Goal: Communication & Community: Answer question/provide support

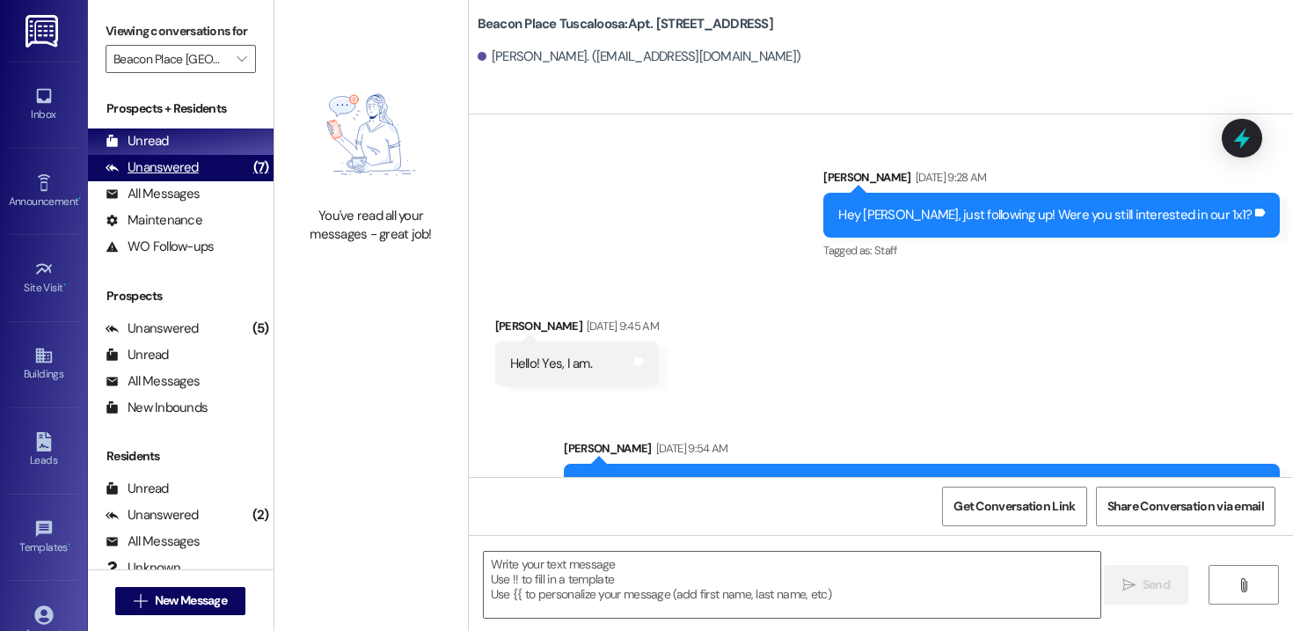
scroll to position [53082, 0]
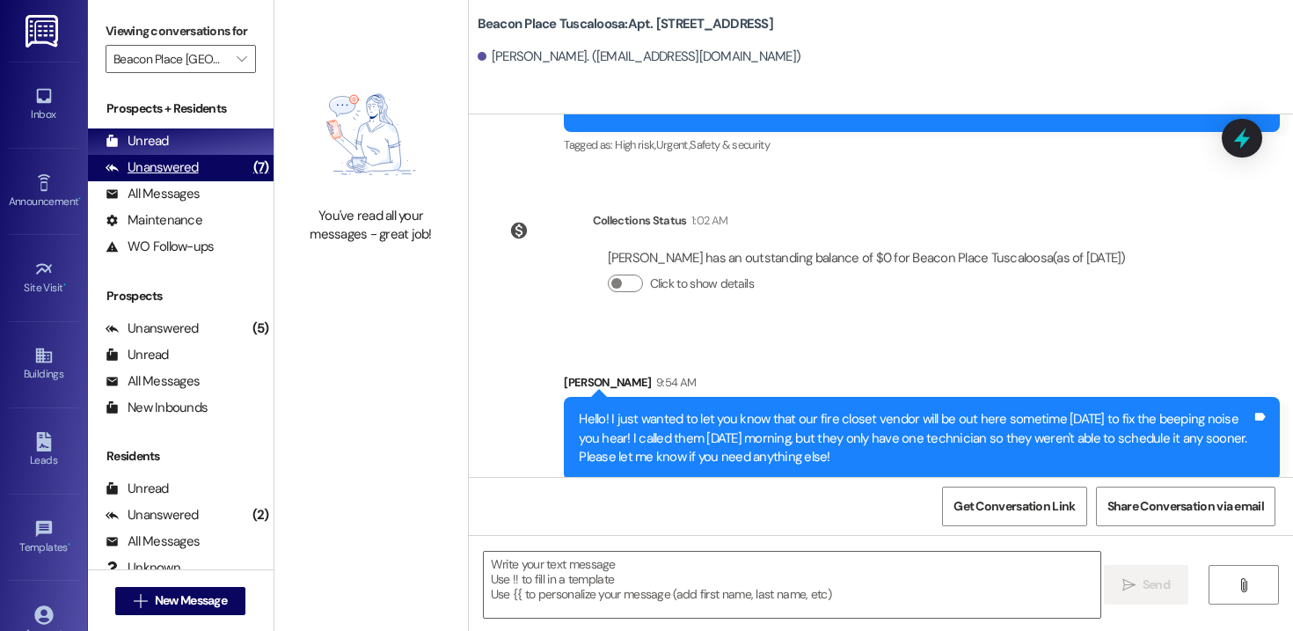
click at [167, 177] on div "Unanswered" at bounding box center [152, 167] width 93 height 18
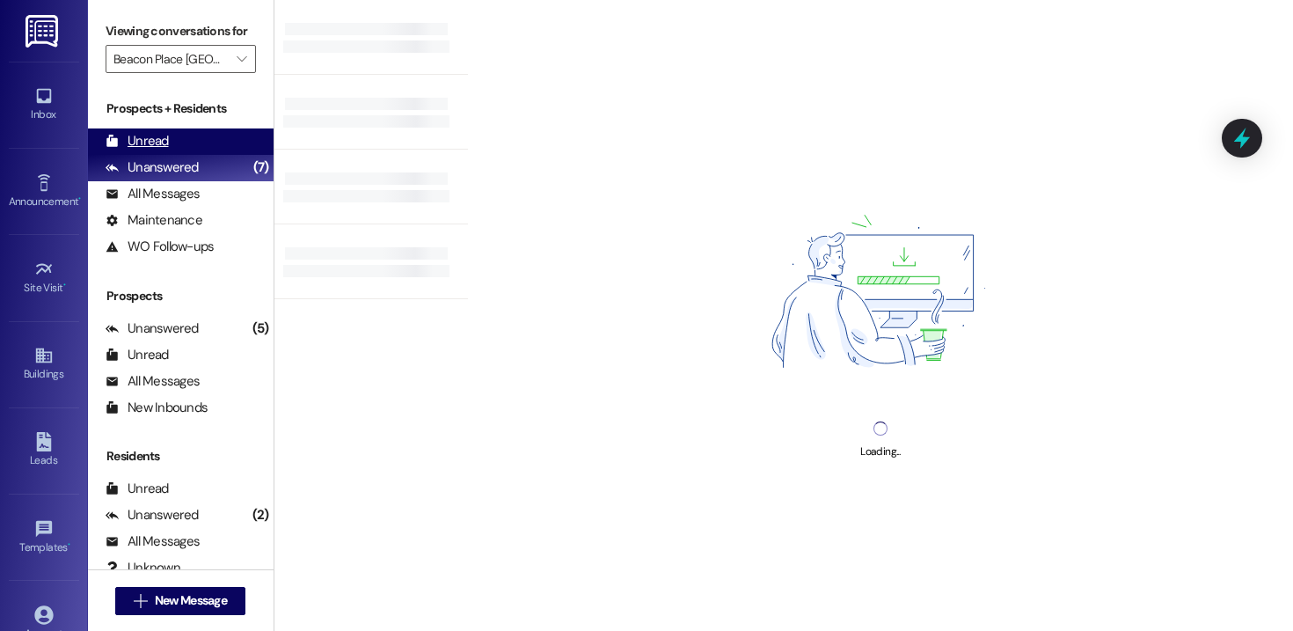
click at [155, 150] on div "Unread" at bounding box center [137, 141] width 63 height 18
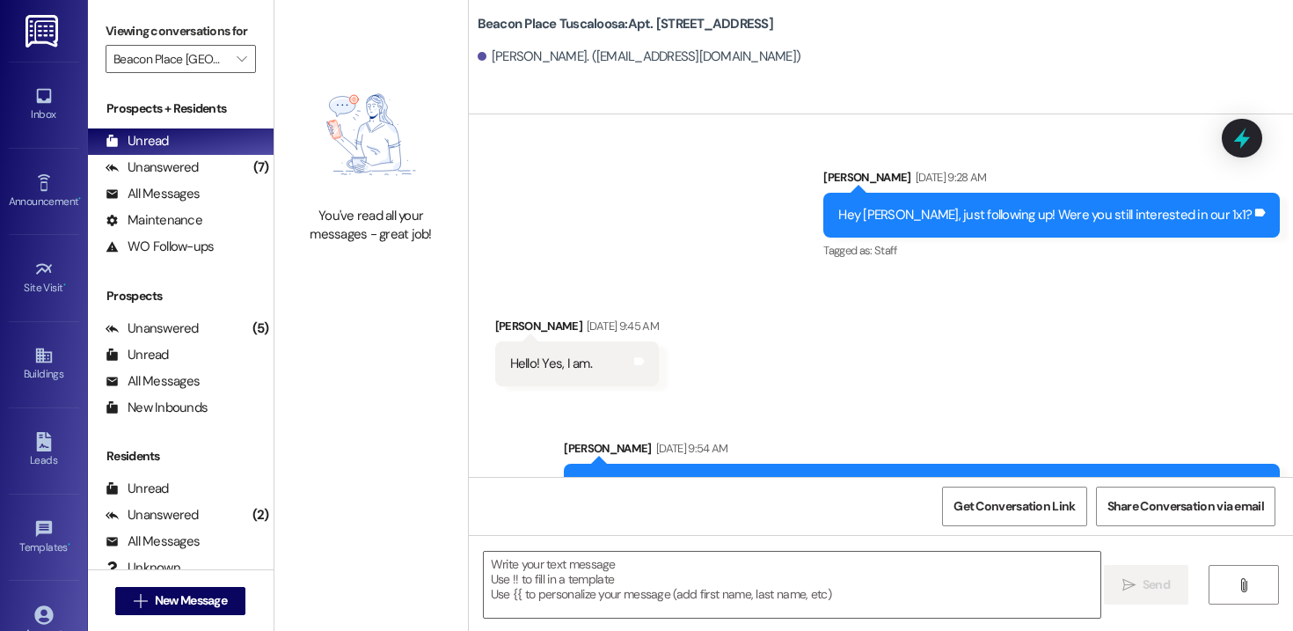
scroll to position [53087, 0]
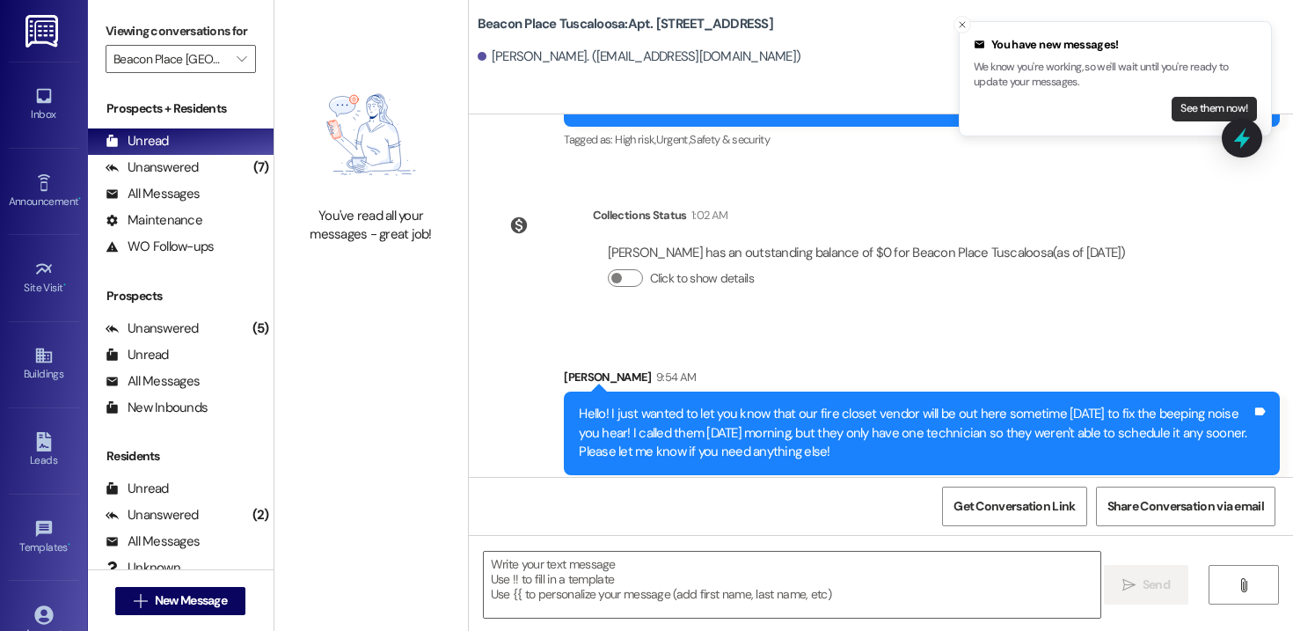
click at [1195, 98] on button "See them now!" at bounding box center [1214, 109] width 85 height 25
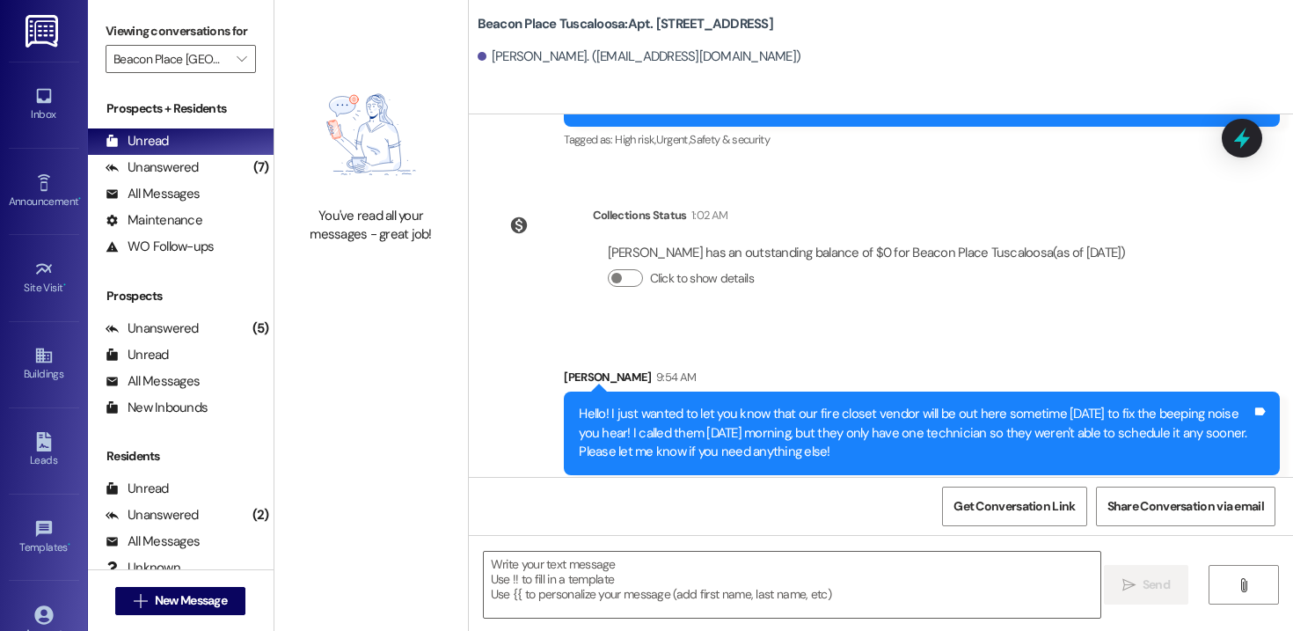
scroll to position [53210, 0]
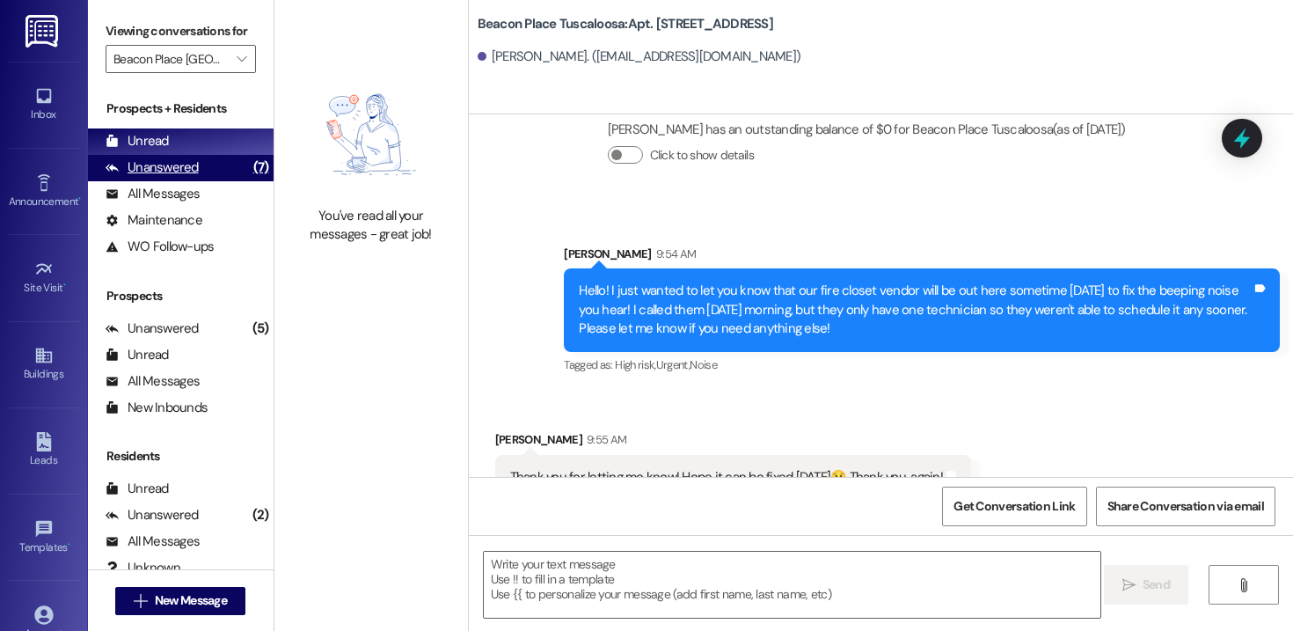
click at [178, 177] on div "Unanswered" at bounding box center [152, 167] width 93 height 18
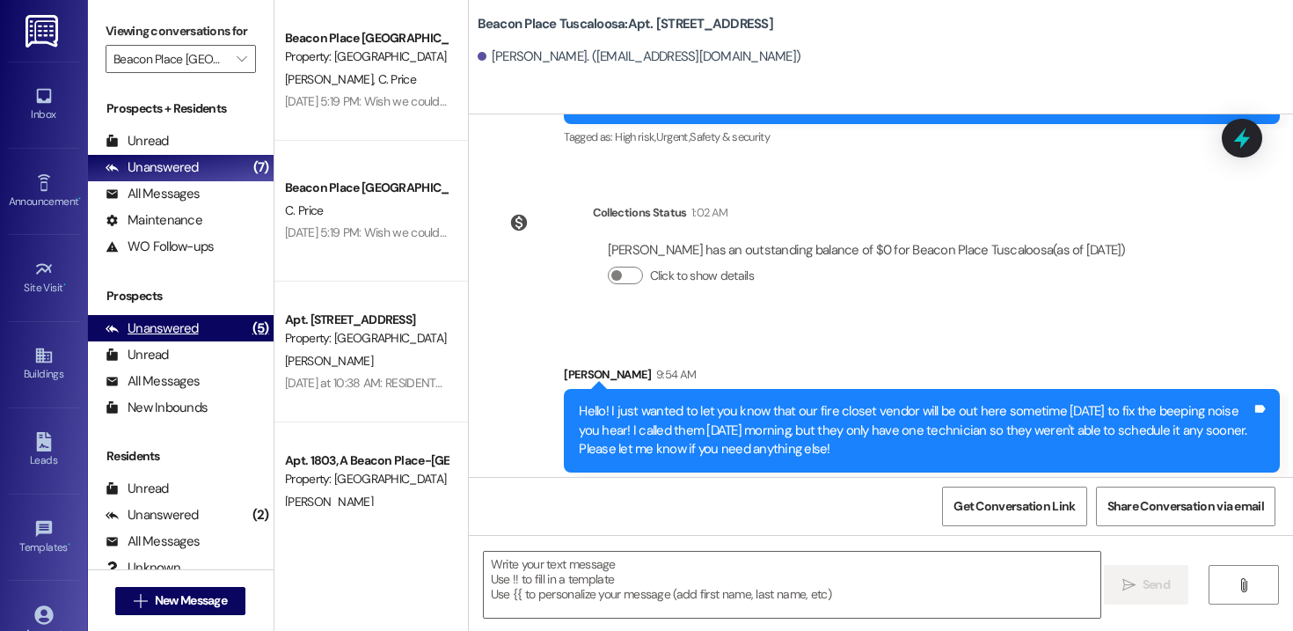
scroll to position [53087, 0]
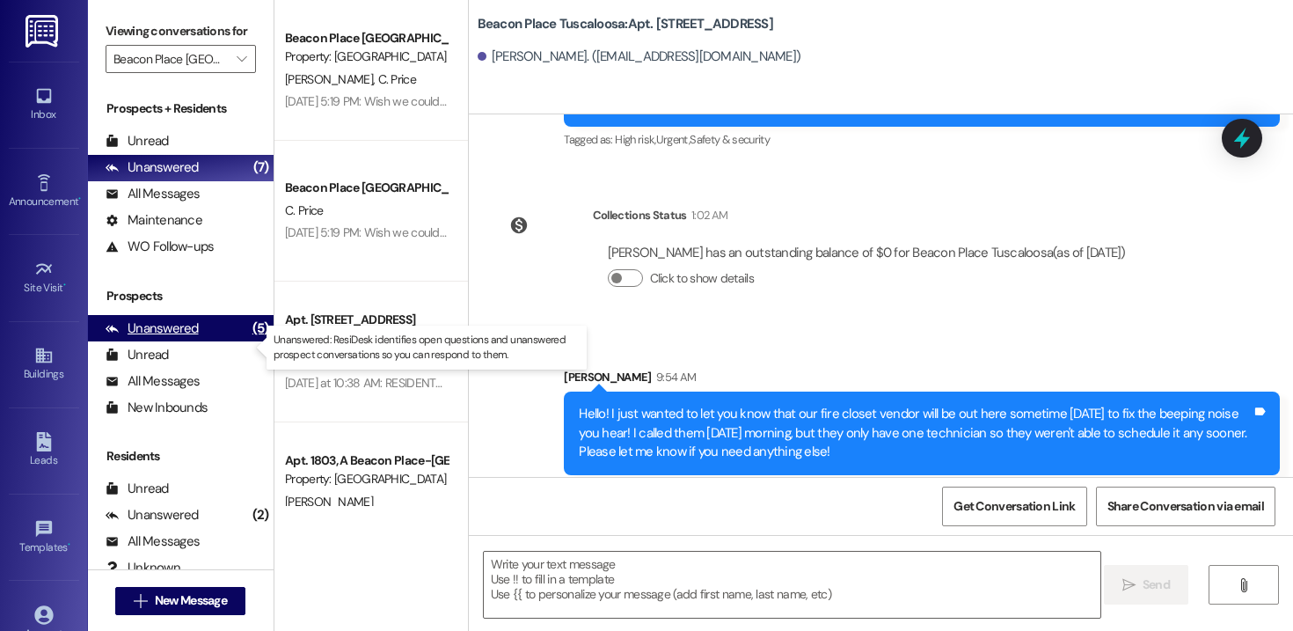
click at [167, 338] on div "Unanswered" at bounding box center [152, 328] width 93 height 18
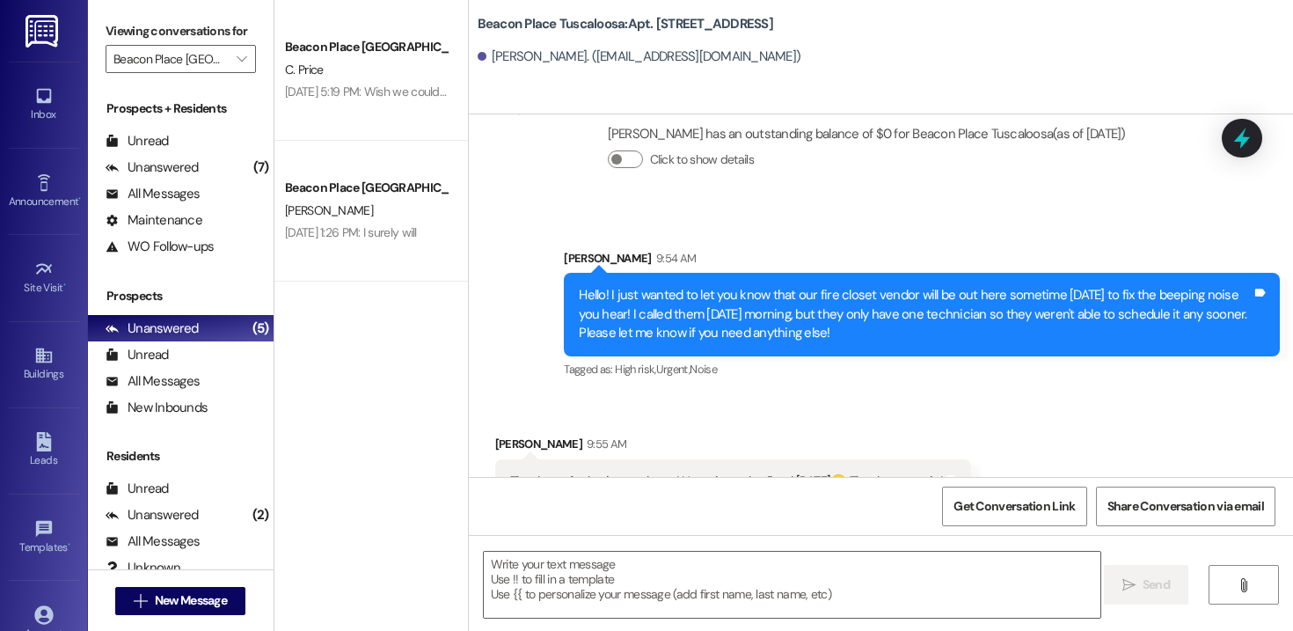
scroll to position [53210, 0]
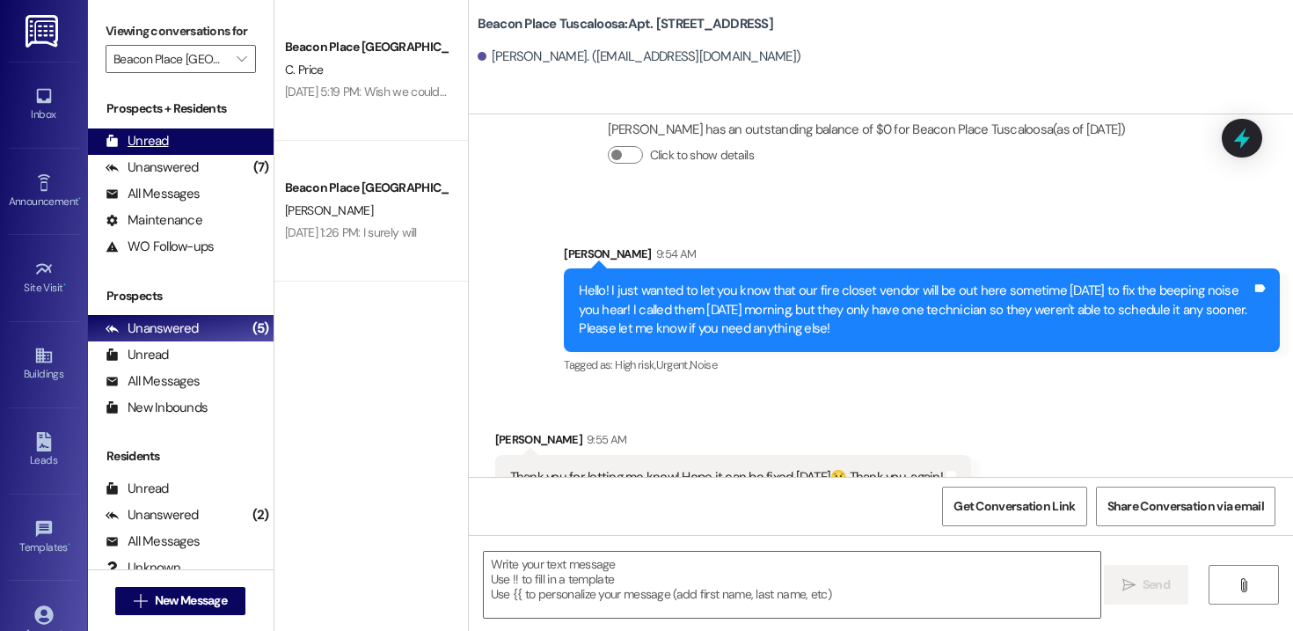
click at [153, 150] on div "Unread" at bounding box center [137, 141] width 63 height 18
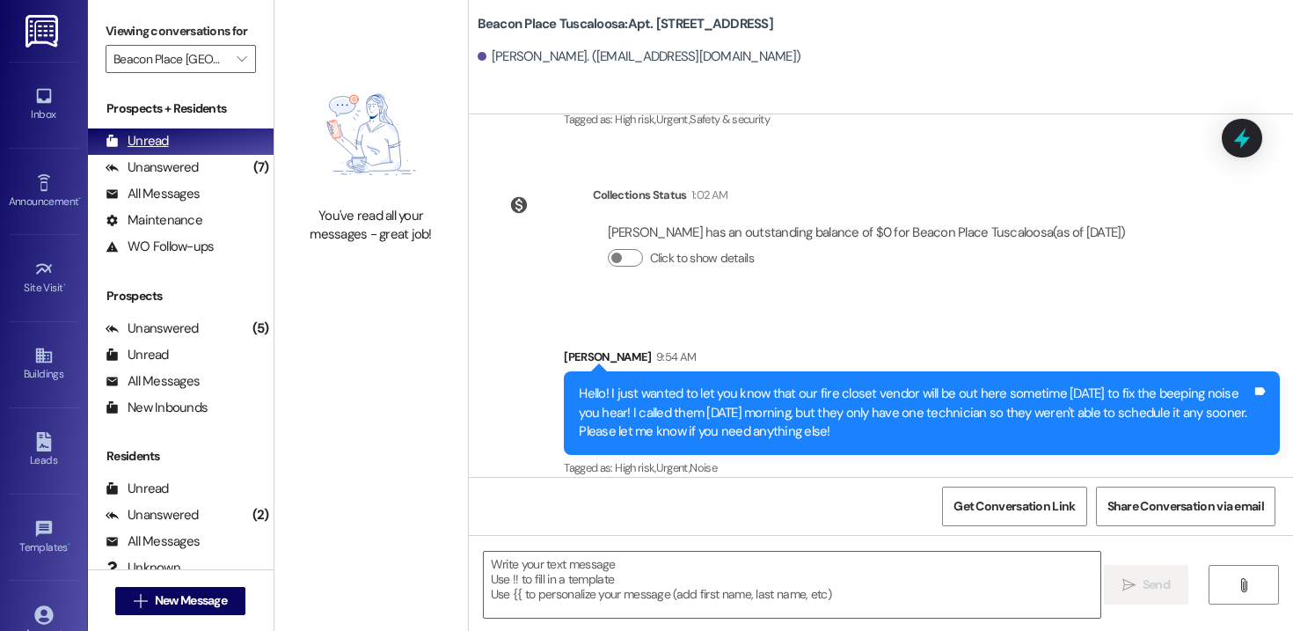
scroll to position [53087, 0]
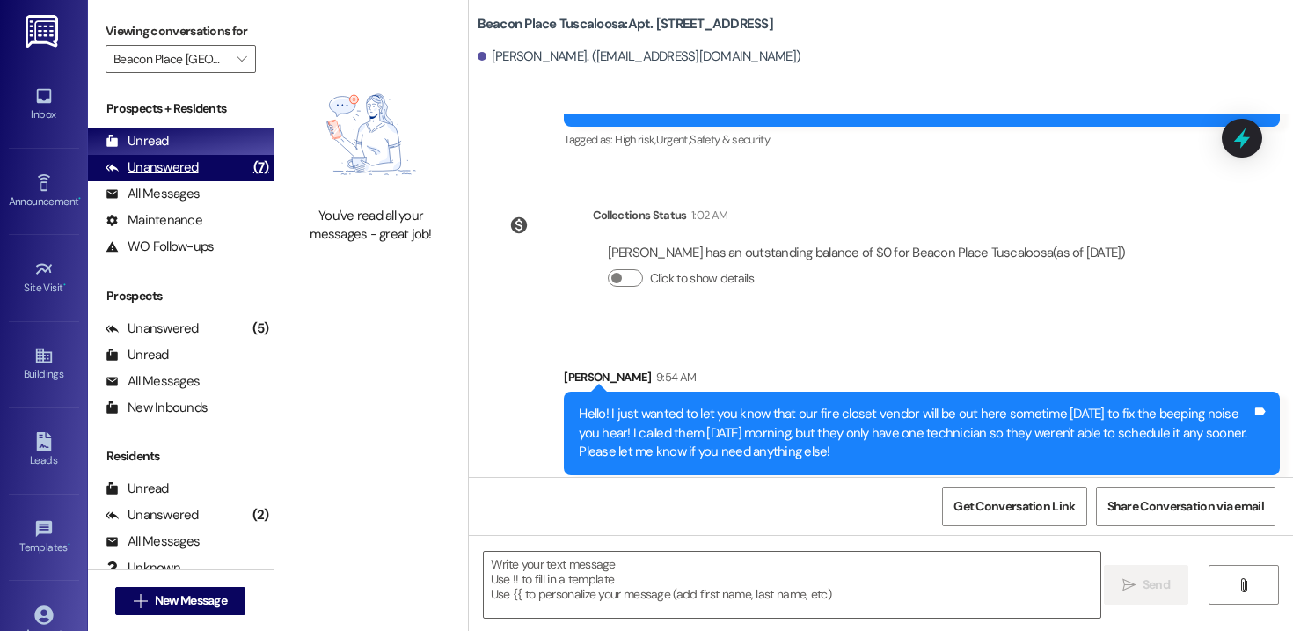
click at [181, 177] on div "Unanswered" at bounding box center [152, 167] width 93 height 18
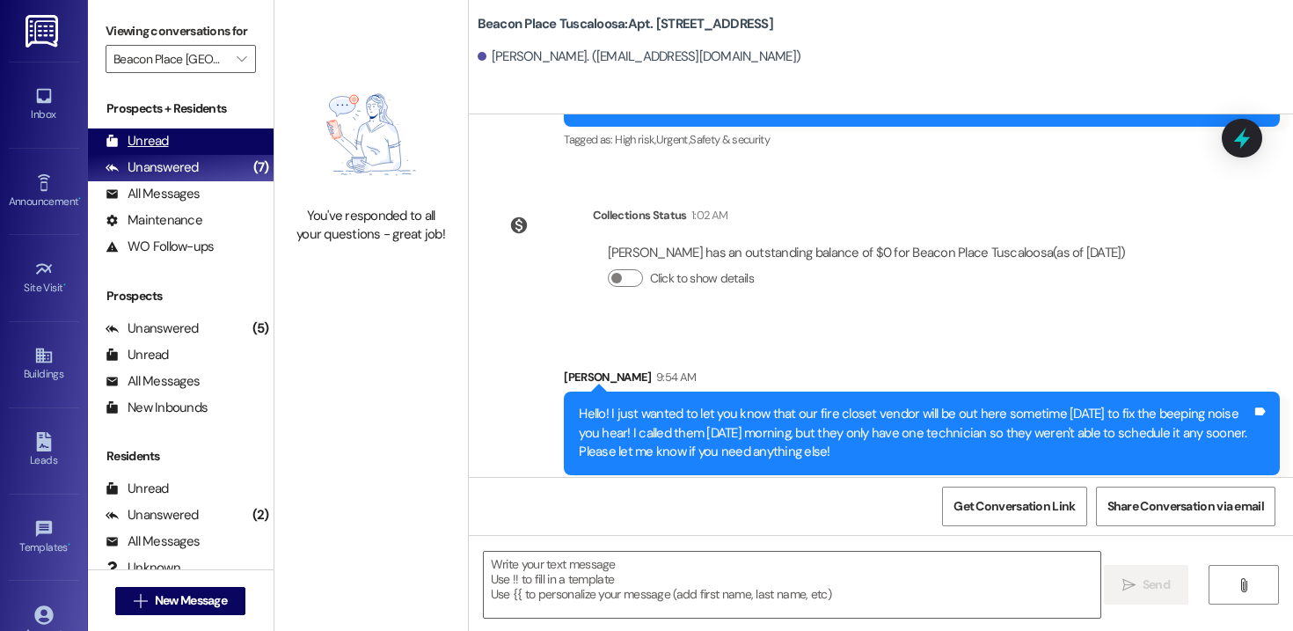
click at [176, 147] on div "Unread (0)" at bounding box center [181, 141] width 186 height 26
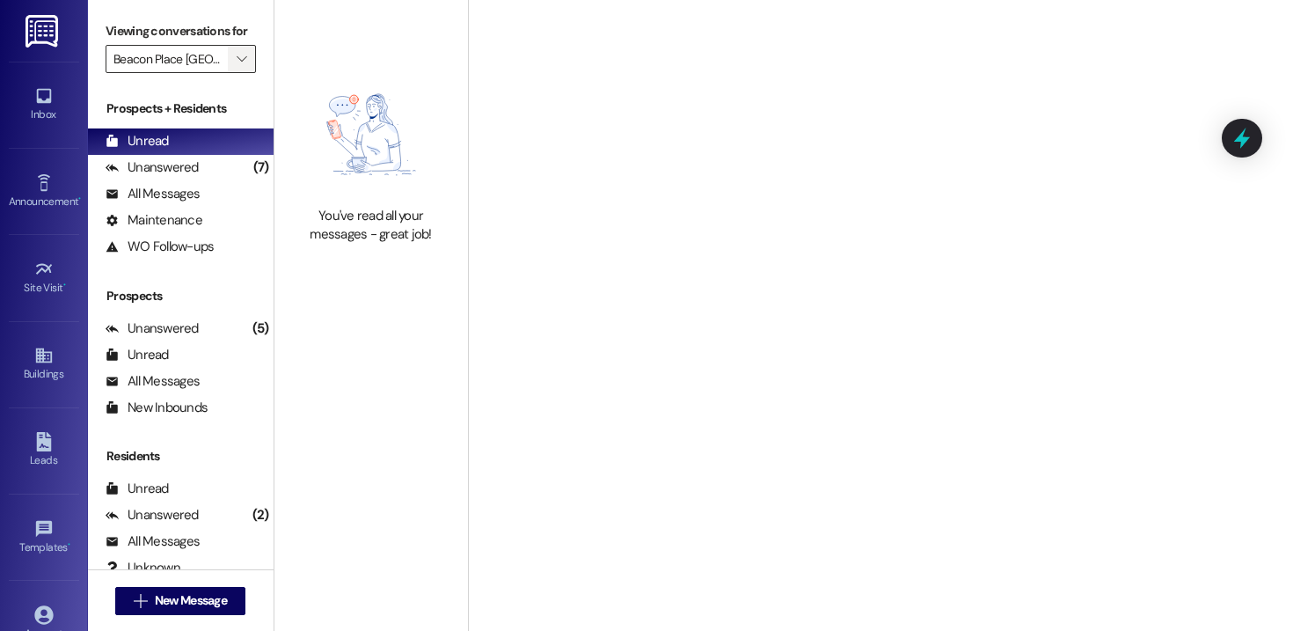
click at [237, 66] on icon "" at bounding box center [242, 59] width 10 height 14
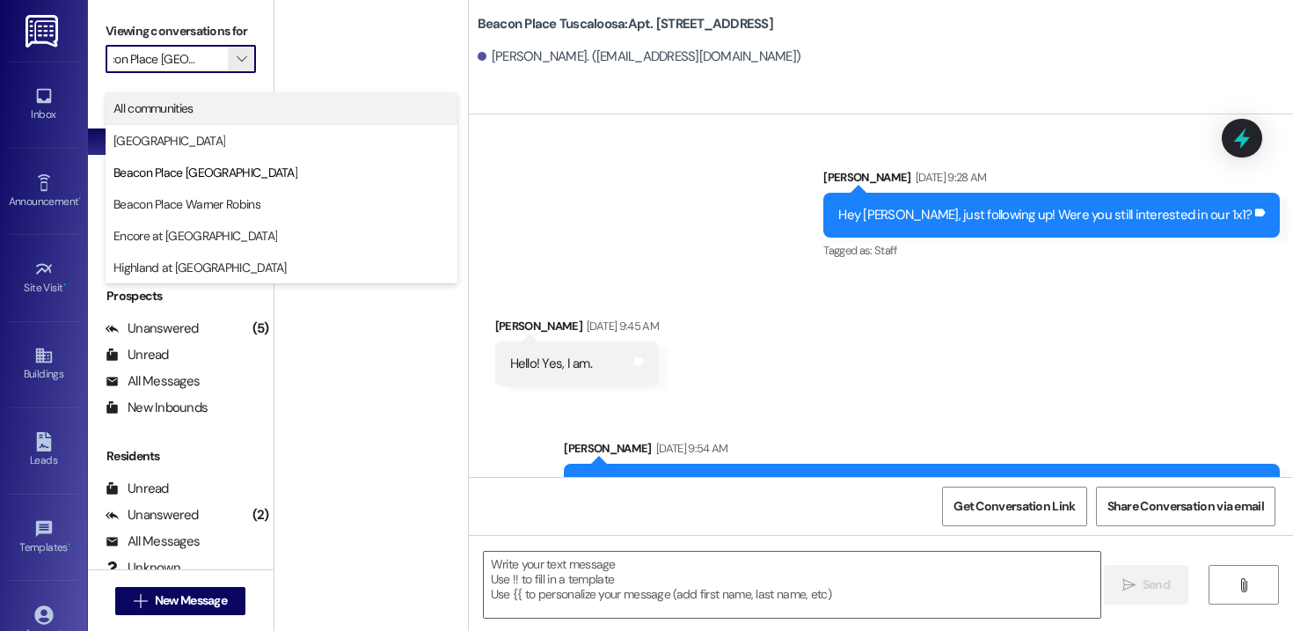
scroll to position [53210, 0]
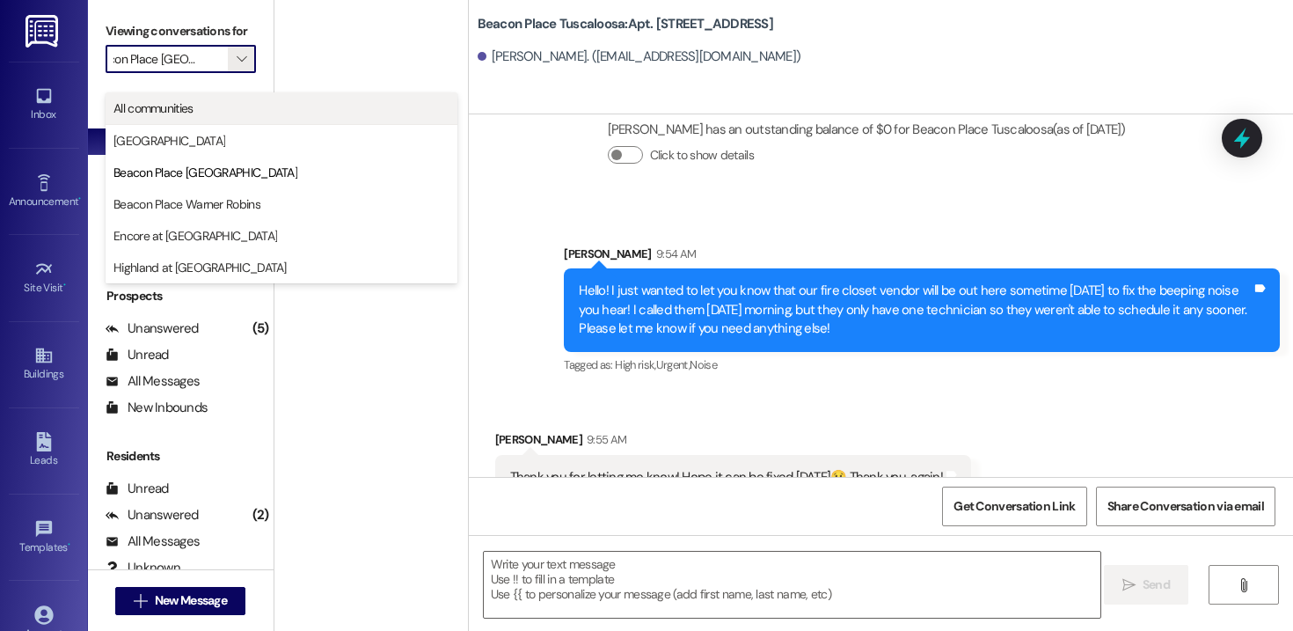
click at [190, 107] on span "All communities" at bounding box center [153, 108] width 80 height 18
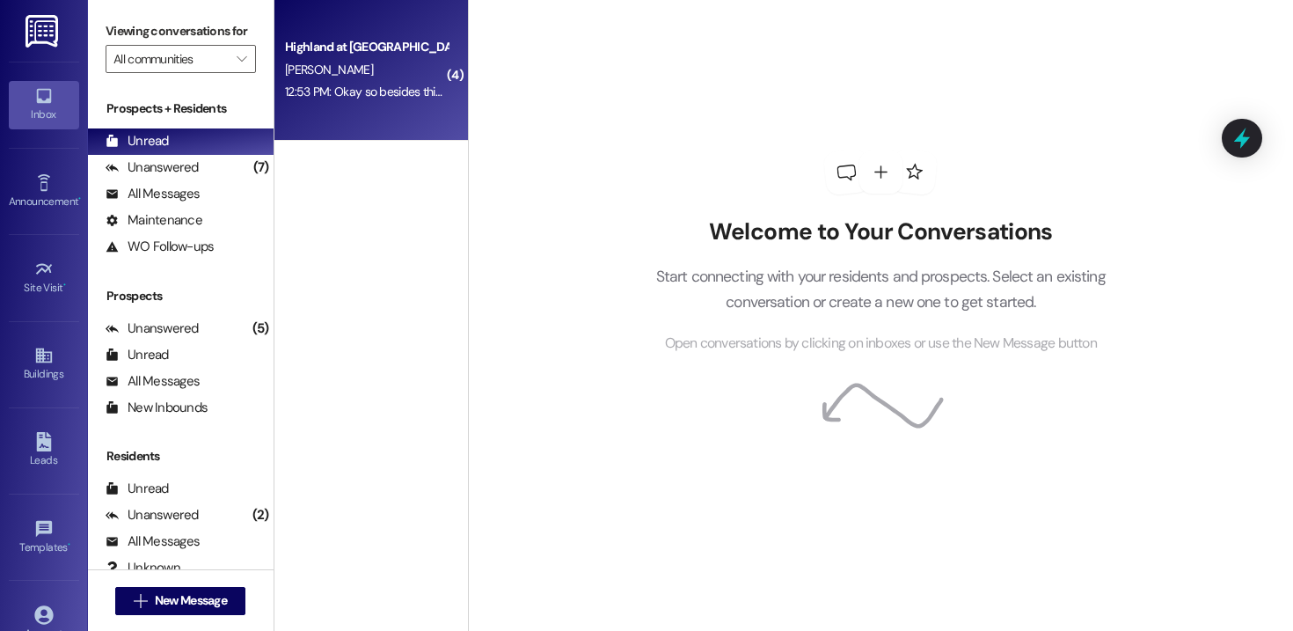
click at [377, 82] on div "12:53 PM: Okay so besides this 4102 unit there will be no other ones? And you a…" at bounding box center [366, 92] width 166 height 22
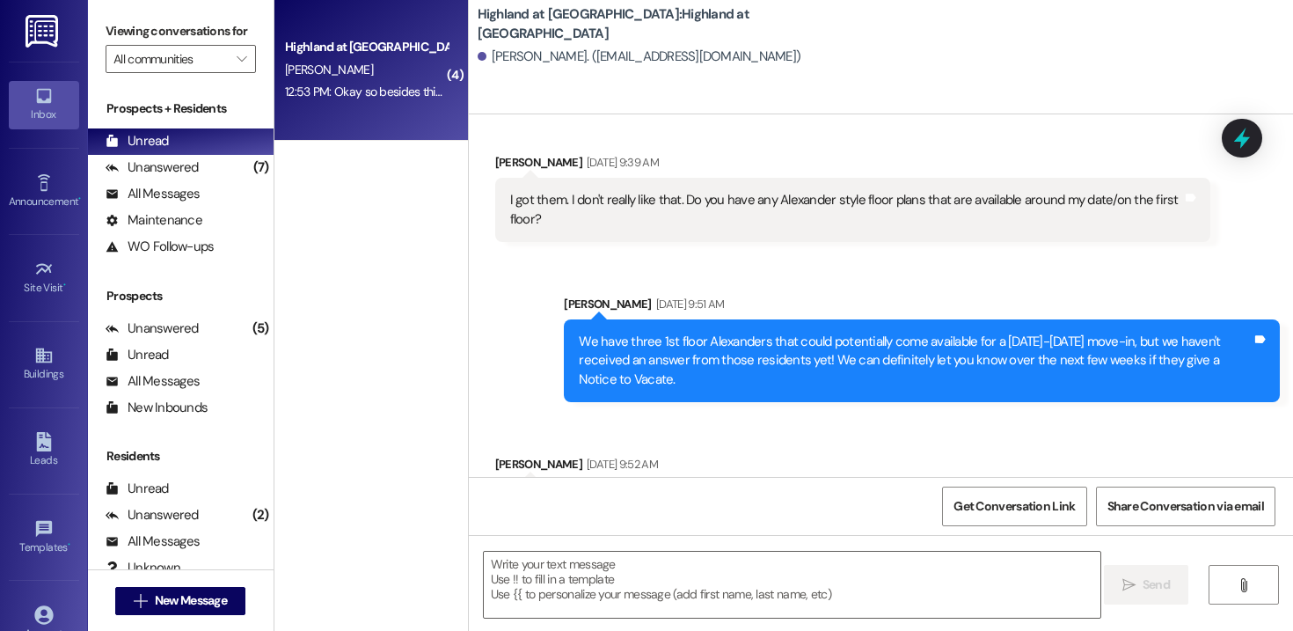
scroll to position [8265, 0]
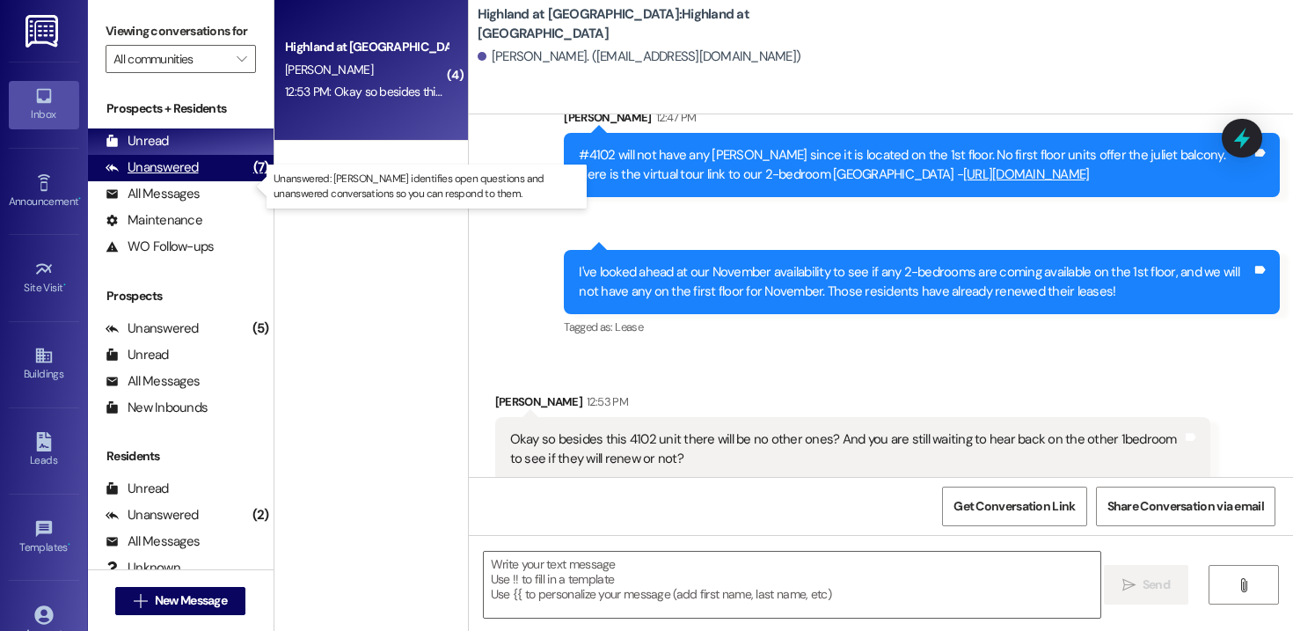
click at [189, 177] on div "Unanswered" at bounding box center [152, 167] width 93 height 18
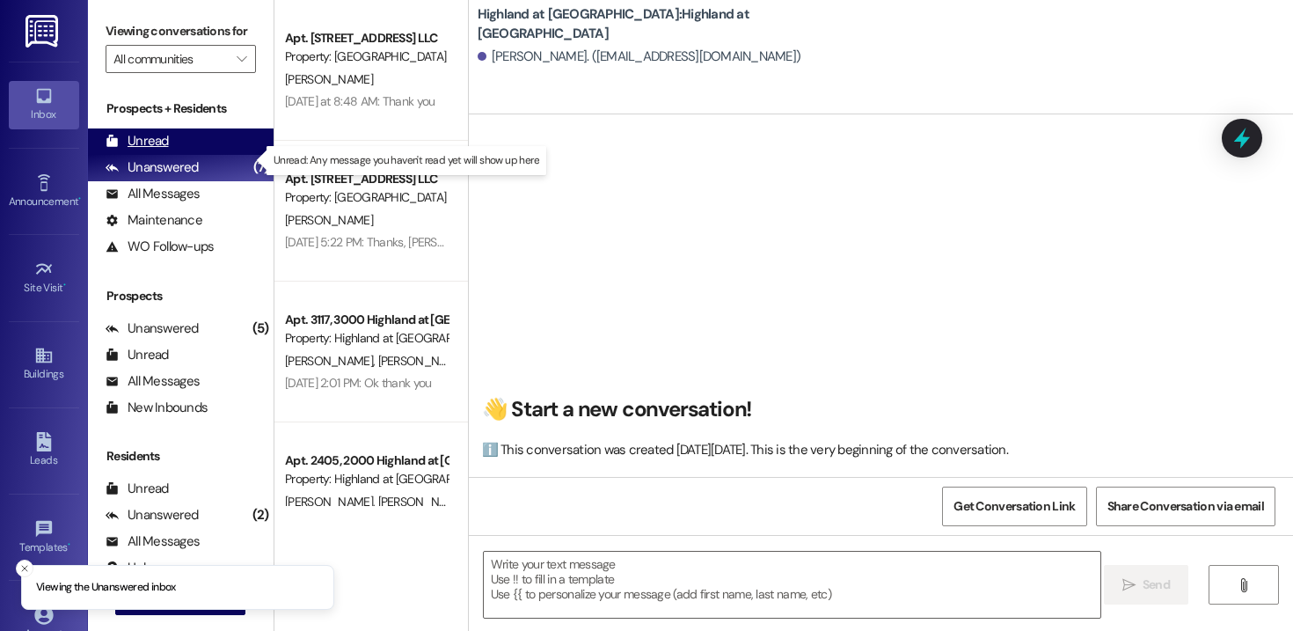
scroll to position [8264, 0]
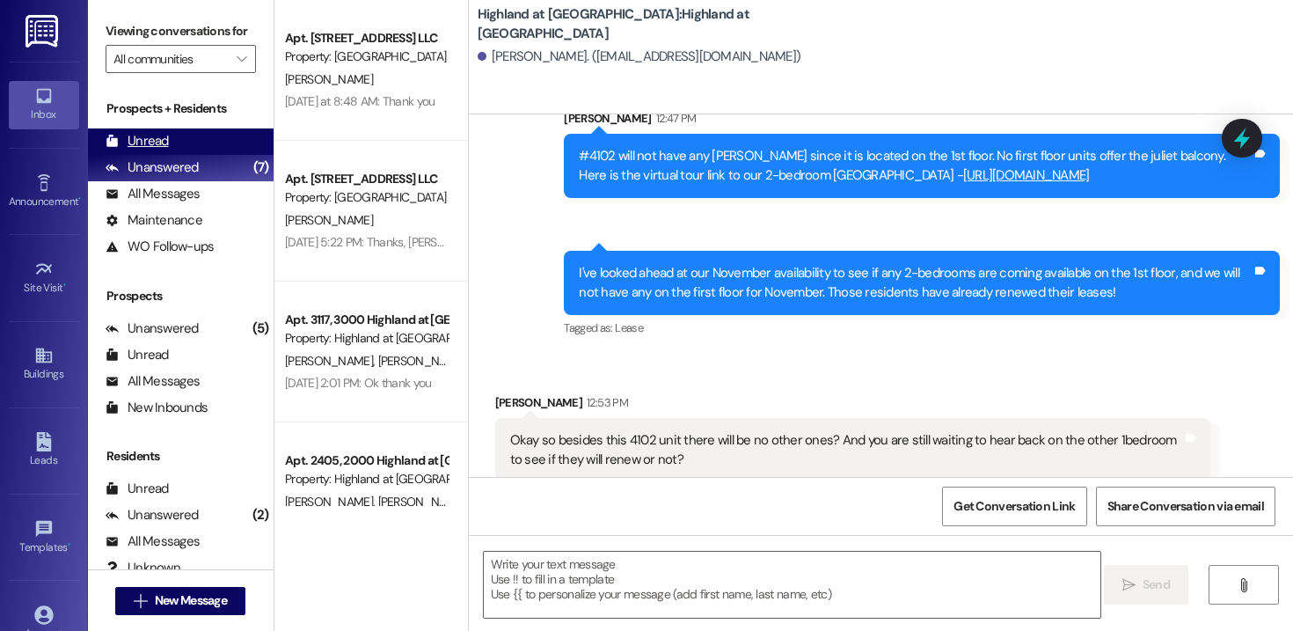
click at [177, 155] on div "Unread (0)" at bounding box center [181, 141] width 186 height 26
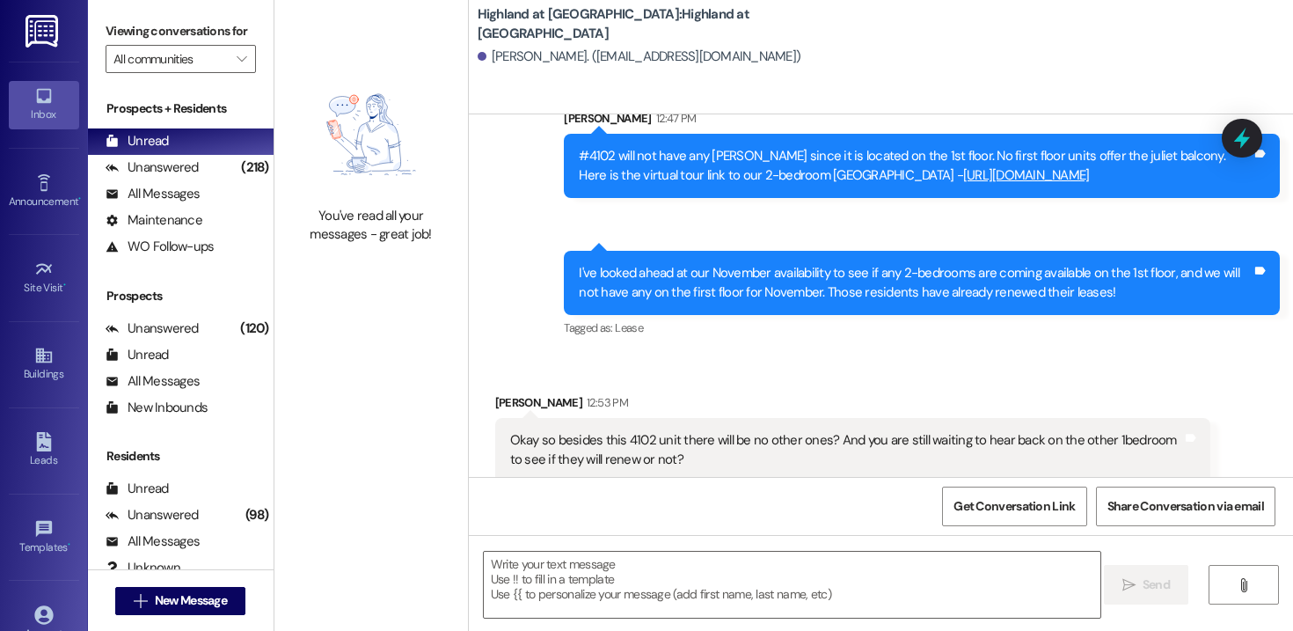
scroll to position [8265, 0]
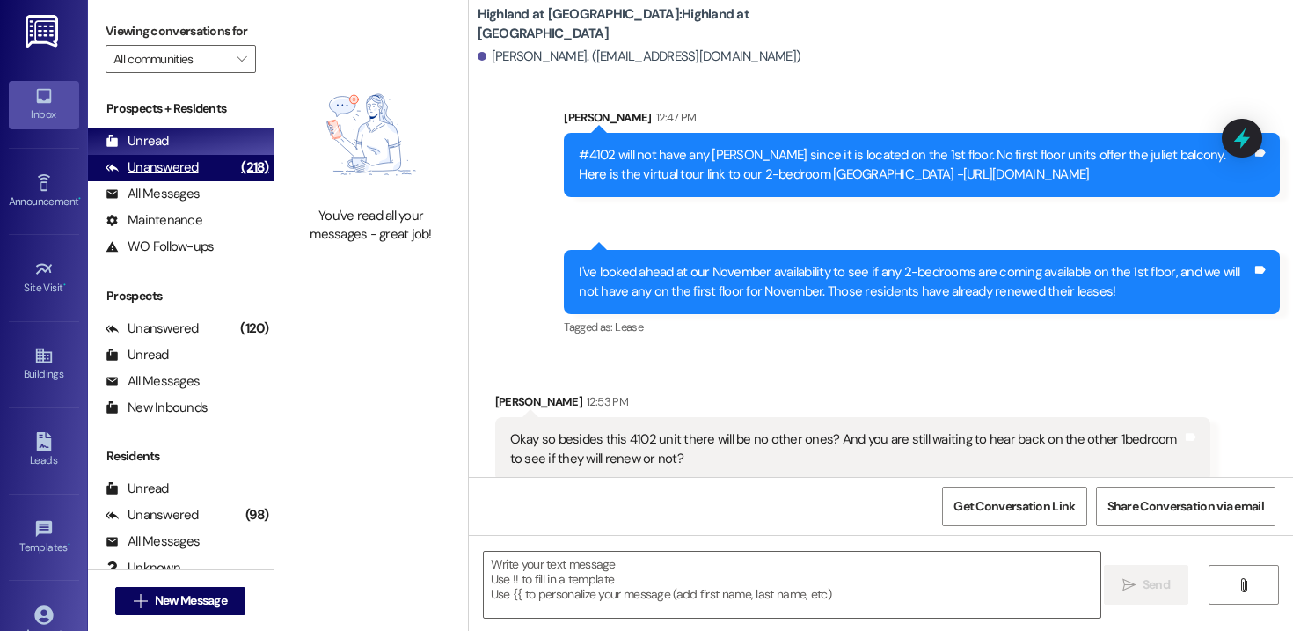
click at [172, 177] on div "Unanswered" at bounding box center [152, 167] width 93 height 18
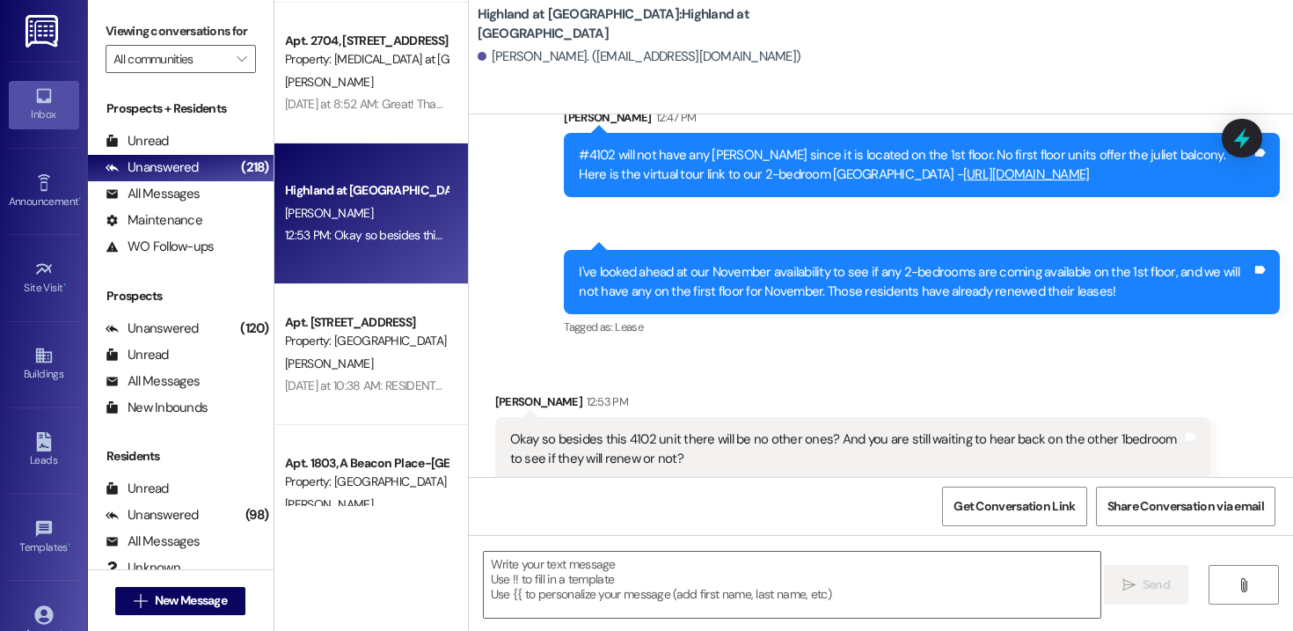
scroll to position [5484, 0]
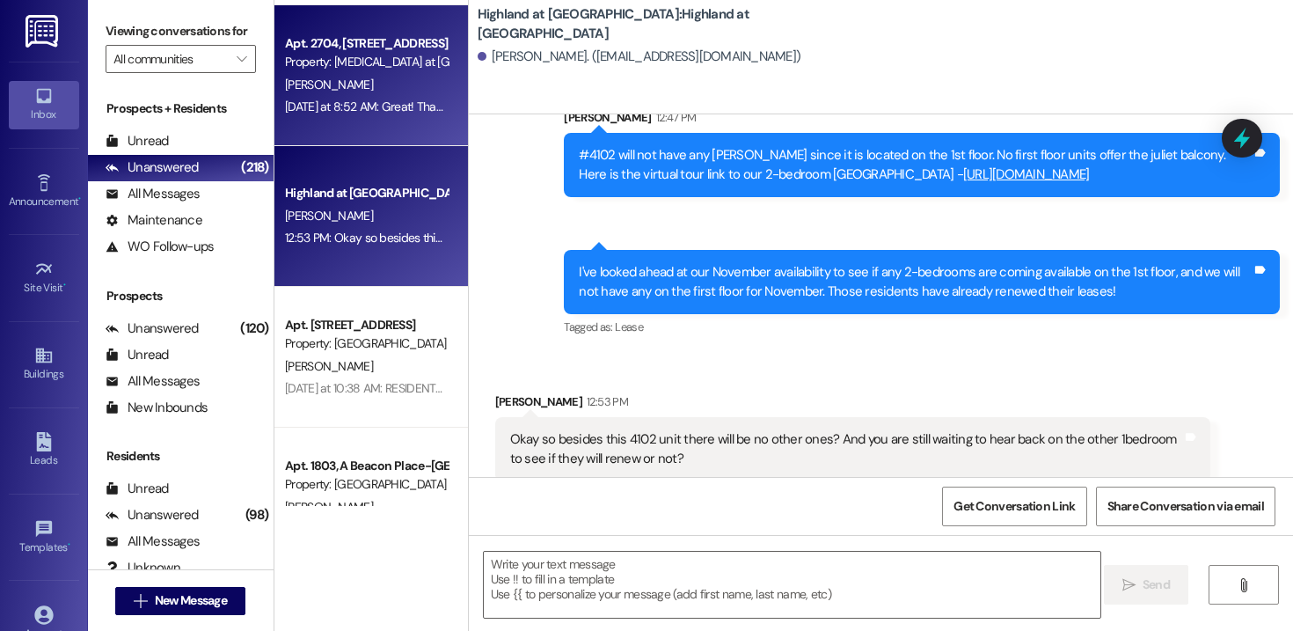
click at [406, 94] on div "[PERSON_NAME]" at bounding box center [366, 85] width 166 height 22
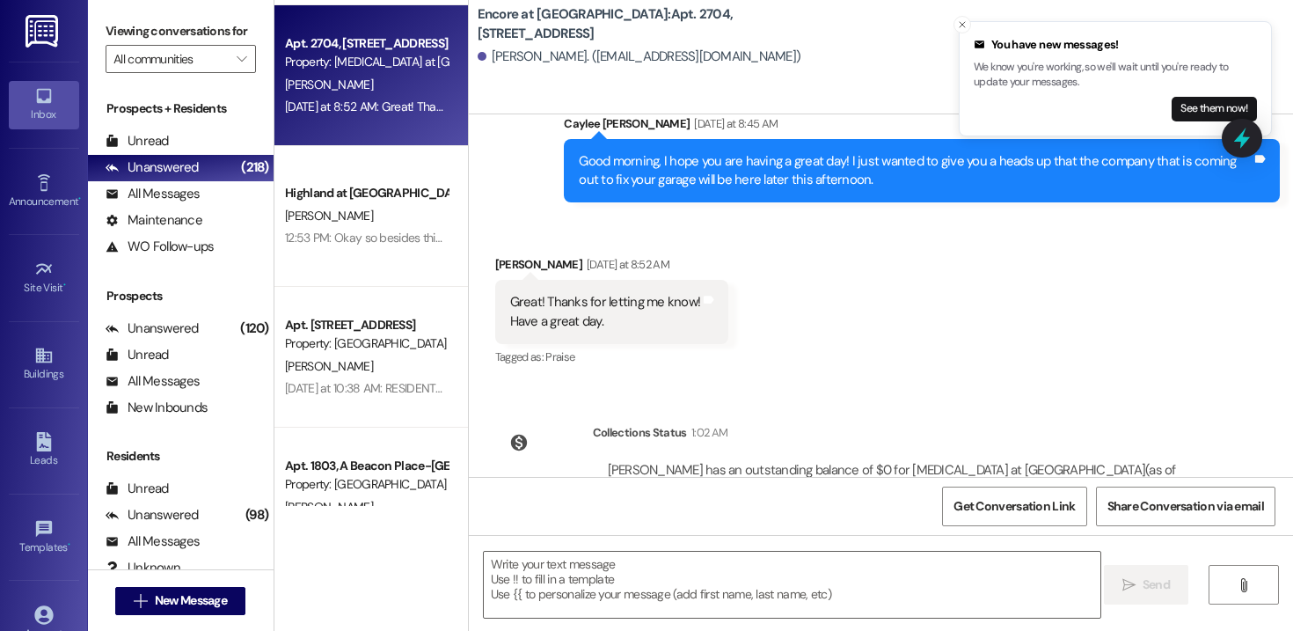
scroll to position [1400, 0]
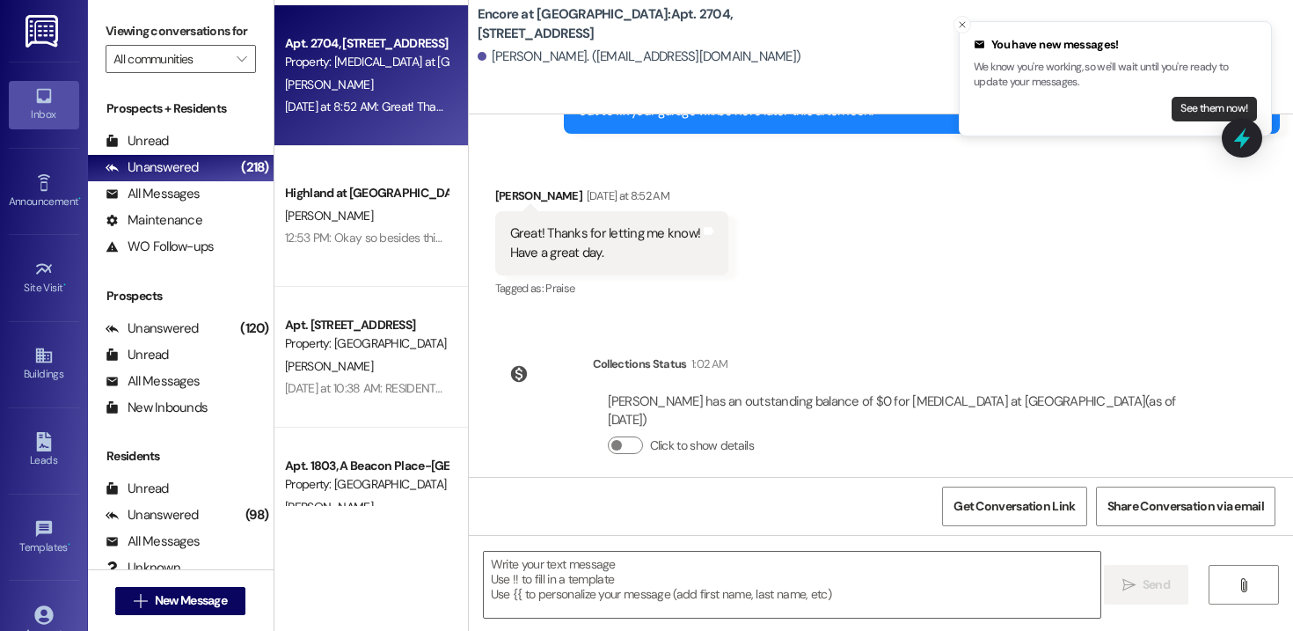
click at [1210, 108] on button "See them now!" at bounding box center [1214, 109] width 85 height 25
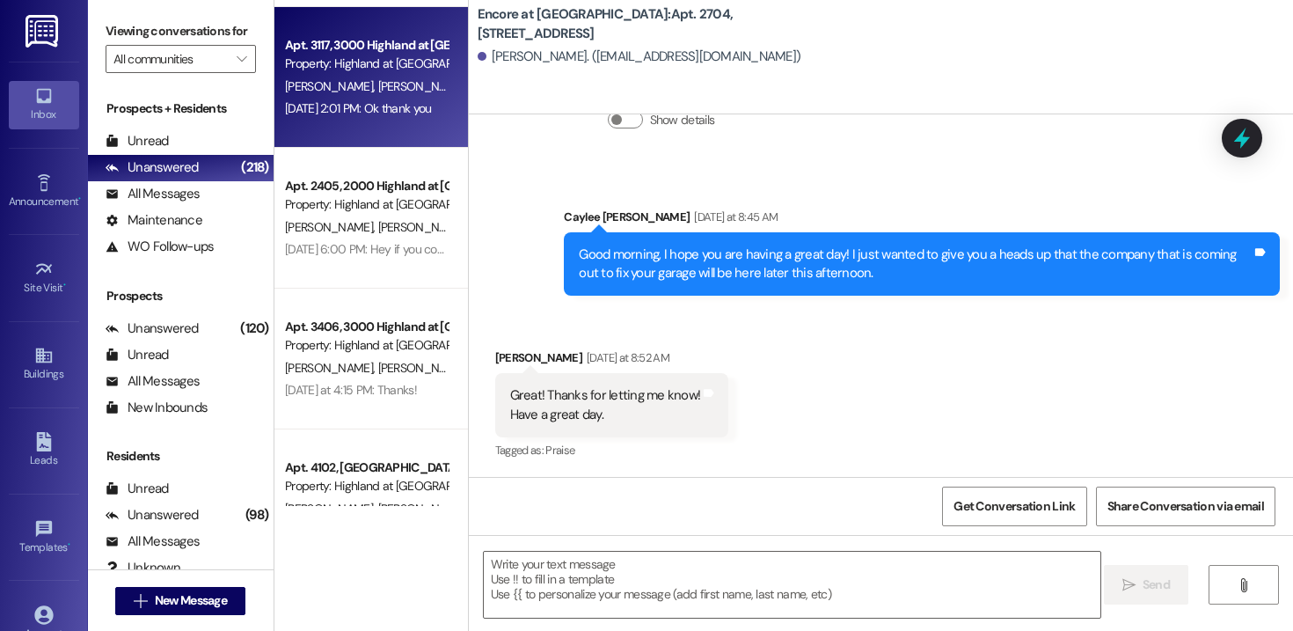
scroll to position [0, 0]
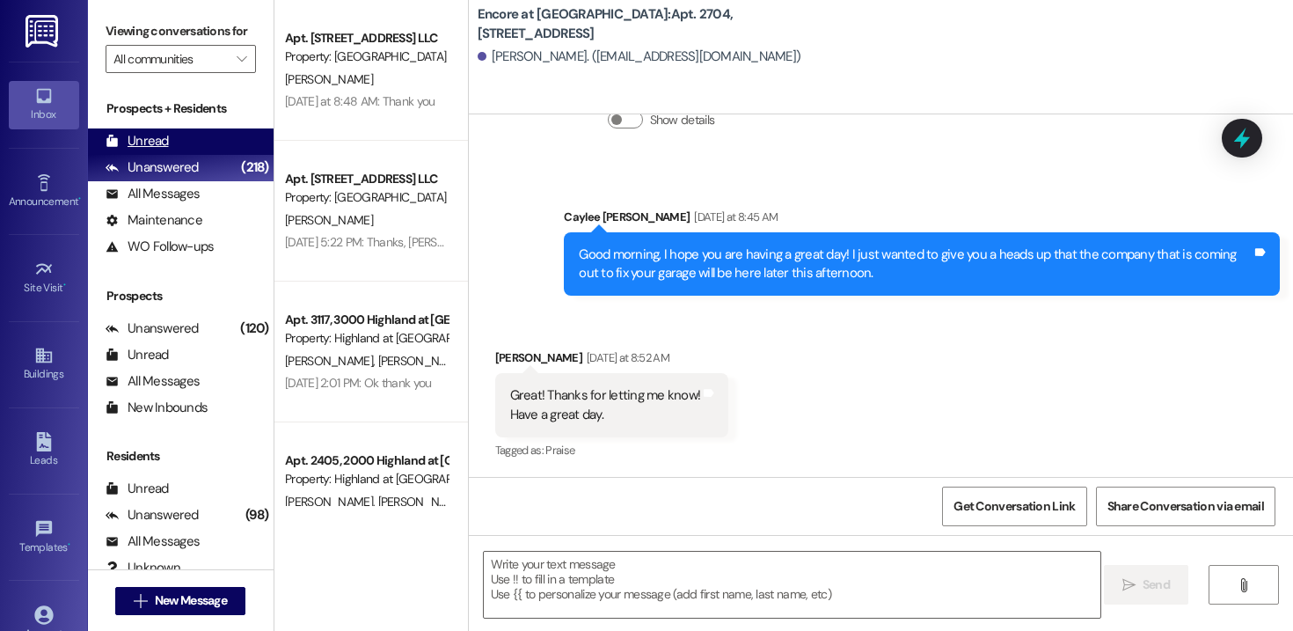
click at [157, 150] on div "Unread" at bounding box center [137, 141] width 63 height 18
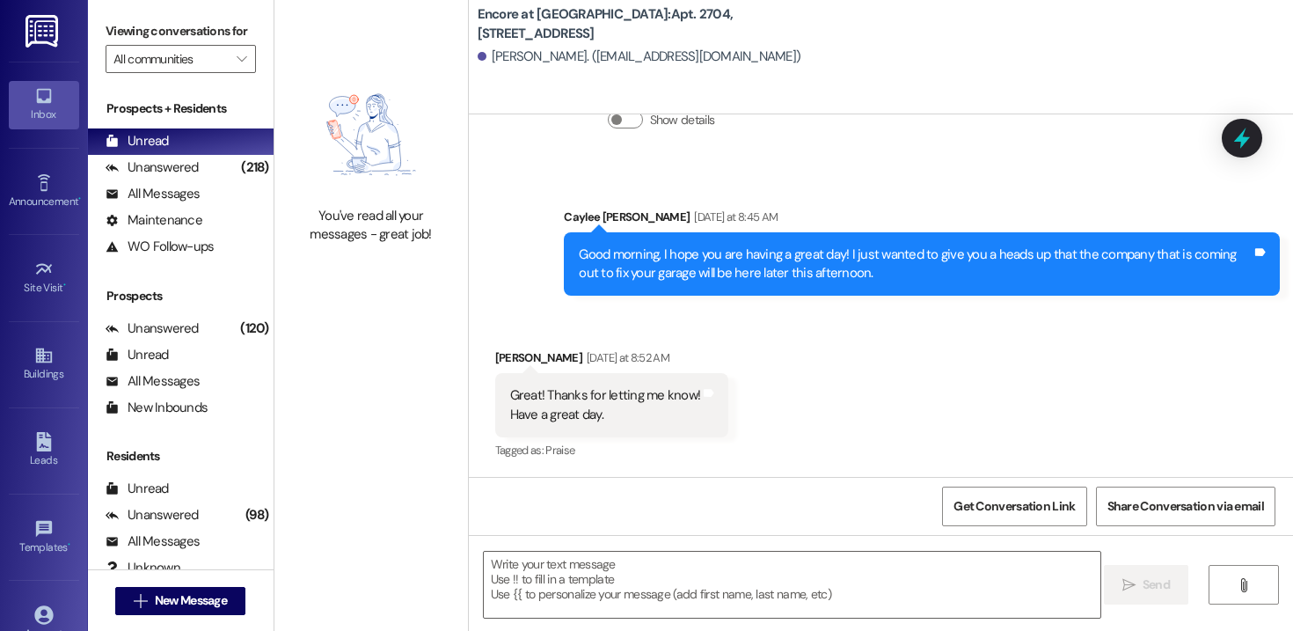
scroll to position [1400, 0]
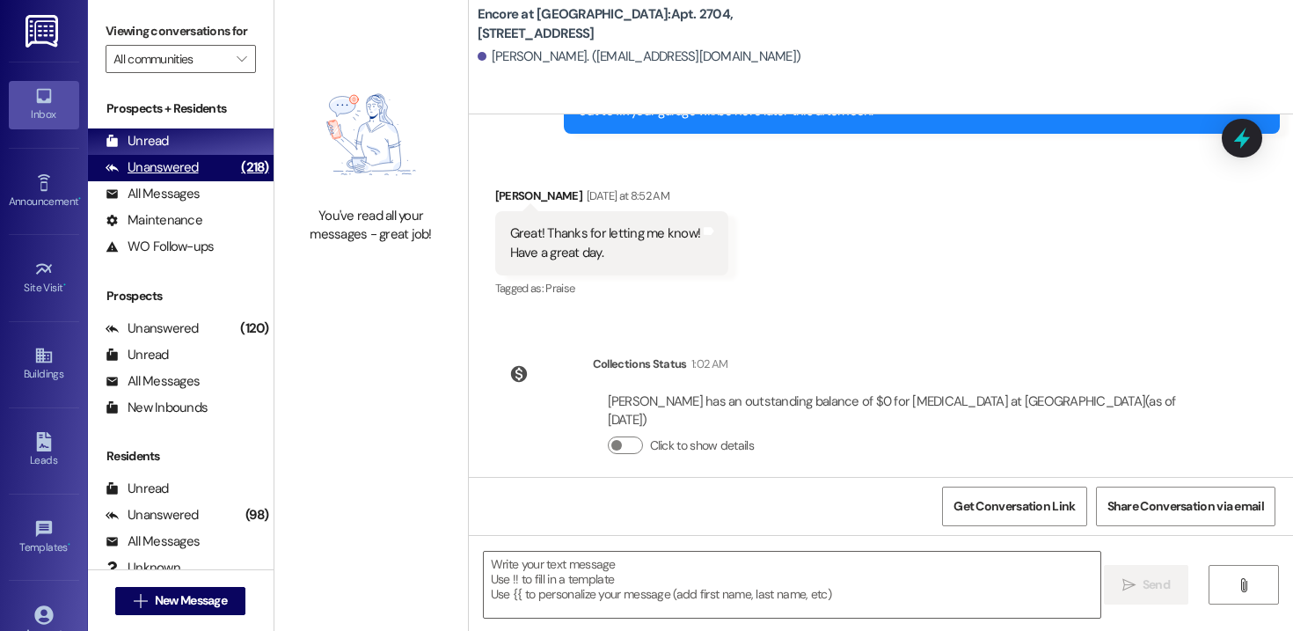
click at [190, 177] on div "Unanswered" at bounding box center [152, 167] width 93 height 18
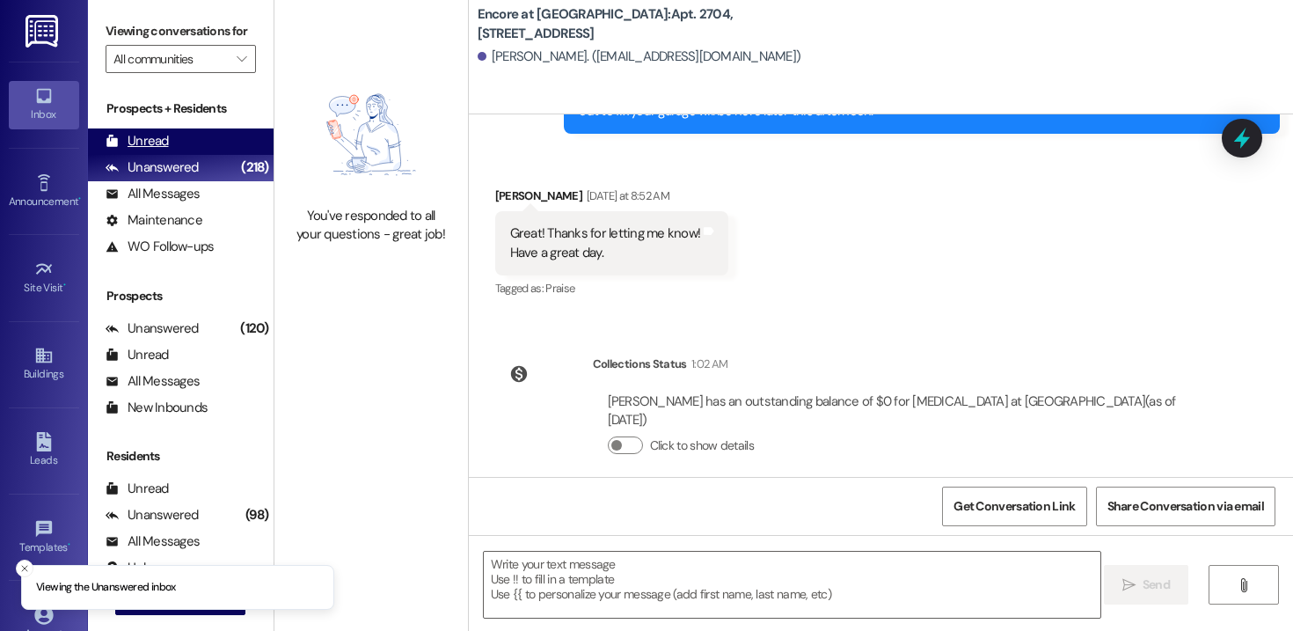
click at [158, 150] on div "Unread" at bounding box center [137, 141] width 63 height 18
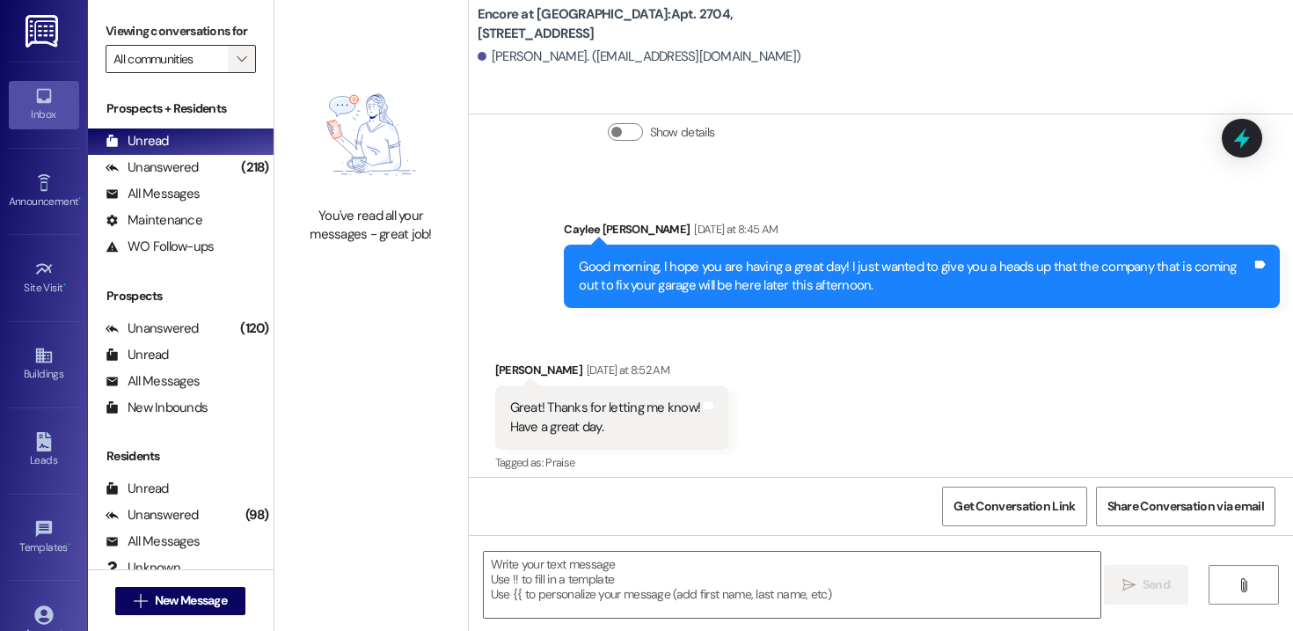
scroll to position [1239, 0]
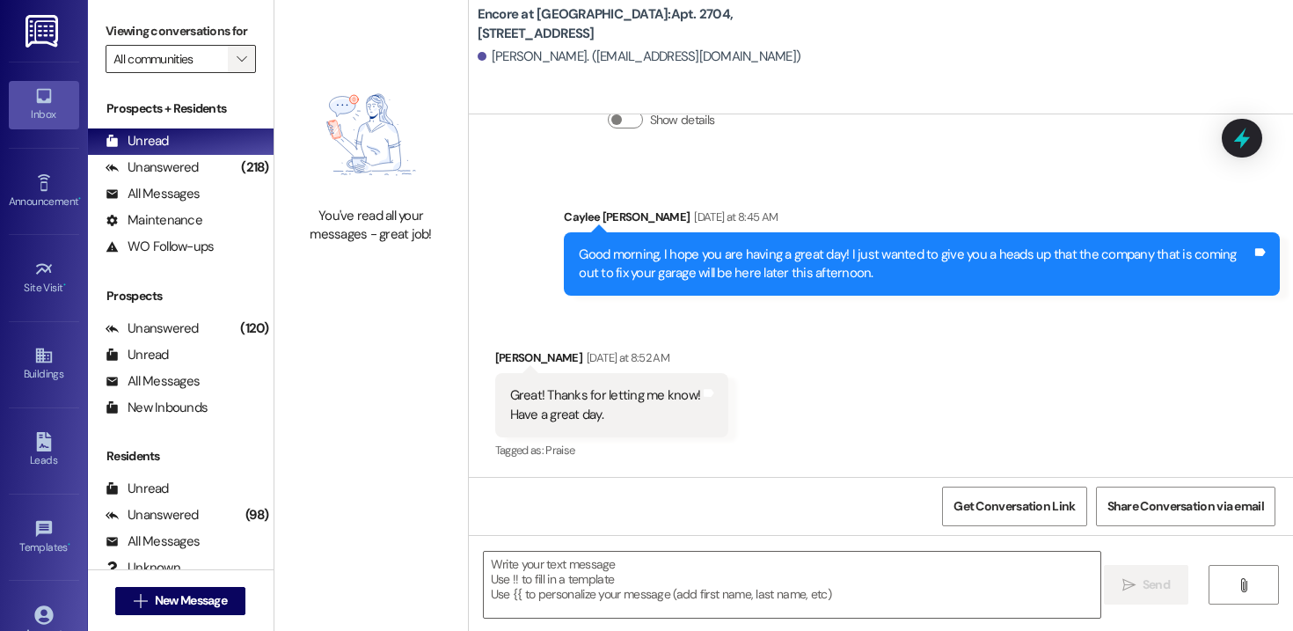
click at [237, 66] on icon "" at bounding box center [242, 59] width 10 height 14
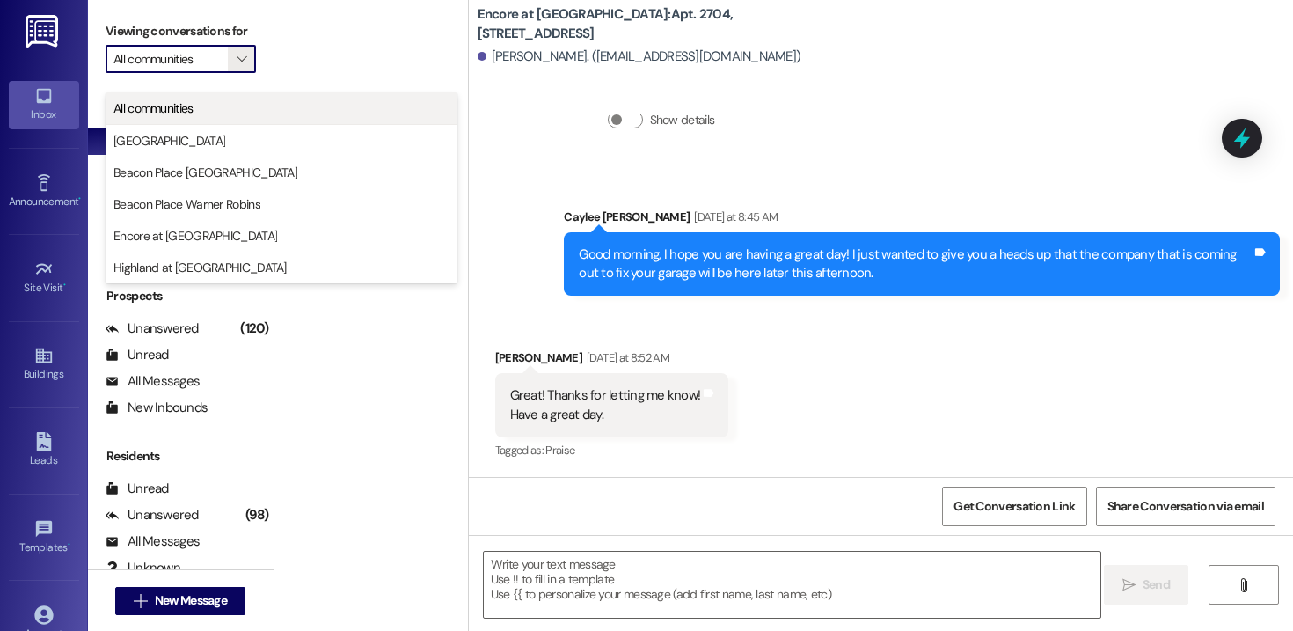
click at [196, 115] on span "All communities" at bounding box center [281, 108] width 336 height 18
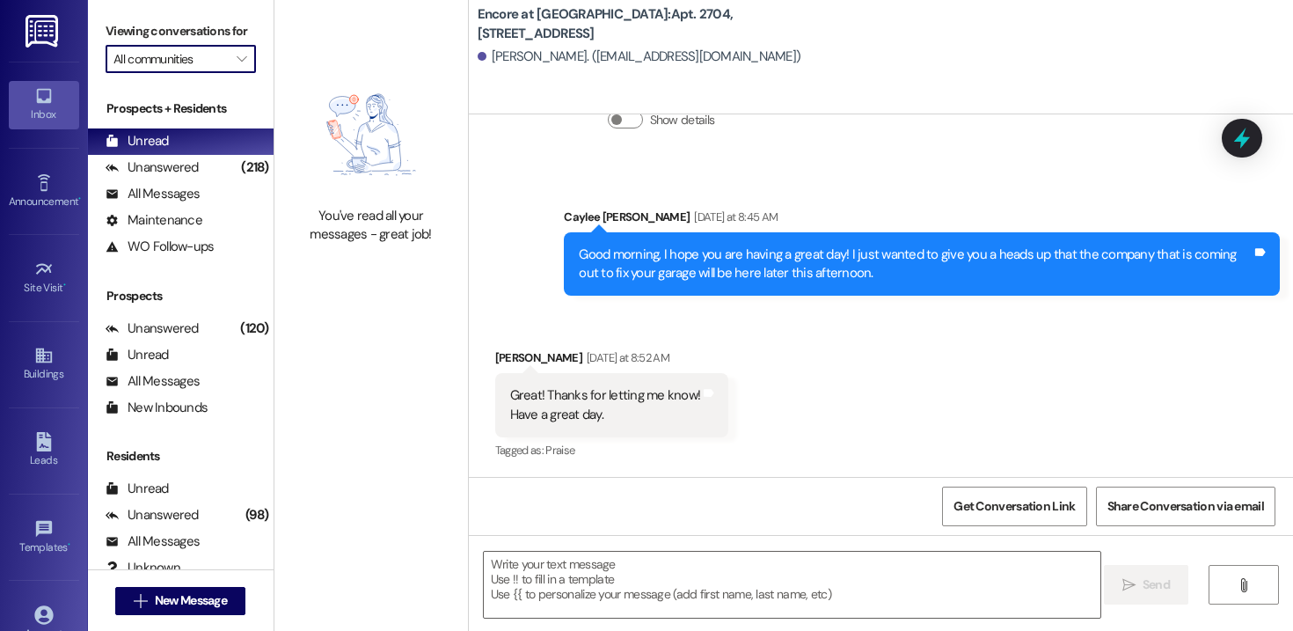
scroll to position [1400, 0]
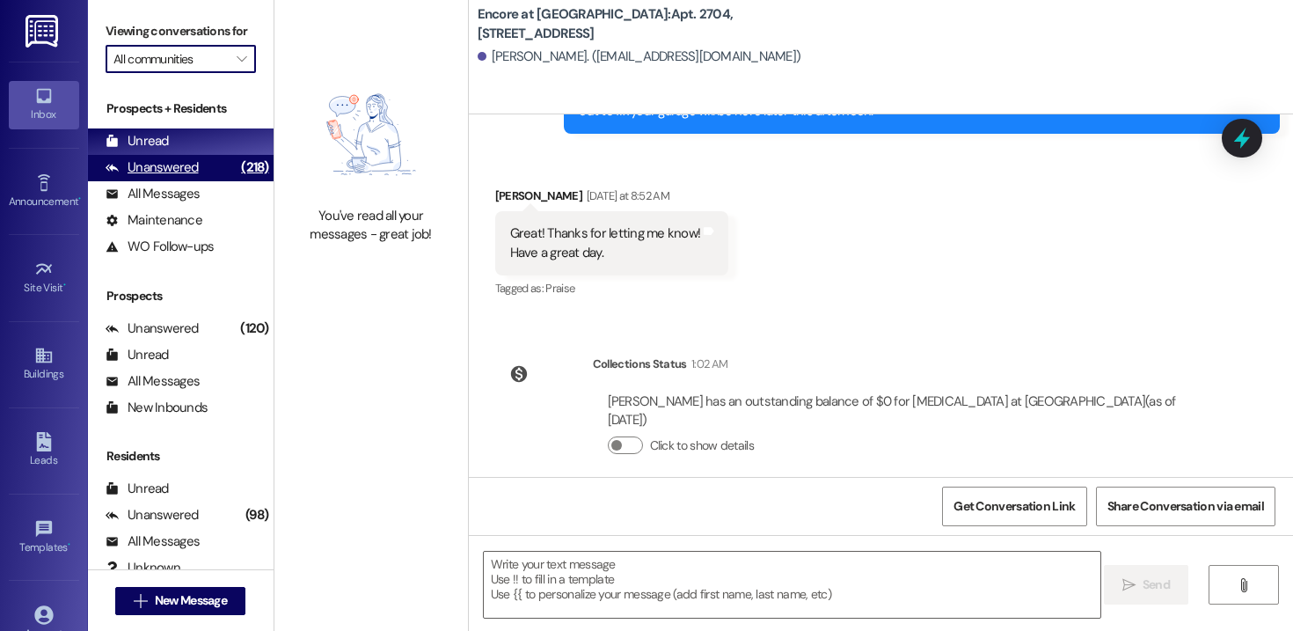
click at [184, 177] on div "Unanswered" at bounding box center [152, 167] width 93 height 18
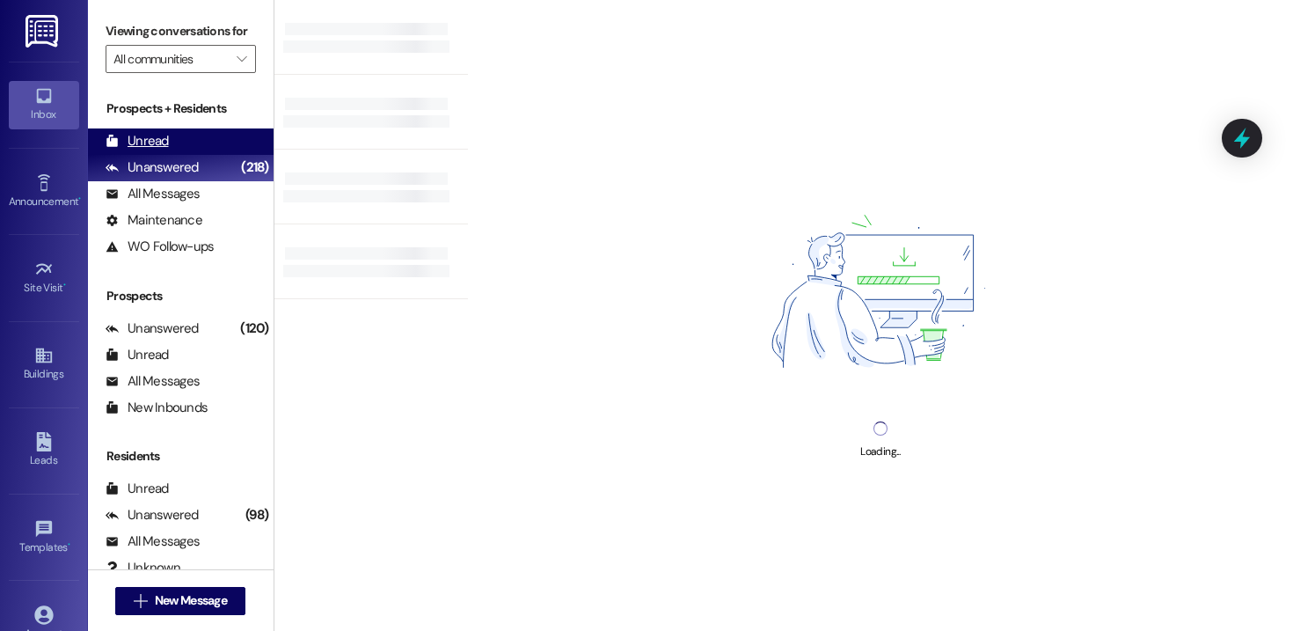
click at [159, 150] on div "Unread" at bounding box center [137, 141] width 63 height 18
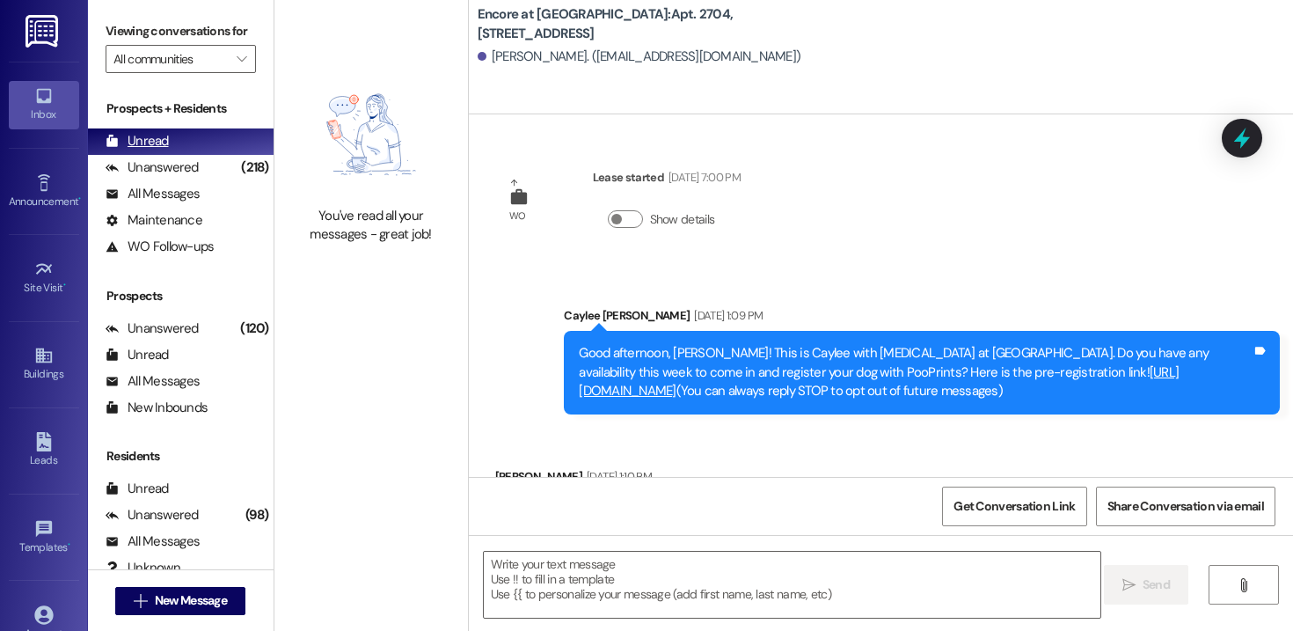
scroll to position [0, 0]
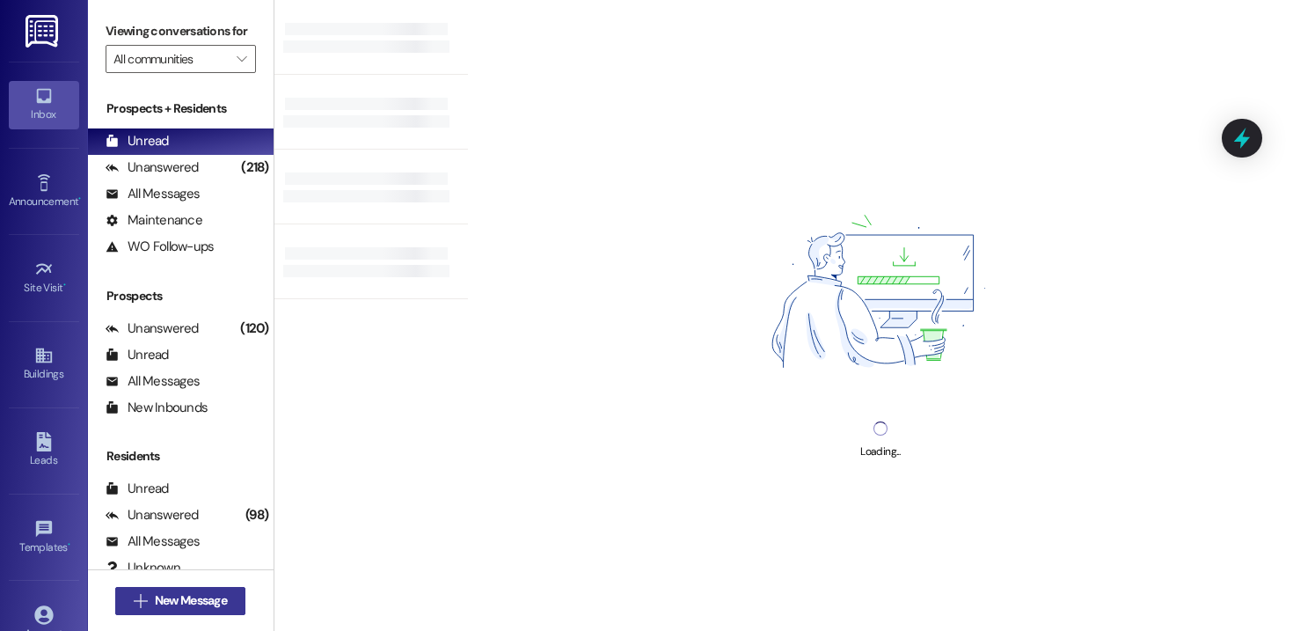
click at [213, 596] on span "New Message" at bounding box center [191, 600] width 72 height 18
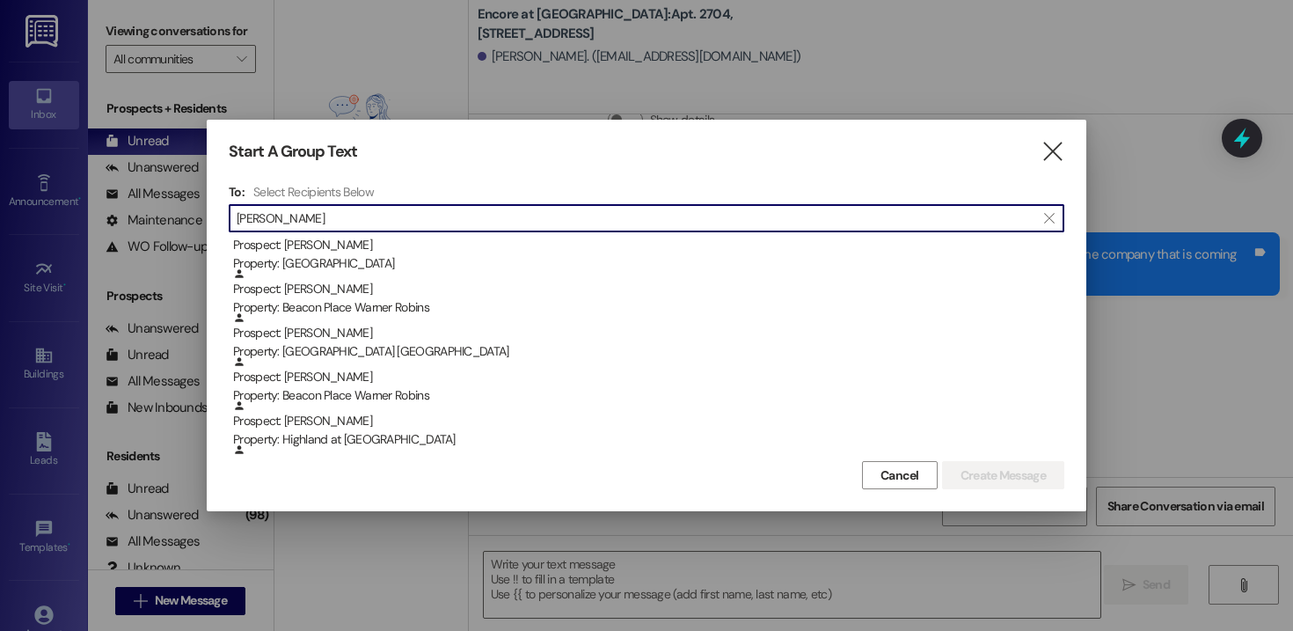
scroll to position [1910, 0]
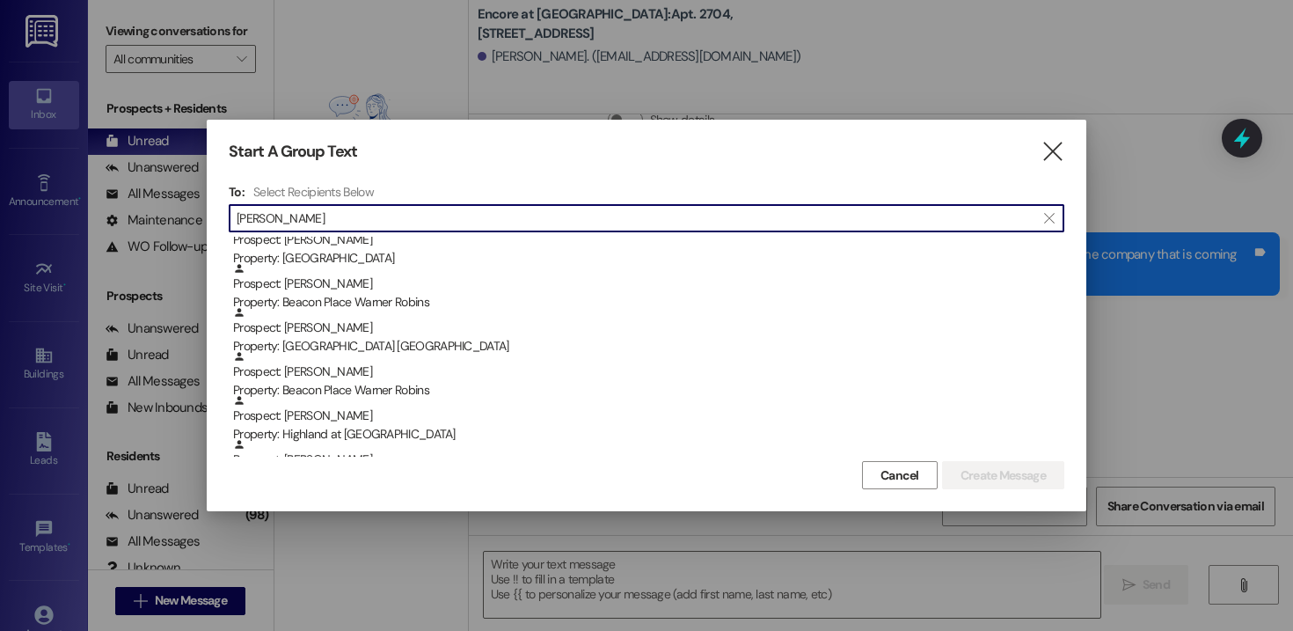
click at [240, 220] on input "[PERSON_NAME]" at bounding box center [636, 218] width 799 height 25
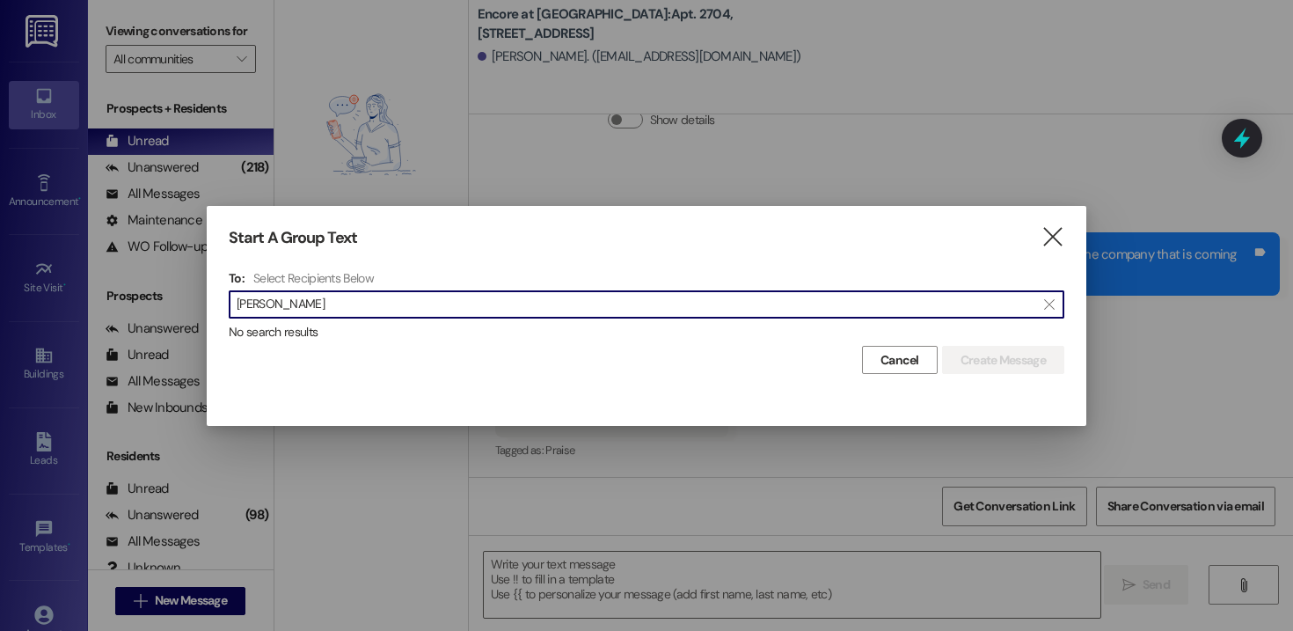
scroll to position [0, 0]
drag, startPoint x: 316, startPoint y: 305, endPoint x: 169, endPoint y: 300, distance: 147.0
click at [170, 300] on div "Start A Group Text  To: Select Recipients Below  [PERSON_NAME]  No search re…" at bounding box center [646, 315] width 1293 height 631
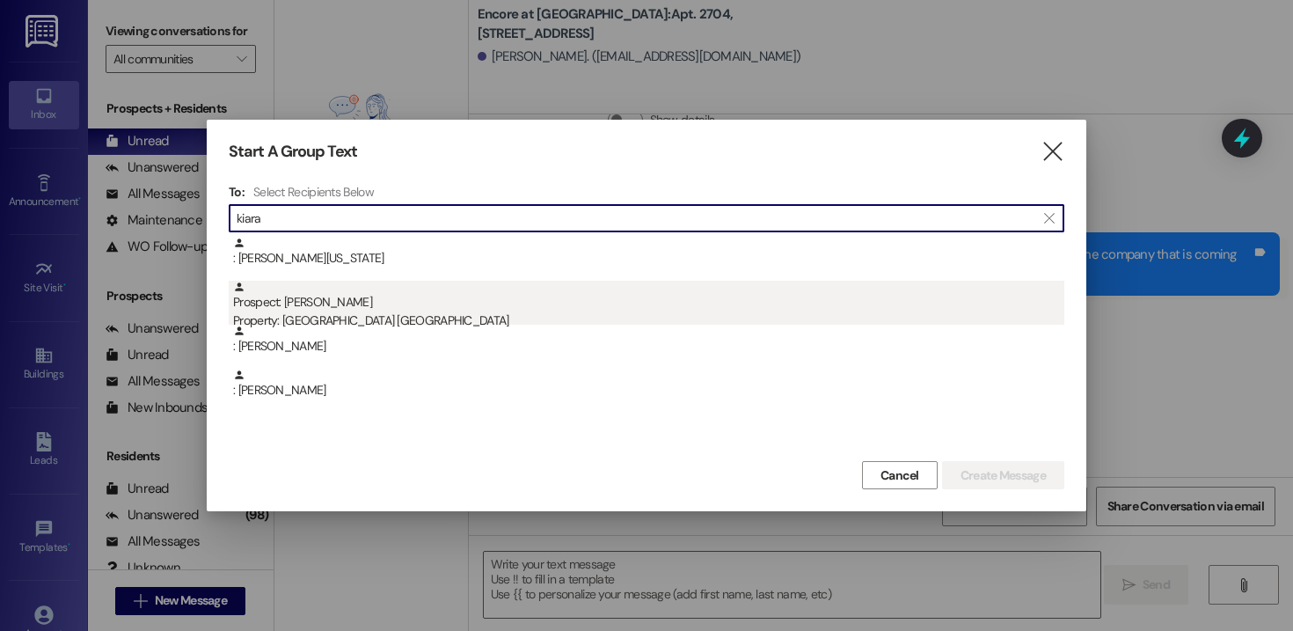
type input "kiara"
click at [333, 318] on div "Property: [GEOGRAPHIC_DATA] [GEOGRAPHIC_DATA]" at bounding box center [648, 320] width 831 height 18
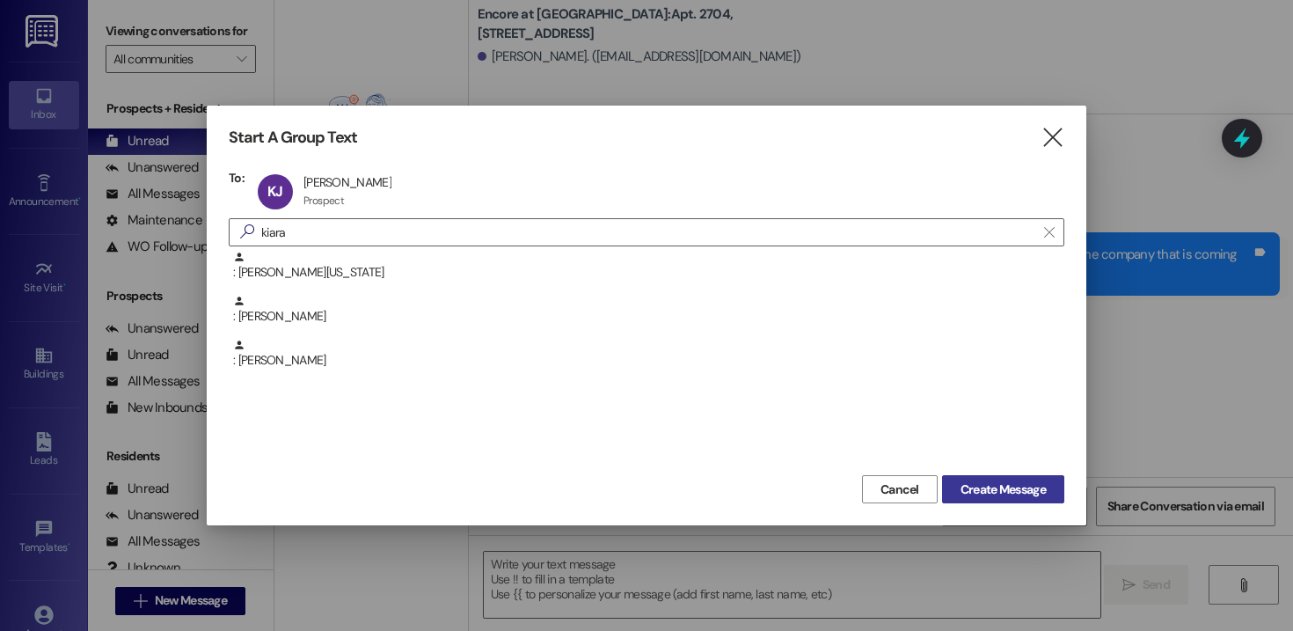
click at [1007, 491] on span "Create Message" at bounding box center [1003, 489] width 85 height 18
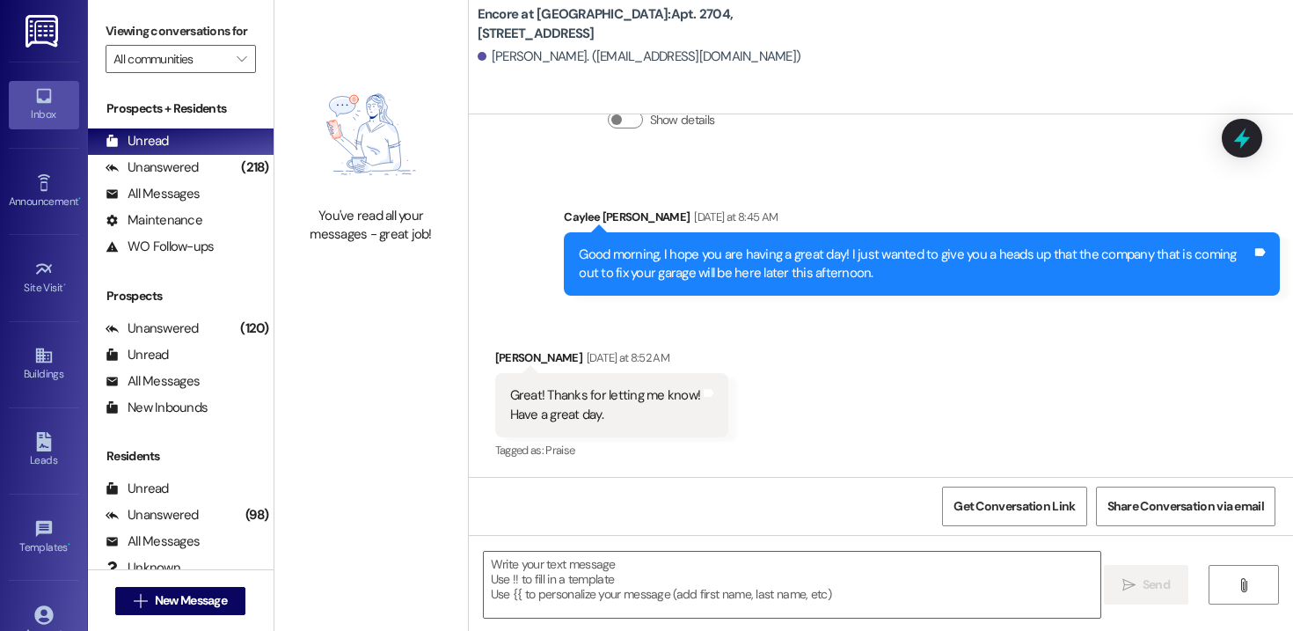
scroll to position [1, 0]
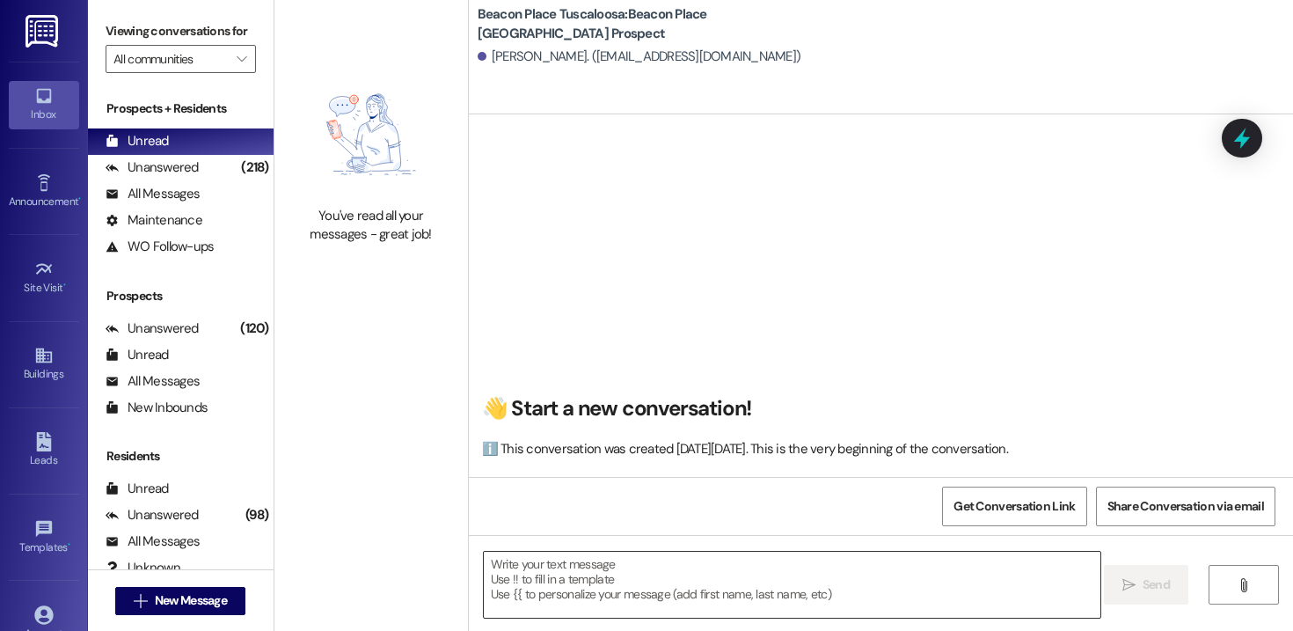
click at [602, 588] on textarea at bounding box center [792, 585] width 617 height 66
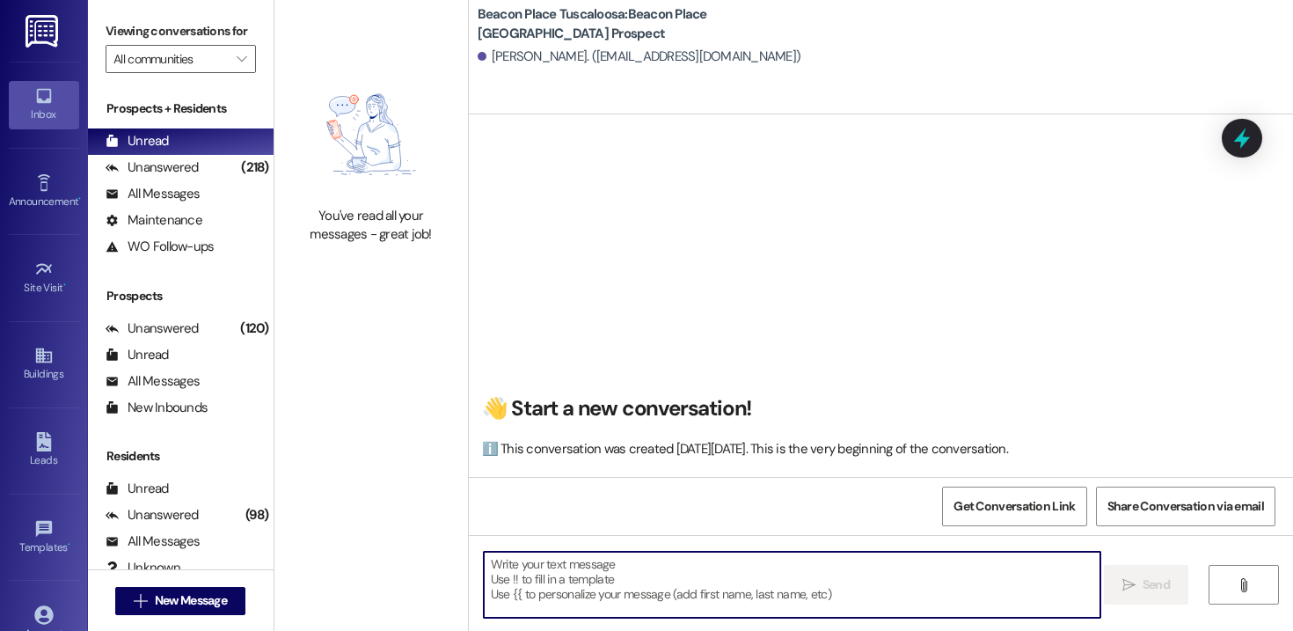
paste textarea "Hi [PERSON_NAME]! This is [PERSON_NAME] from [GEOGRAPHIC_DATA] Tuscaloosa. I’m …"
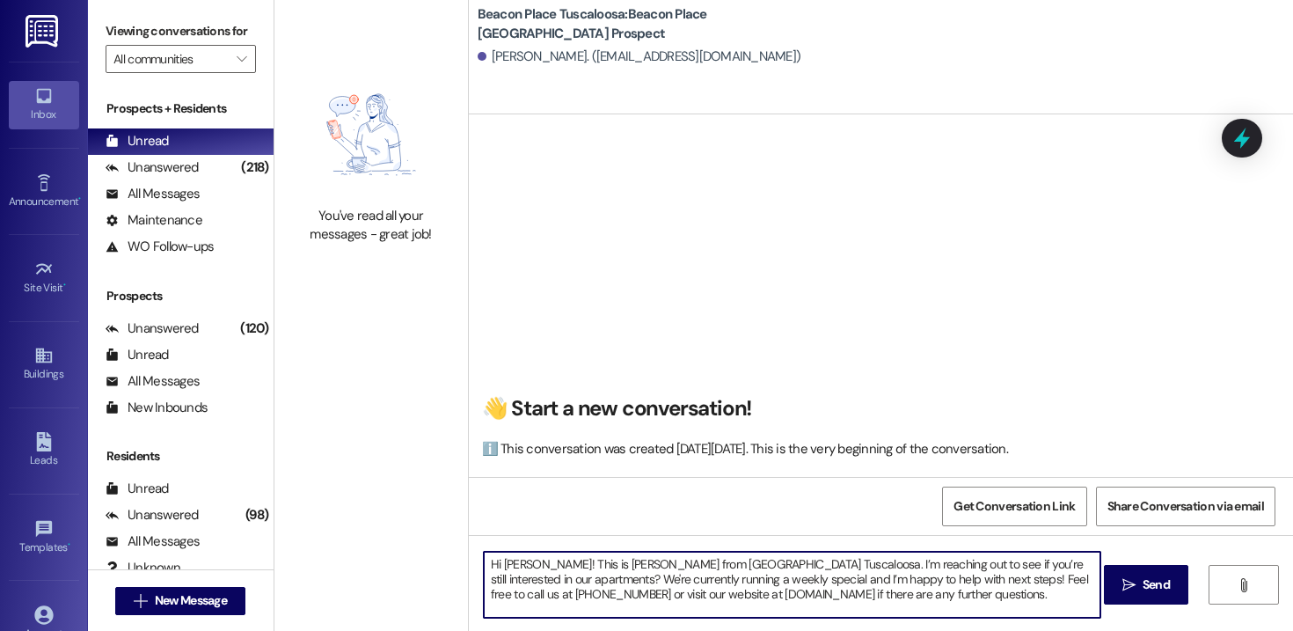
drag, startPoint x: 531, startPoint y: 567, endPoint x: 495, endPoint y: 563, distance: 36.2
click at [495, 563] on textarea "Hi [PERSON_NAME]! This is [PERSON_NAME] from [GEOGRAPHIC_DATA] Tuscaloosa. I’m …" at bounding box center [792, 585] width 617 height 66
drag, startPoint x: 1017, startPoint y: 601, endPoint x: 479, endPoint y: 516, distance: 544.2
click at [479, 516] on div "👋 Start a new conversation! ℹ️ This conversation was created [DATE][DATE]. This…" at bounding box center [881, 429] width 824 height 631
click at [994, 603] on textarea "Hi [PERSON_NAME]! This is [PERSON_NAME] from [GEOGRAPHIC_DATA] Tuscaloosa. I’m …" at bounding box center [792, 585] width 617 height 66
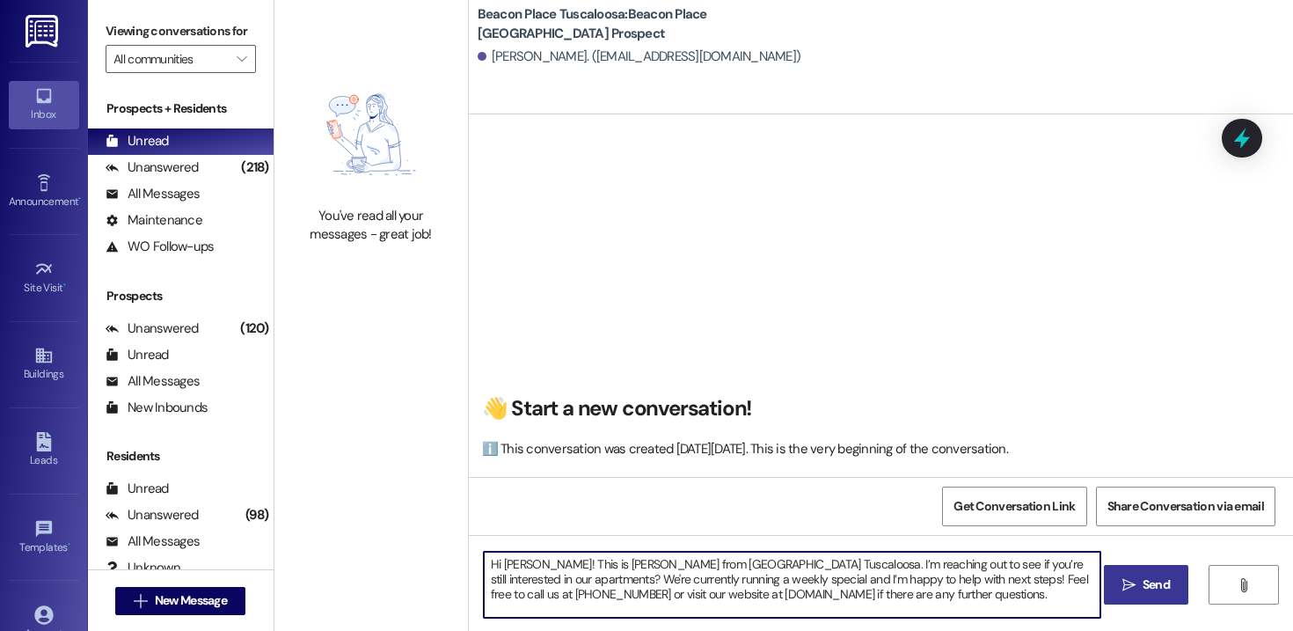
type textarea "Hi [PERSON_NAME]! This is [PERSON_NAME] from [GEOGRAPHIC_DATA] Tuscaloosa. I’m …"
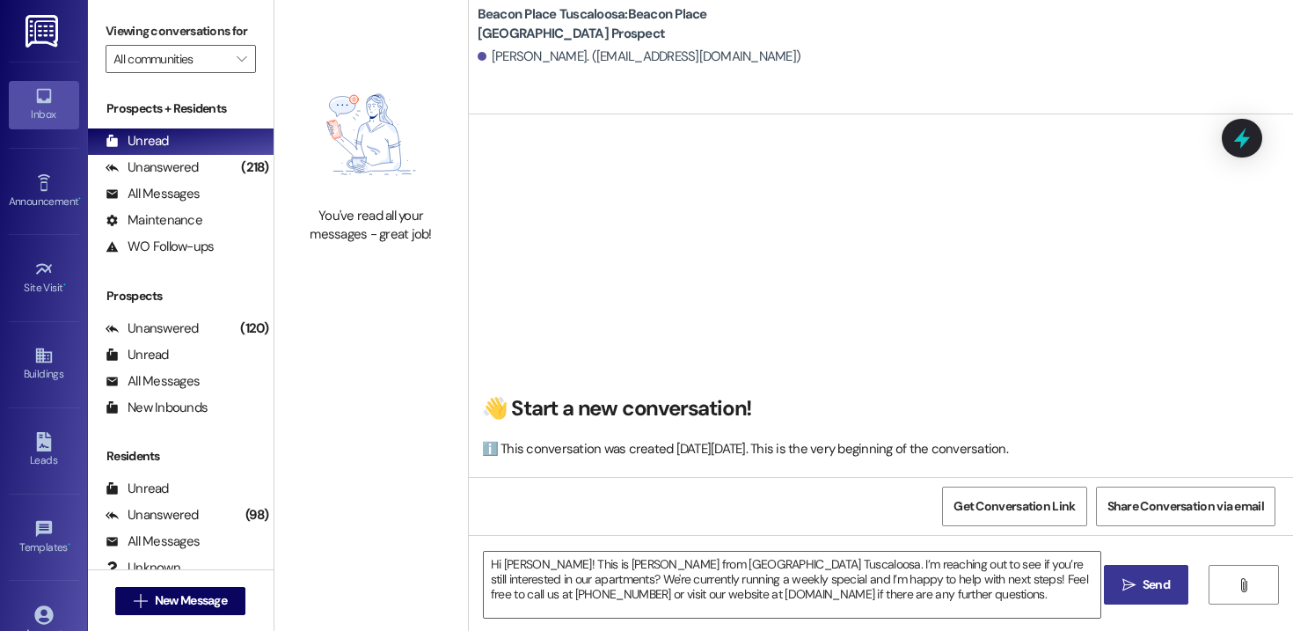
click at [1115, 589] on button " Send" at bounding box center [1146, 585] width 85 height 40
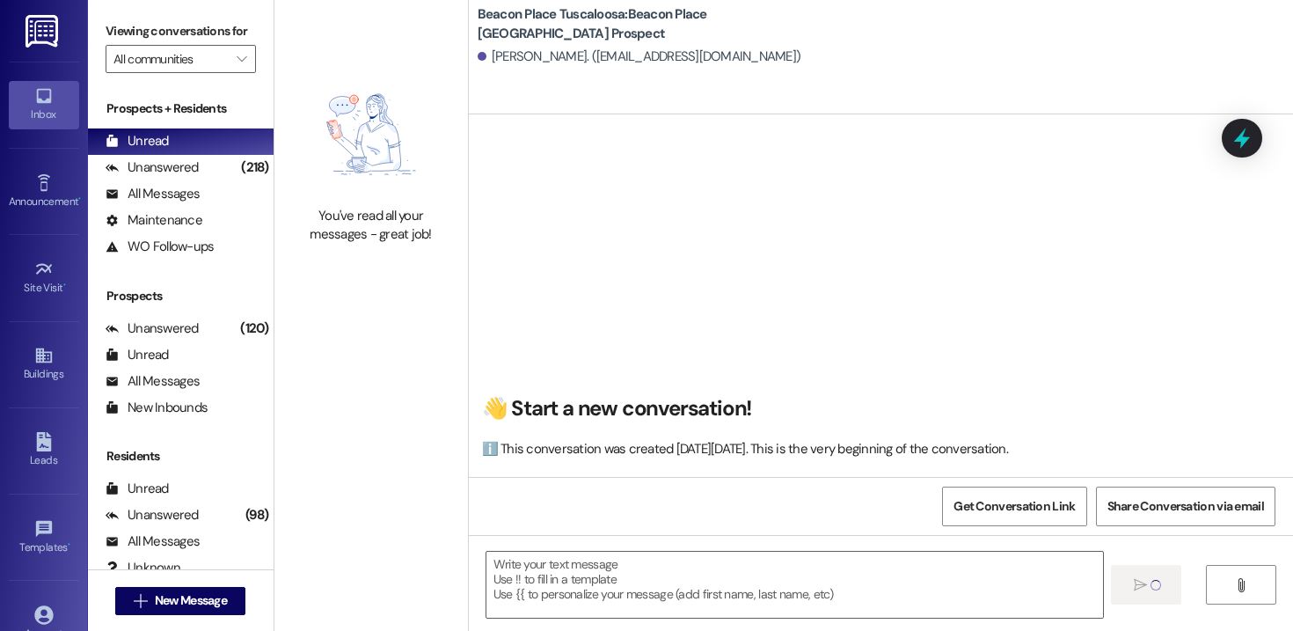
scroll to position [0, 0]
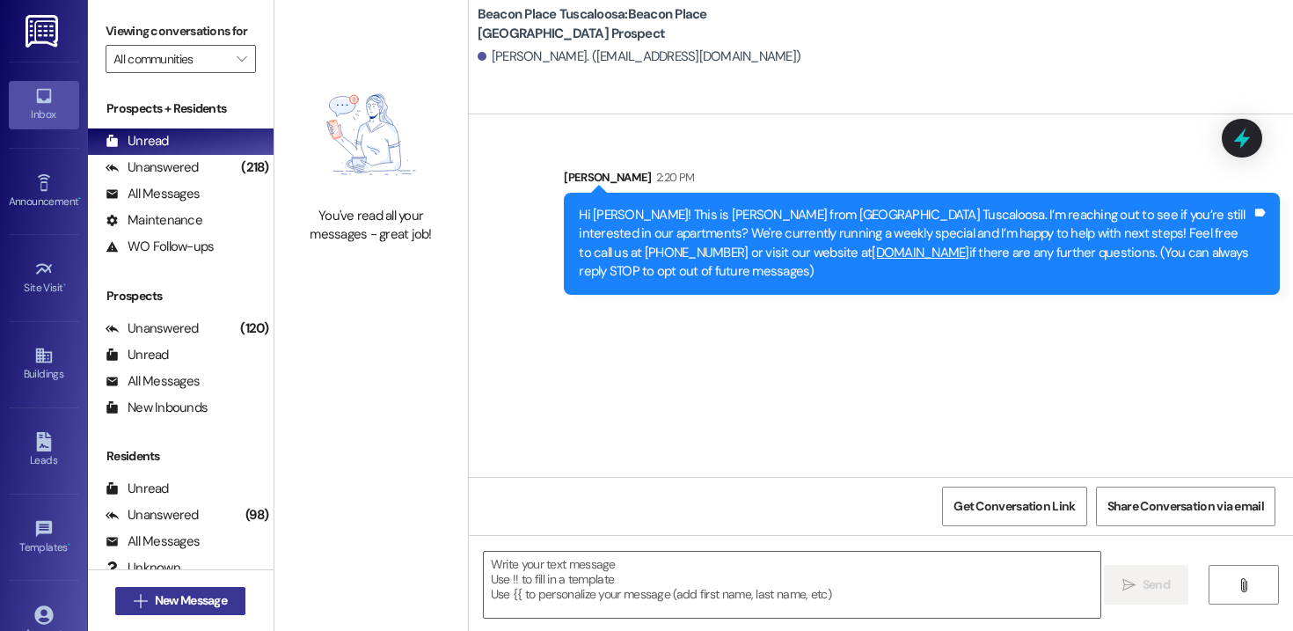
click at [201, 589] on button " New Message" at bounding box center [180, 601] width 130 height 28
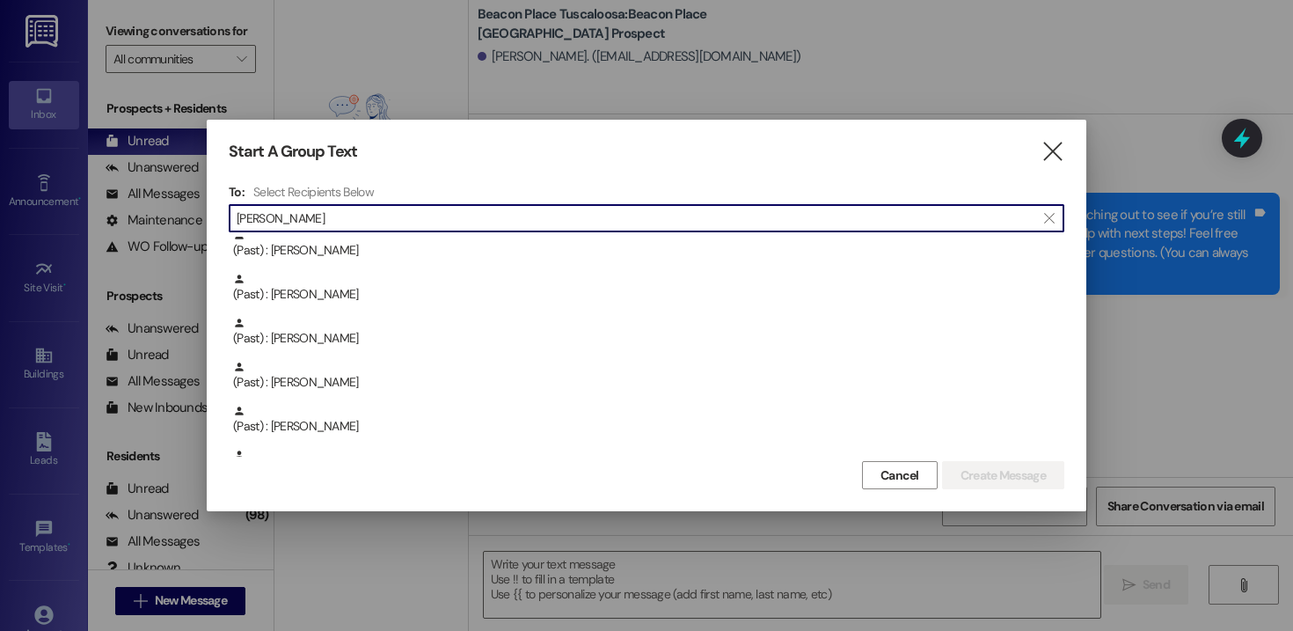
scroll to position [2815, 0]
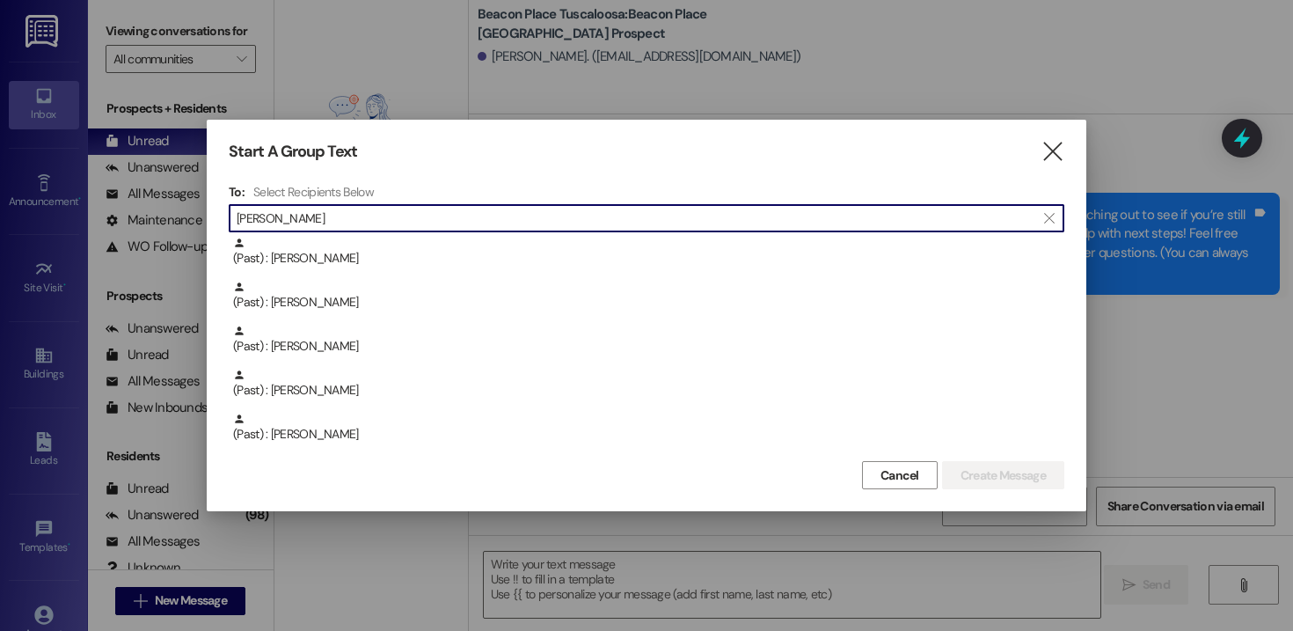
click at [238, 211] on input "[PERSON_NAME]" at bounding box center [636, 218] width 799 height 25
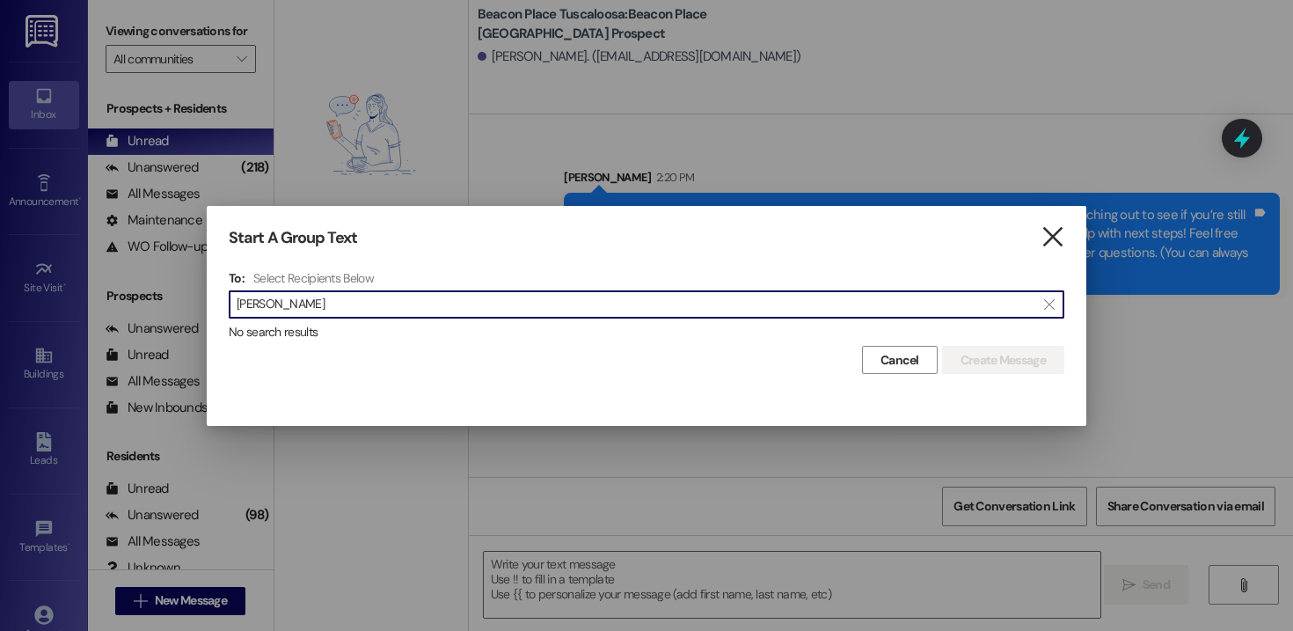
type input "[PERSON_NAME]"
click at [1049, 237] on icon "" at bounding box center [1053, 237] width 24 height 18
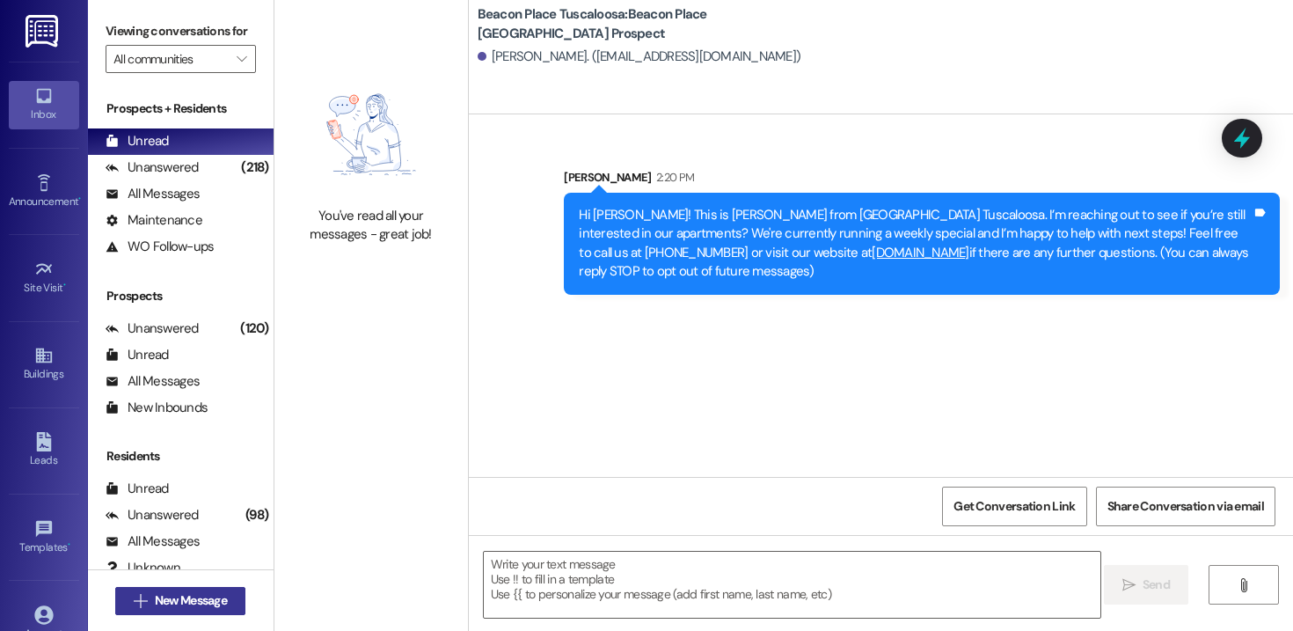
click at [218, 603] on span "New Message" at bounding box center [191, 600] width 72 height 18
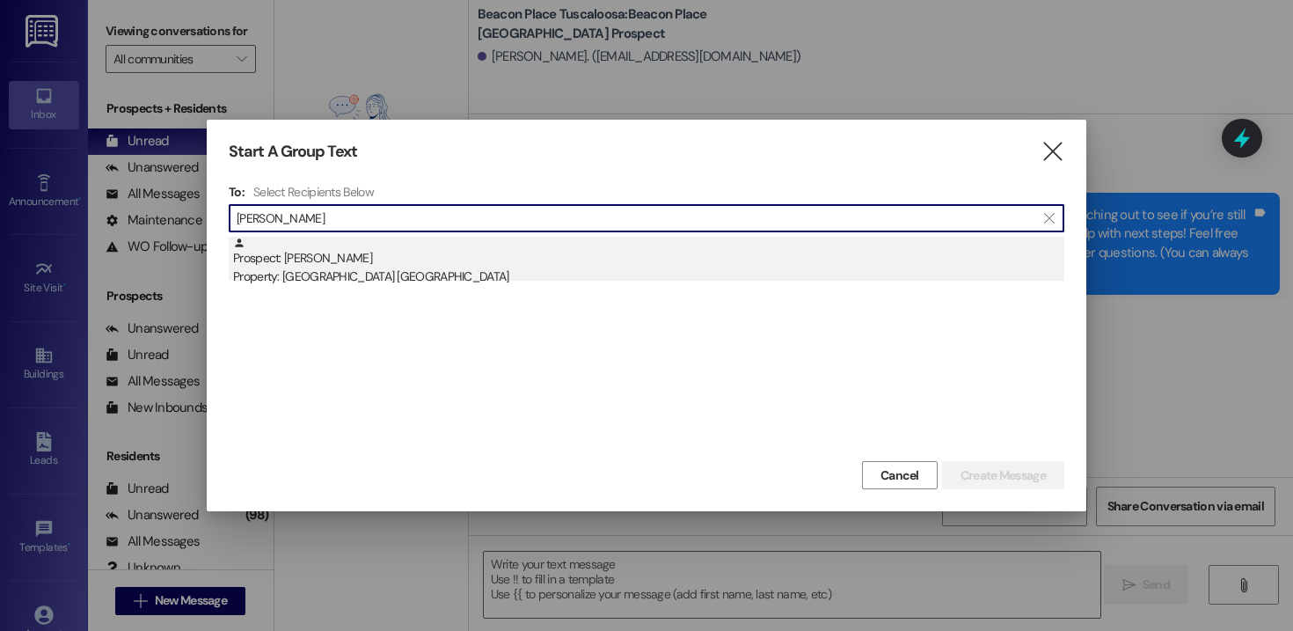
type input "[PERSON_NAME]"
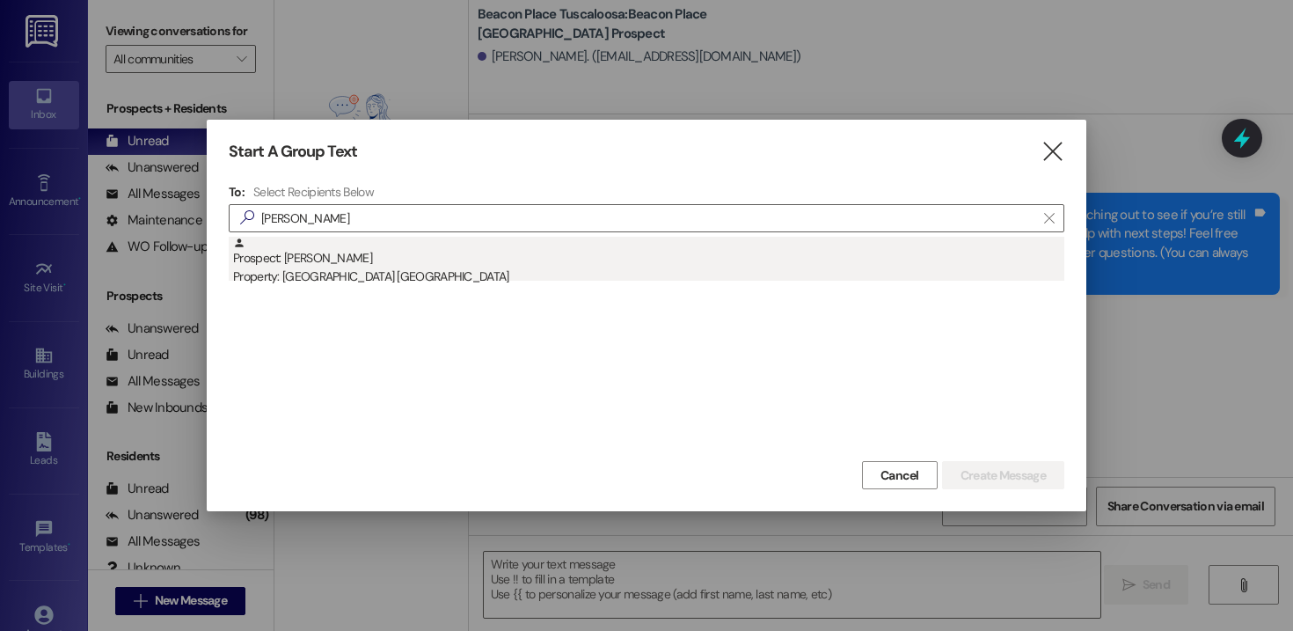
click at [332, 260] on div "Prospect: [PERSON_NAME] Property: [GEOGRAPHIC_DATA] [GEOGRAPHIC_DATA]" at bounding box center [648, 262] width 831 height 50
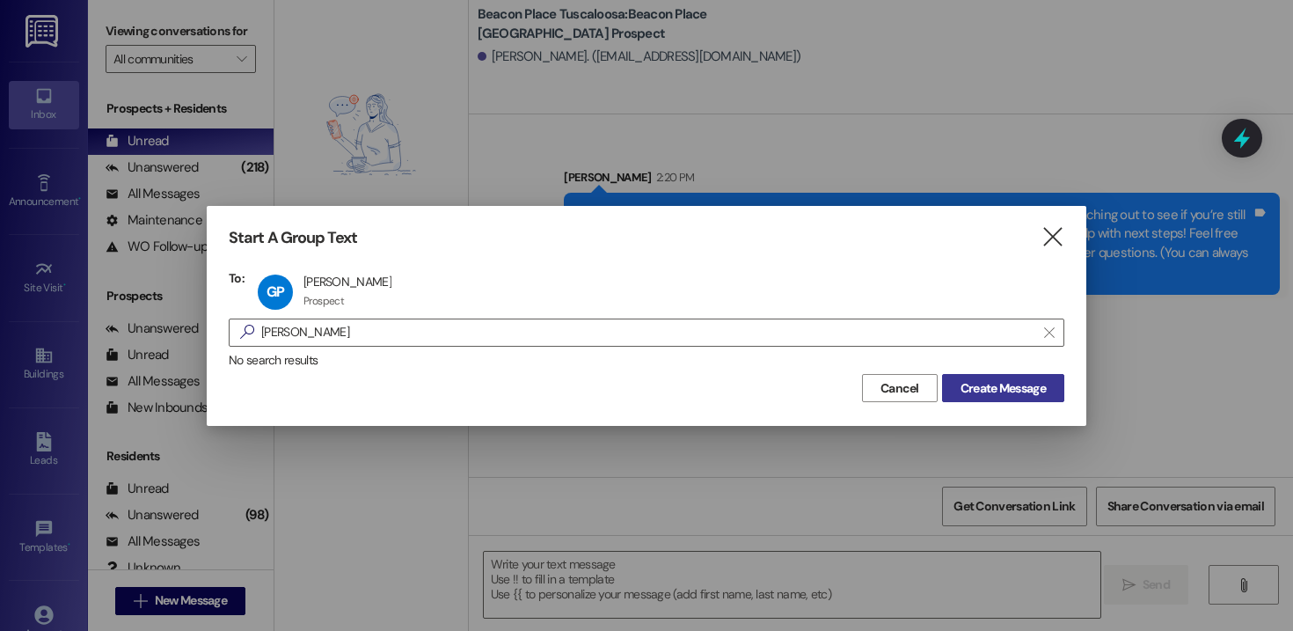
click at [994, 379] on span "Create Message" at bounding box center [1003, 388] width 85 height 18
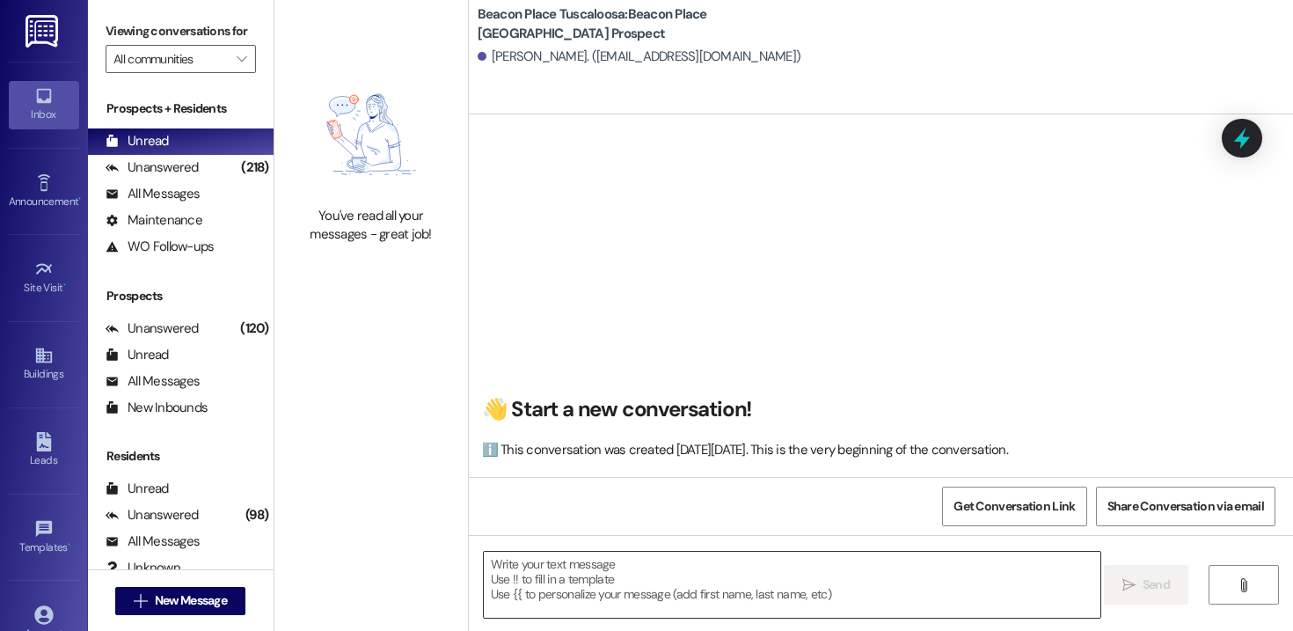
click at [598, 593] on textarea at bounding box center [792, 585] width 617 height 66
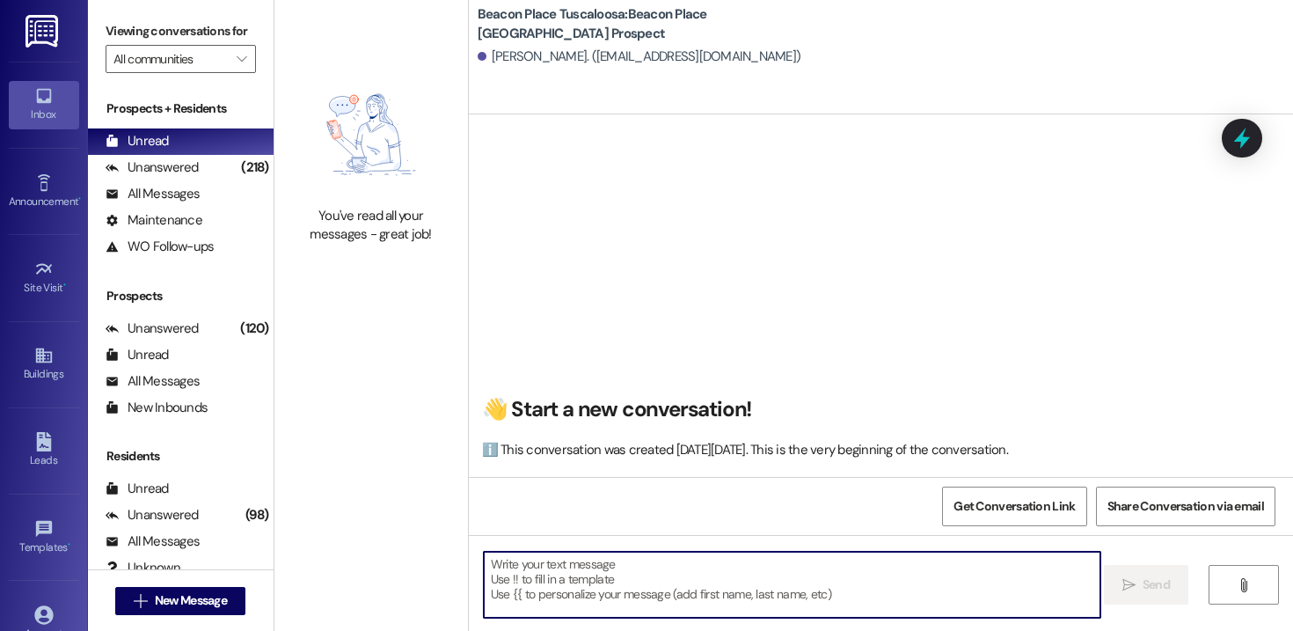
paste textarea "Hi [PERSON_NAME]! This is [PERSON_NAME] from [GEOGRAPHIC_DATA] Tuscaloosa. I’m …"
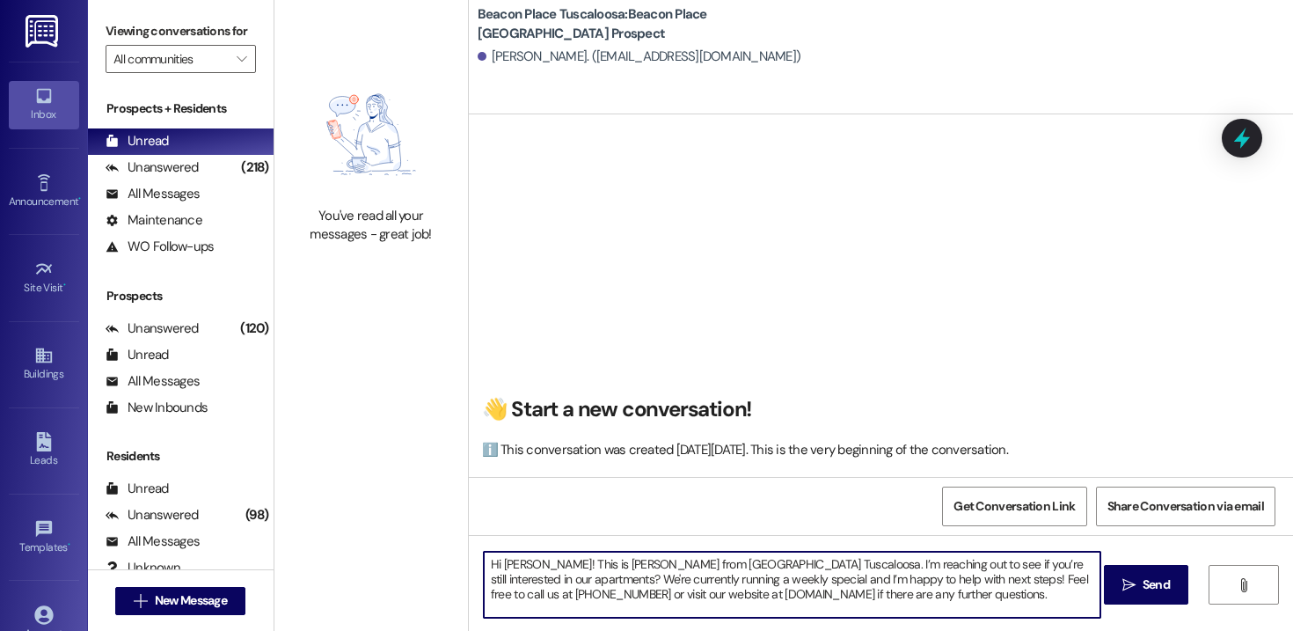
drag, startPoint x: 518, startPoint y: 565, endPoint x: 495, endPoint y: 565, distance: 22.9
click at [495, 565] on textarea "Hi [PERSON_NAME]! This is [PERSON_NAME] from [GEOGRAPHIC_DATA] Tuscaloosa. I’m …" at bounding box center [792, 585] width 617 height 66
drag, startPoint x: 1011, startPoint y: 600, endPoint x: 502, endPoint y: 529, distance: 513.4
click at [502, 529] on div "👋 Start a new conversation! ℹ️ This conversation was created [DATE][DATE]. This…" at bounding box center [881, 429] width 824 height 631
click at [761, 574] on textarea "Hi [PERSON_NAME]! This is [PERSON_NAME] from [GEOGRAPHIC_DATA] Tuscaloosa. I’m …" at bounding box center [792, 585] width 617 height 66
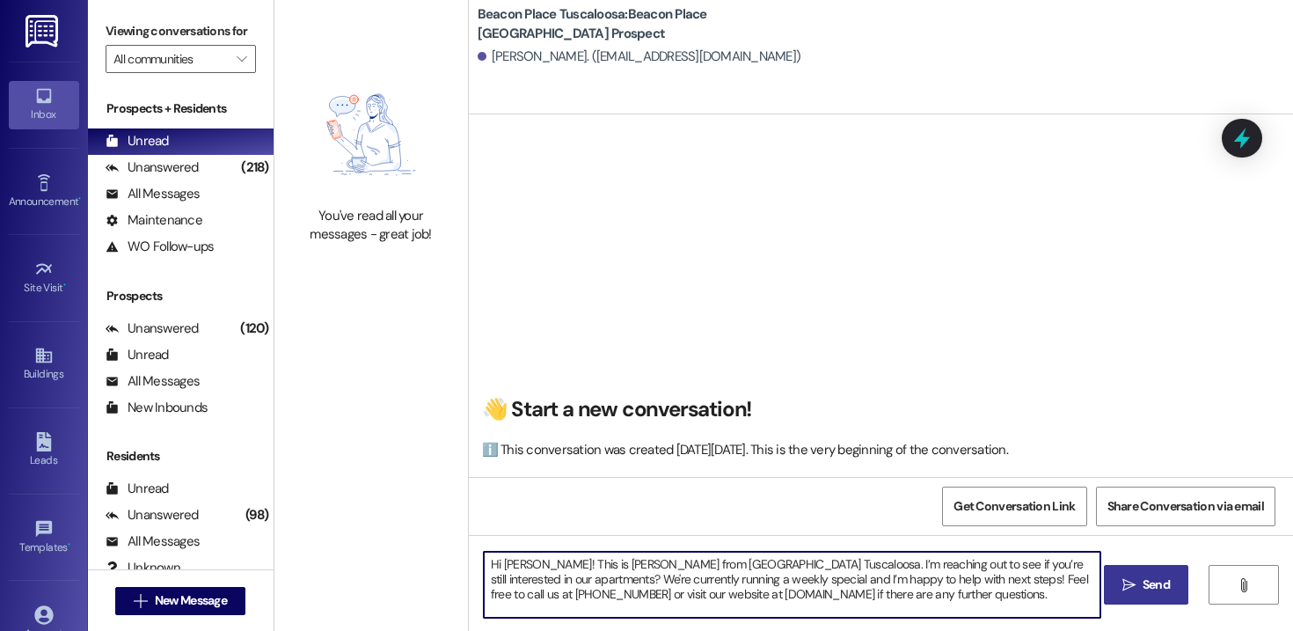
type textarea "Hi [PERSON_NAME]! This is [PERSON_NAME] from [GEOGRAPHIC_DATA] Tuscaloosa. I’m …"
click at [1143, 578] on span "Send" at bounding box center [1156, 584] width 27 height 18
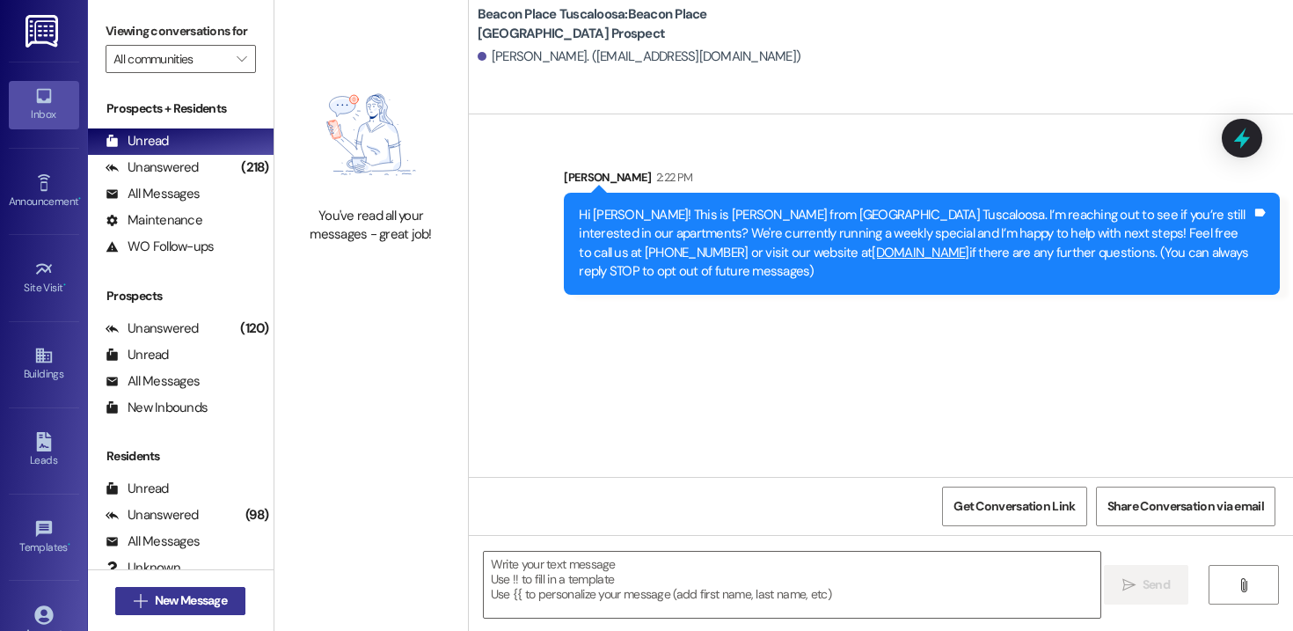
click at [212, 607] on span "New Message" at bounding box center [191, 600] width 72 height 18
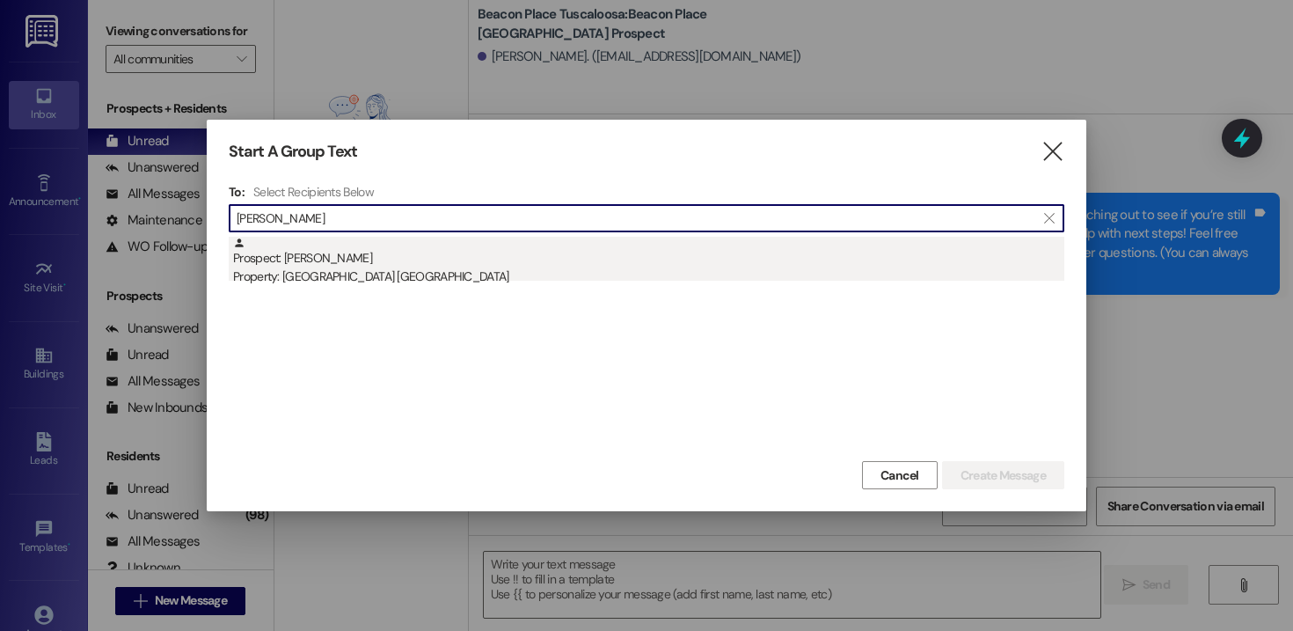
type input "[PERSON_NAME]"
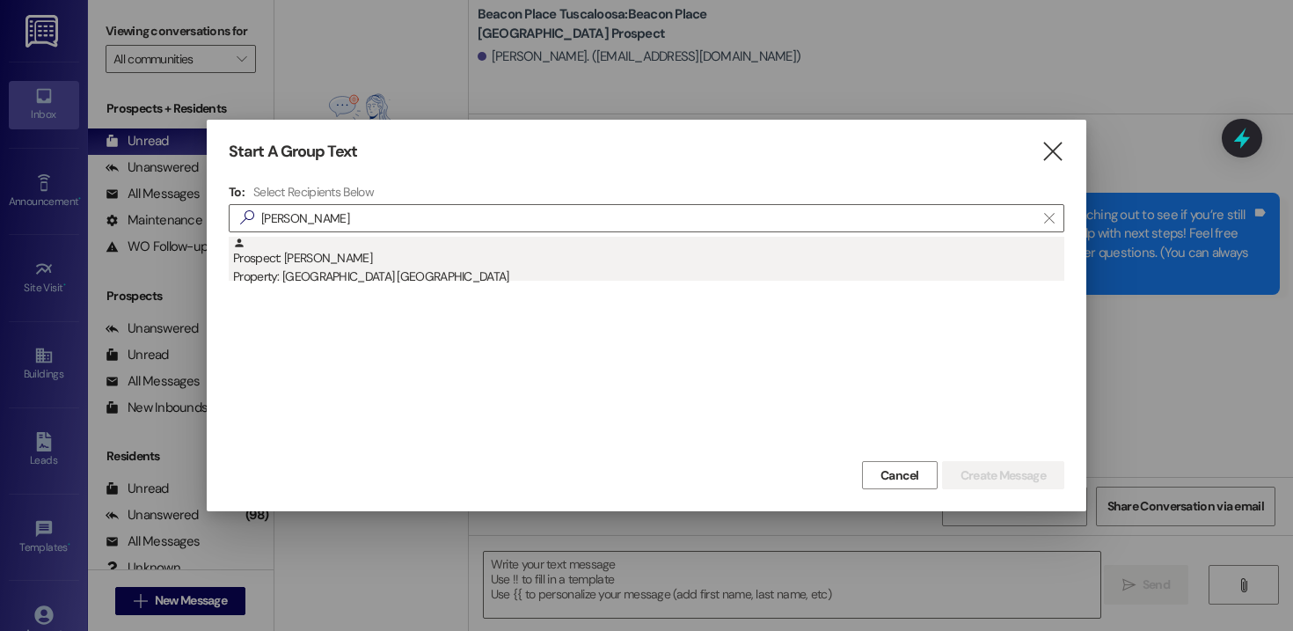
click at [320, 264] on div "Prospect: [PERSON_NAME] Property: [GEOGRAPHIC_DATA] [GEOGRAPHIC_DATA]" at bounding box center [648, 262] width 831 height 50
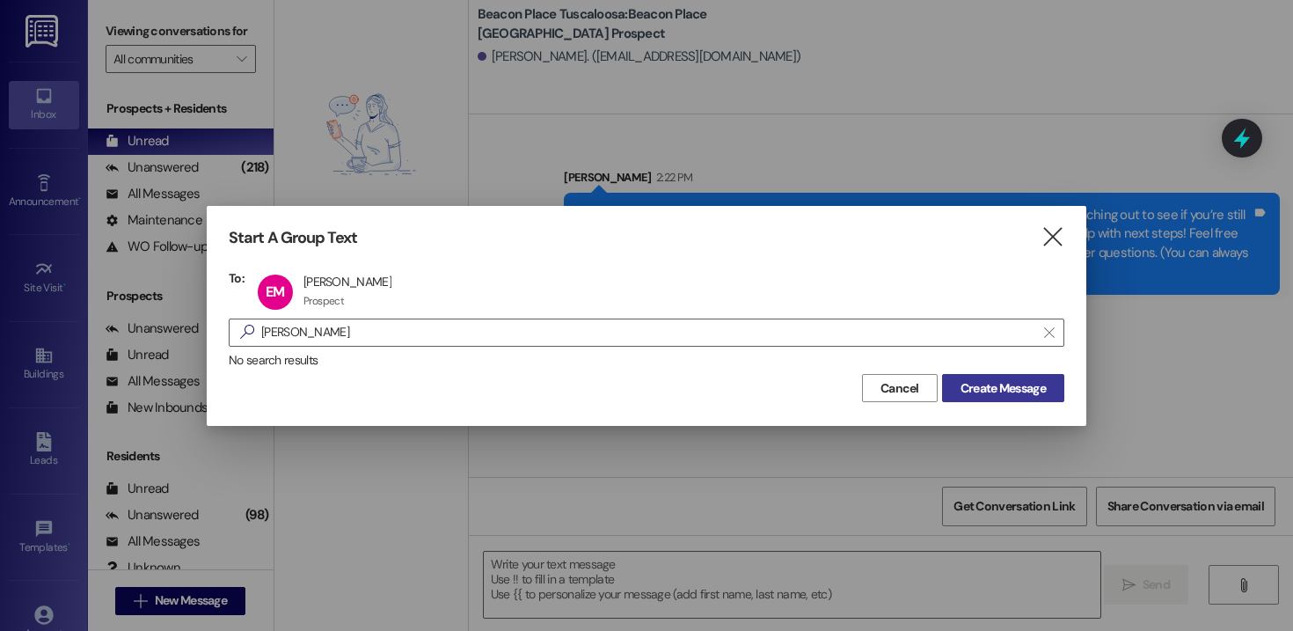
click at [993, 384] on span "Create Message" at bounding box center [1003, 388] width 85 height 18
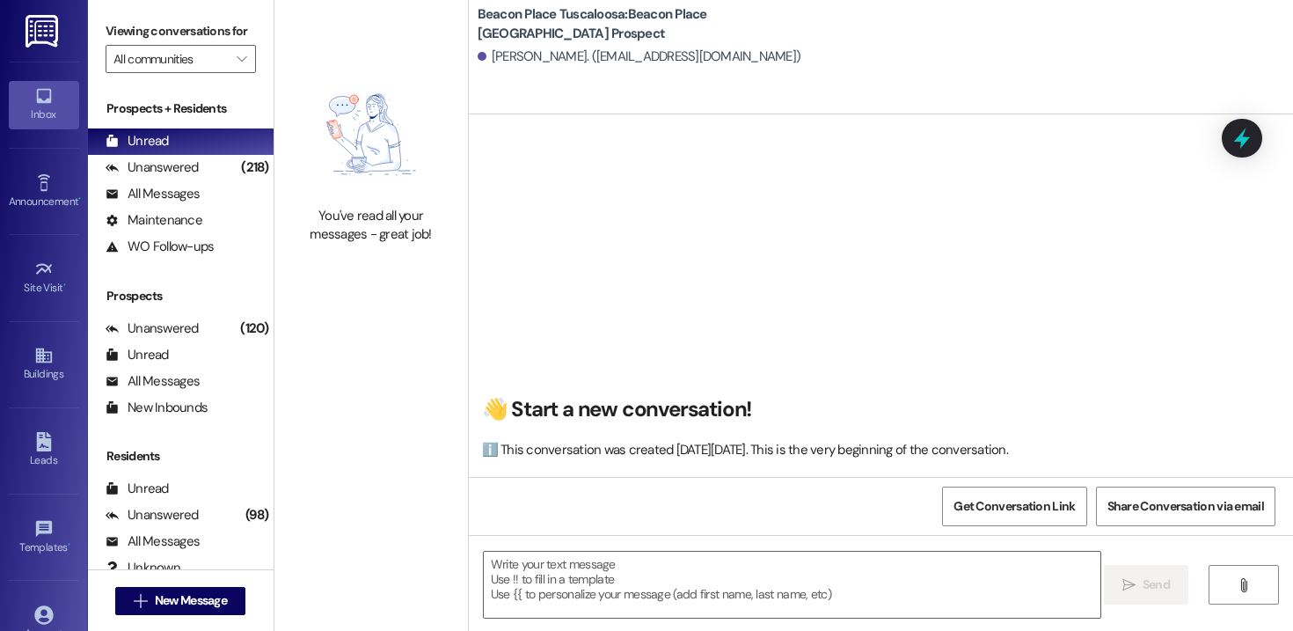
scroll to position [1, 0]
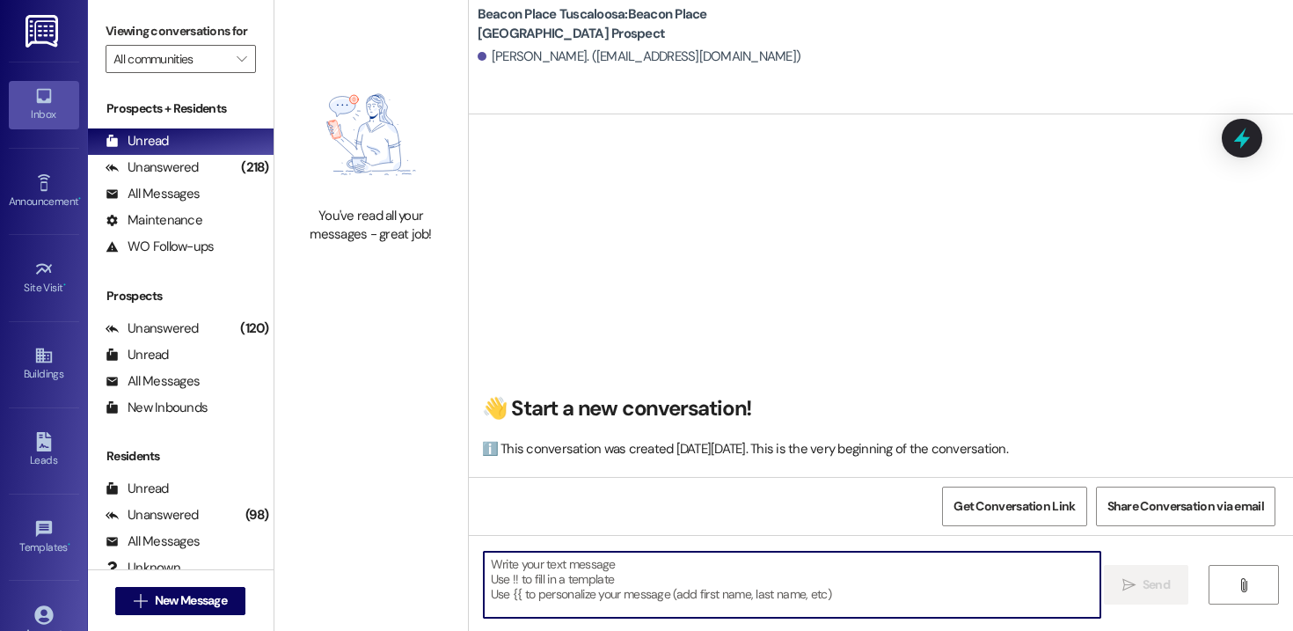
click at [646, 596] on textarea at bounding box center [792, 585] width 617 height 66
paste textarea "Hi [PERSON_NAME]! This is [PERSON_NAME] from [GEOGRAPHIC_DATA] Tuscaloosa. I’m …"
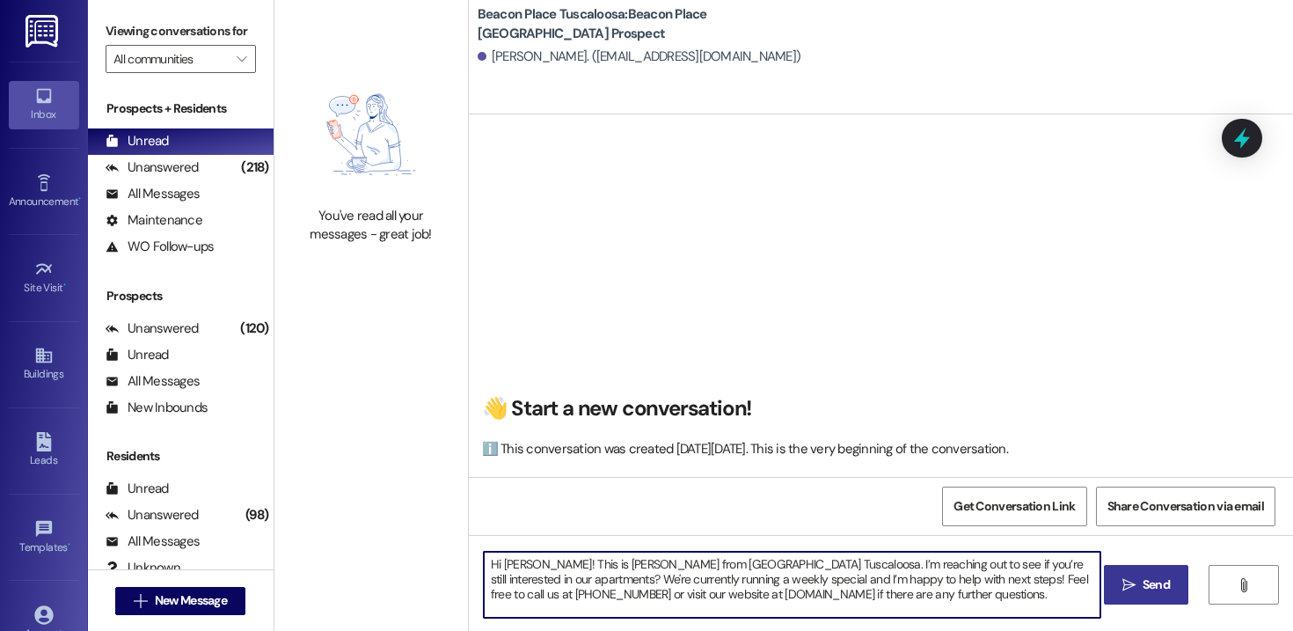
drag, startPoint x: 518, startPoint y: 567, endPoint x: 495, endPoint y: 567, distance: 22.9
click at [495, 567] on textarea "Hi [PERSON_NAME]! This is [PERSON_NAME] from [GEOGRAPHIC_DATA] Tuscaloosa. I’m …" at bounding box center [792, 585] width 617 height 66
drag, startPoint x: 1004, startPoint y: 611, endPoint x: 448, endPoint y: 544, distance: 560.1
click at [448, 544] on div "You've read all your messages - great job! [GEOGRAPHIC_DATA] [GEOGRAPHIC_DATA]:…" at bounding box center [783, 315] width 1019 height 631
type textarea "Hi [PERSON_NAME]! This is [PERSON_NAME] from [GEOGRAPHIC_DATA] Tuscaloosa. I’m …"
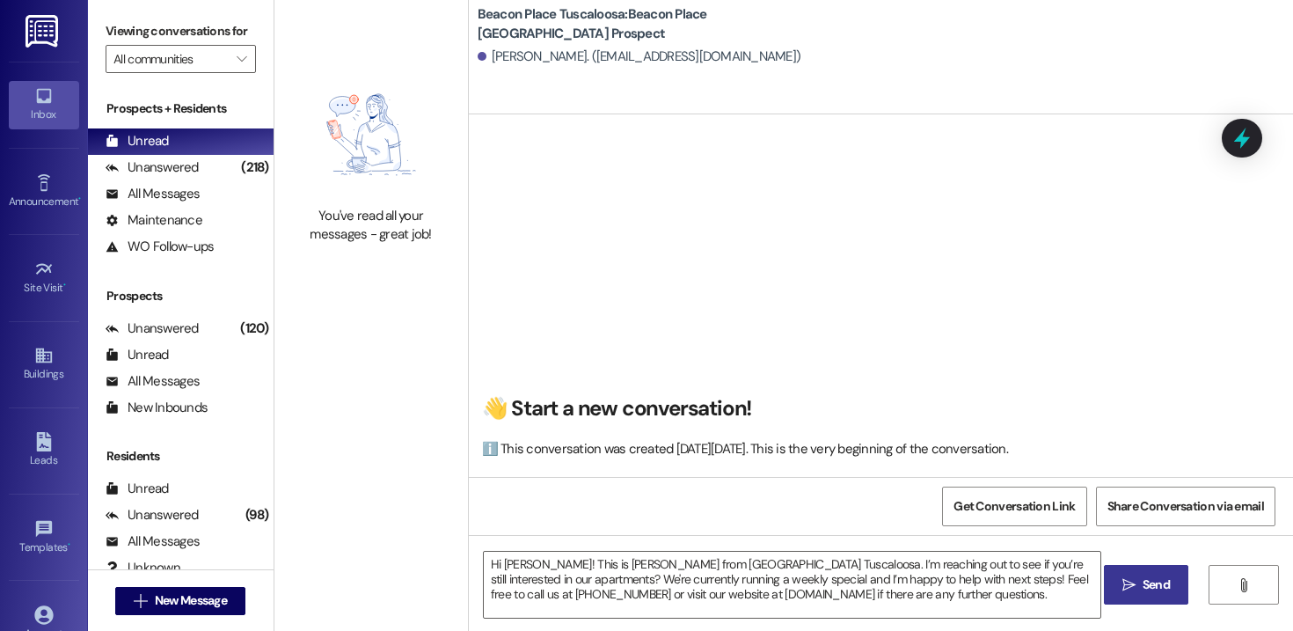
click at [1144, 582] on span "Send" at bounding box center [1156, 584] width 27 height 18
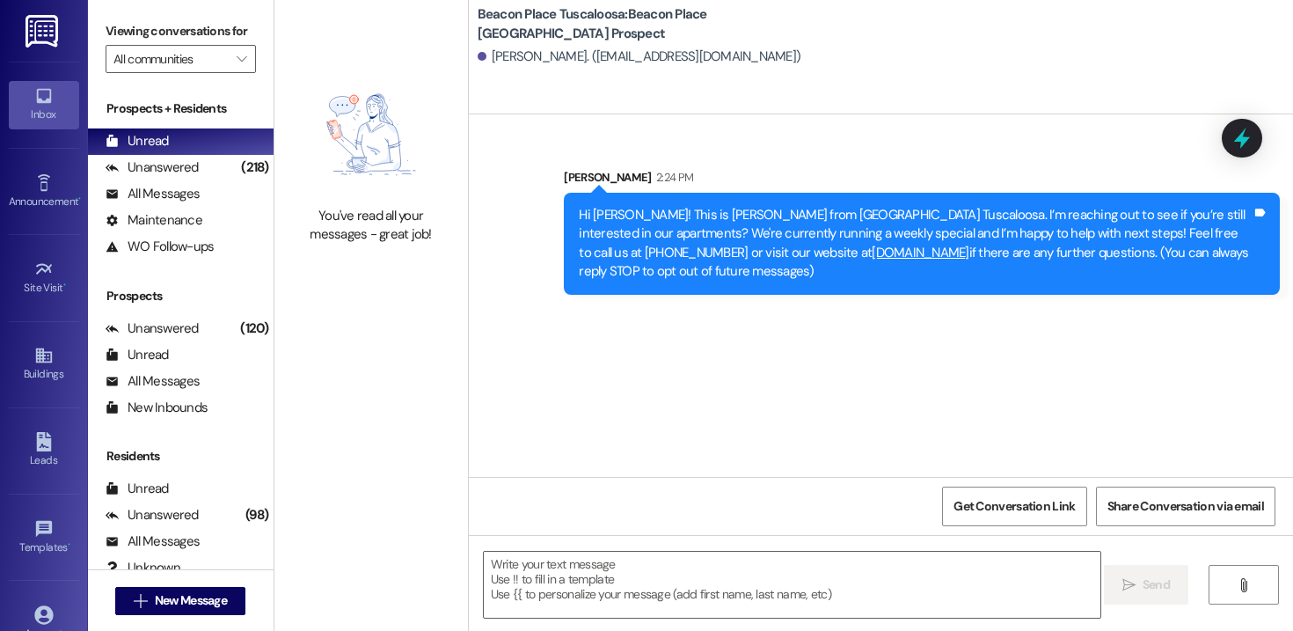
scroll to position [0, 0]
click at [192, 596] on span "New Message" at bounding box center [191, 600] width 72 height 18
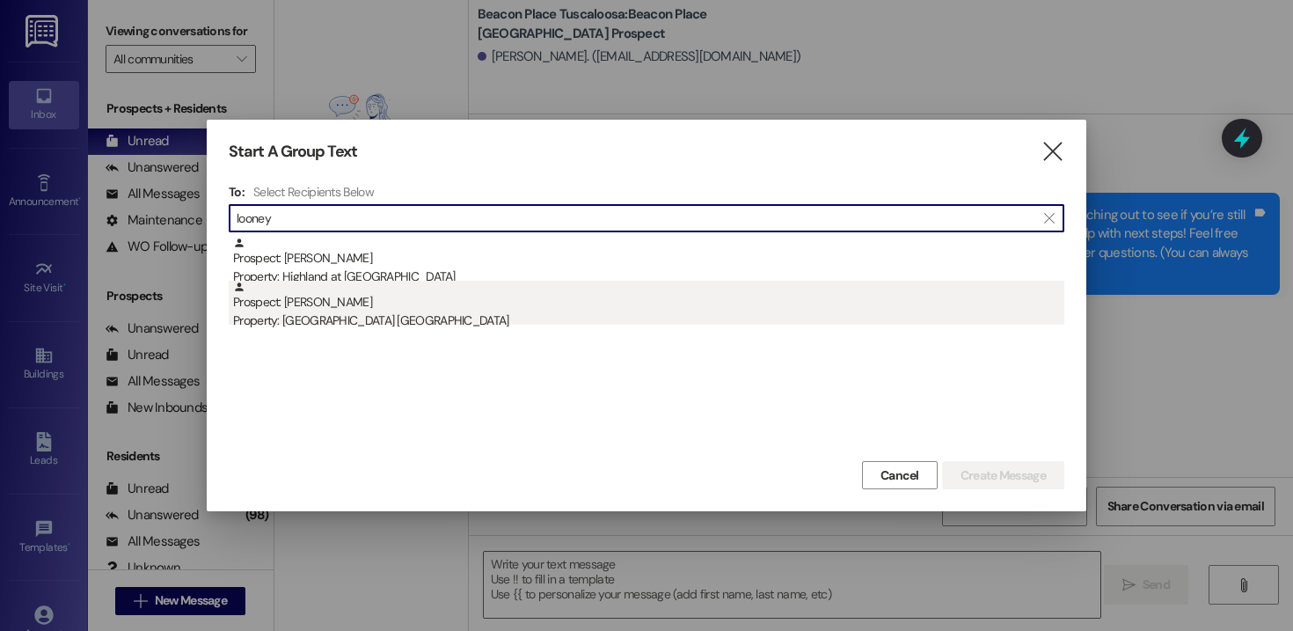
type input "looney"
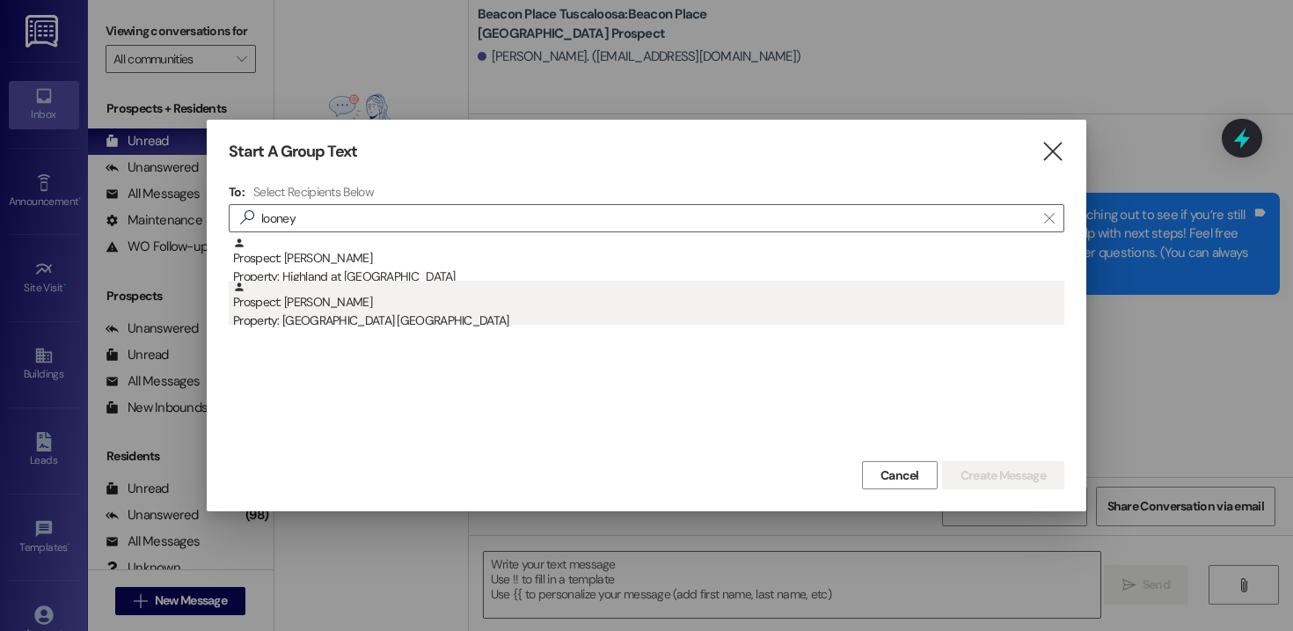
click at [354, 323] on div "Property: [GEOGRAPHIC_DATA] [GEOGRAPHIC_DATA]" at bounding box center [648, 320] width 831 height 18
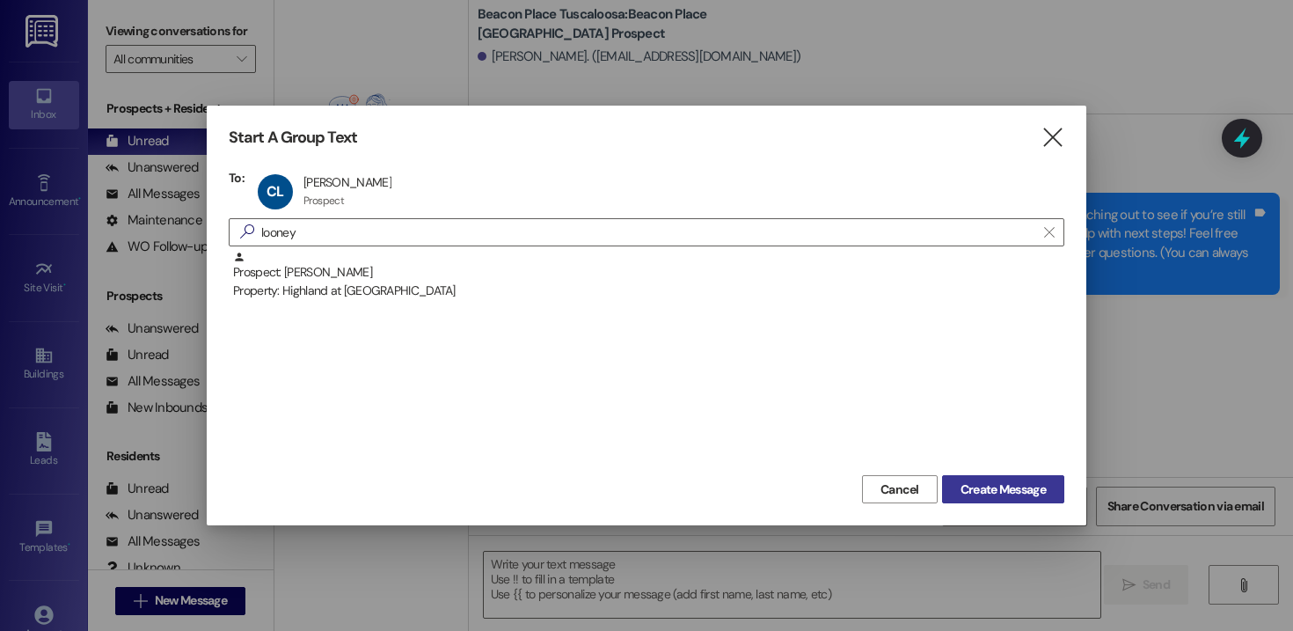
click at [994, 495] on span "Create Message" at bounding box center [1003, 489] width 85 height 18
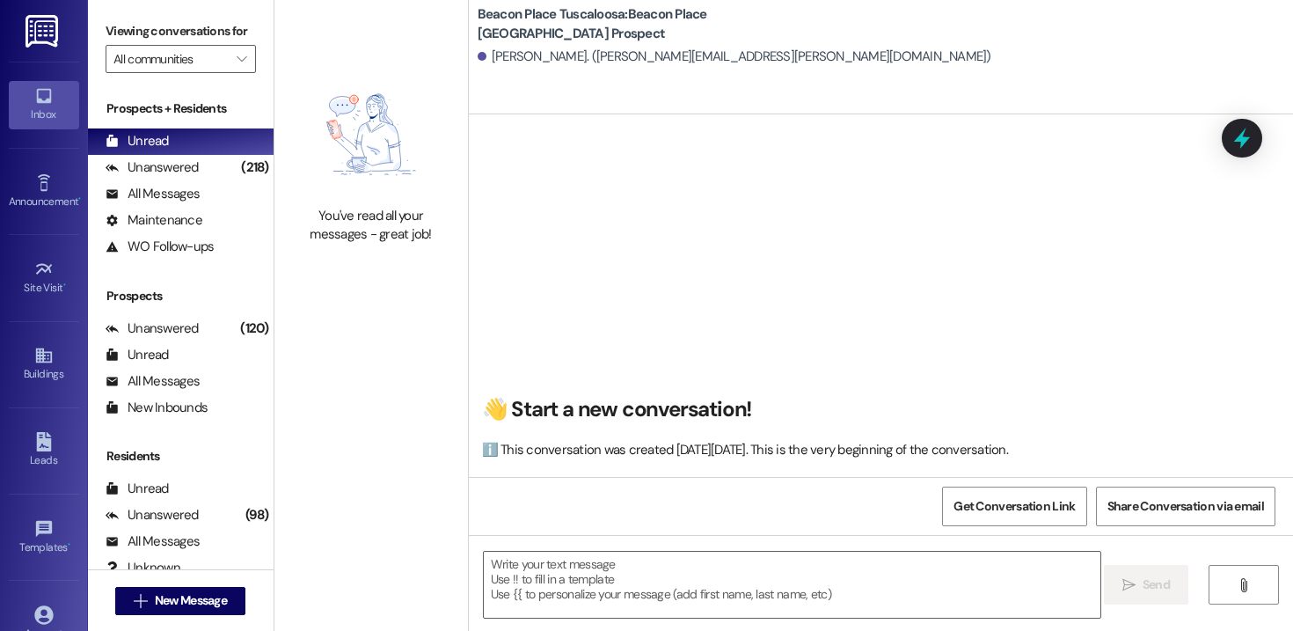
scroll to position [1, 0]
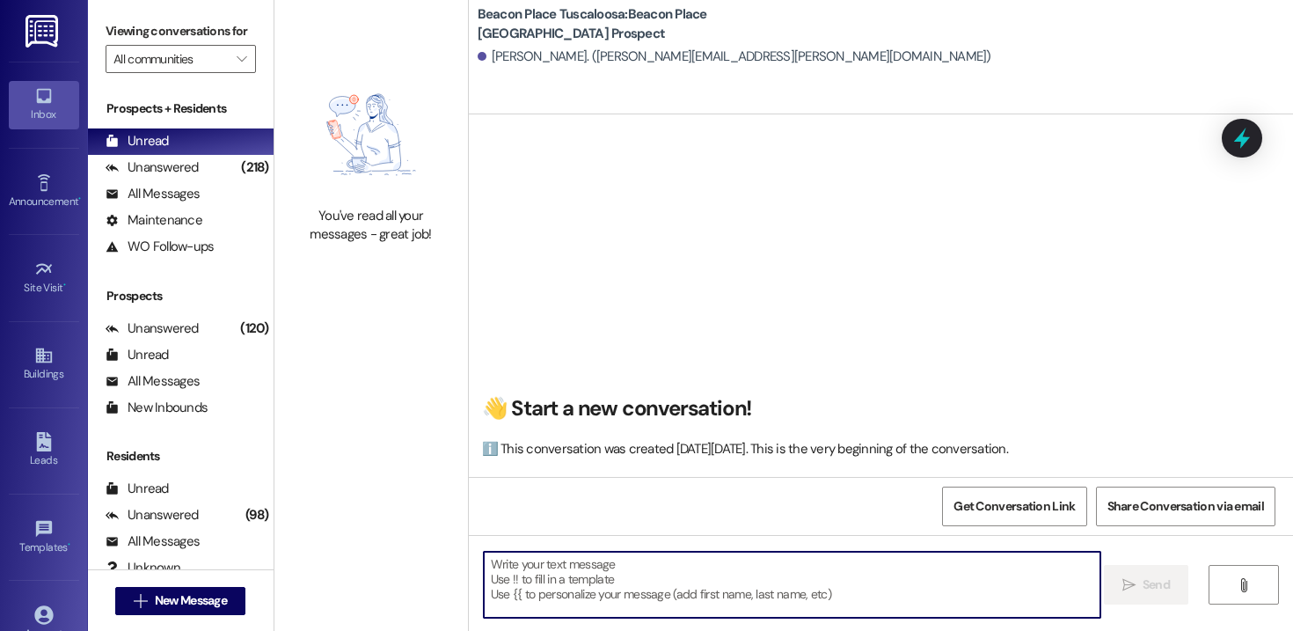
click at [590, 603] on textarea at bounding box center [792, 585] width 617 height 66
paste textarea "Hi [PERSON_NAME]! This is [PERSON_NAME] from [GEOGRAPHIC_DATA] Tuscaloosa. I’m …"
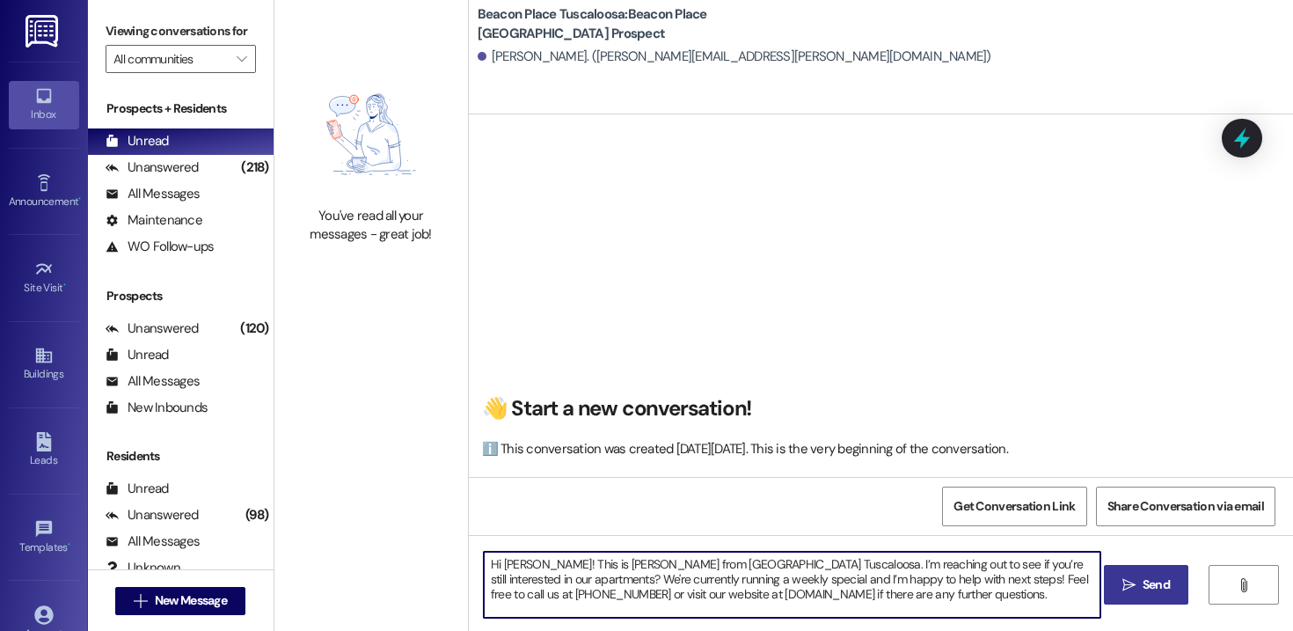
drag, startPoint x: 525, startPoint y: 567, endPoint x: 496, endPoint y: 567, distance: 29.0
click at [496, 567] on textarea "Hi [PERSON_NAME]! This is [PERSON_NAME] from [GEOGRAPHIC_DATA] Tuscaloosa. I’m …" at bounding box center [792, 585] width 617 height 66
type textarea "Hi [PERSON_NAME]! This is [PERSON_NAME] from [GEOGRAPHIC_DATA] Tuscaloosa. I’m …"
click at [1143, 589] on span "Send" at bounding box center [1156, 584] width 27 height 18
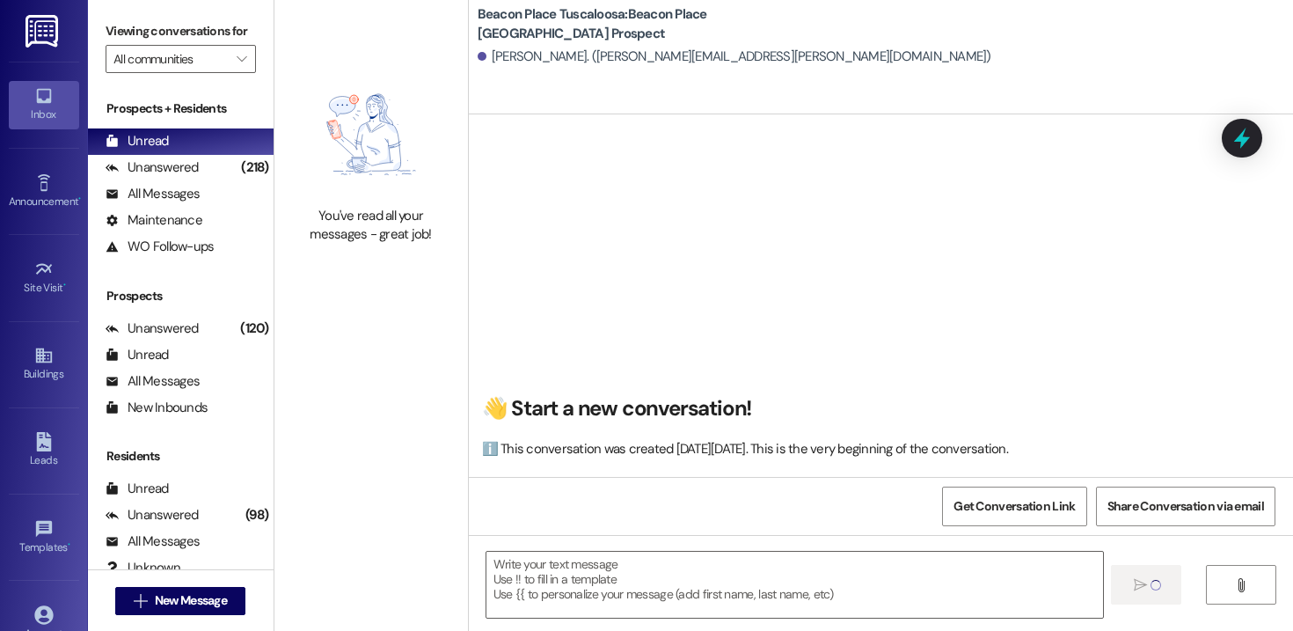
scroll to position [0, 0]
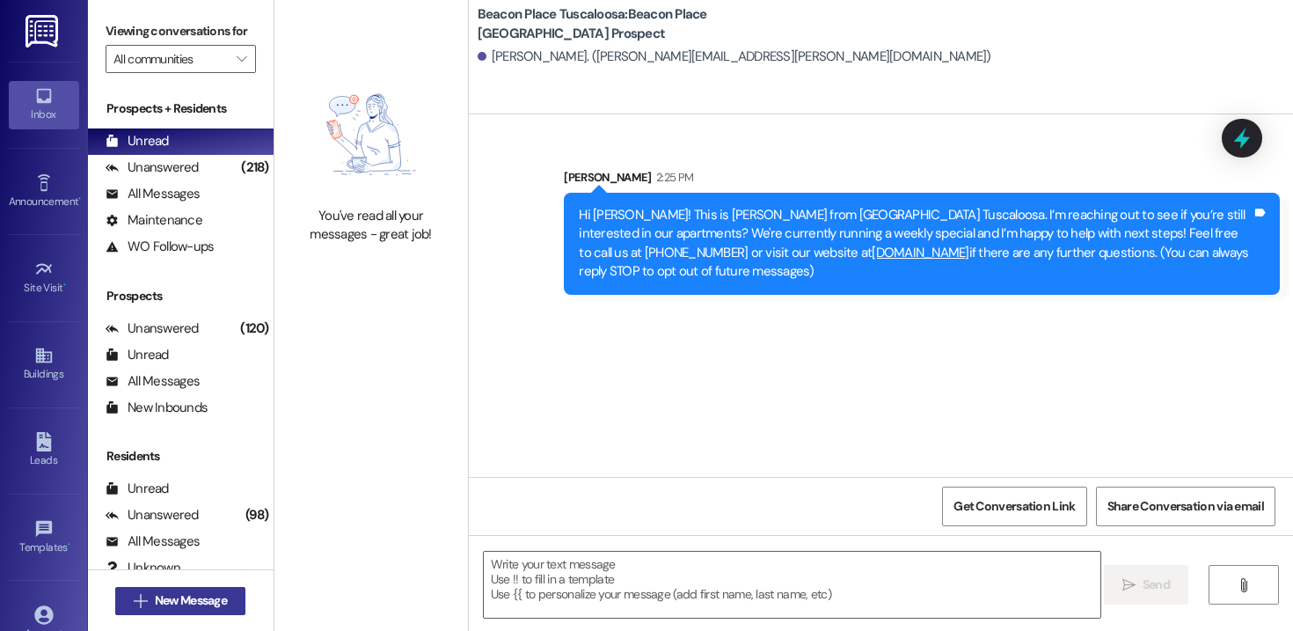
click at [205, 613] on button " New Message" at bounding box center [180, 601] width 130 height 28
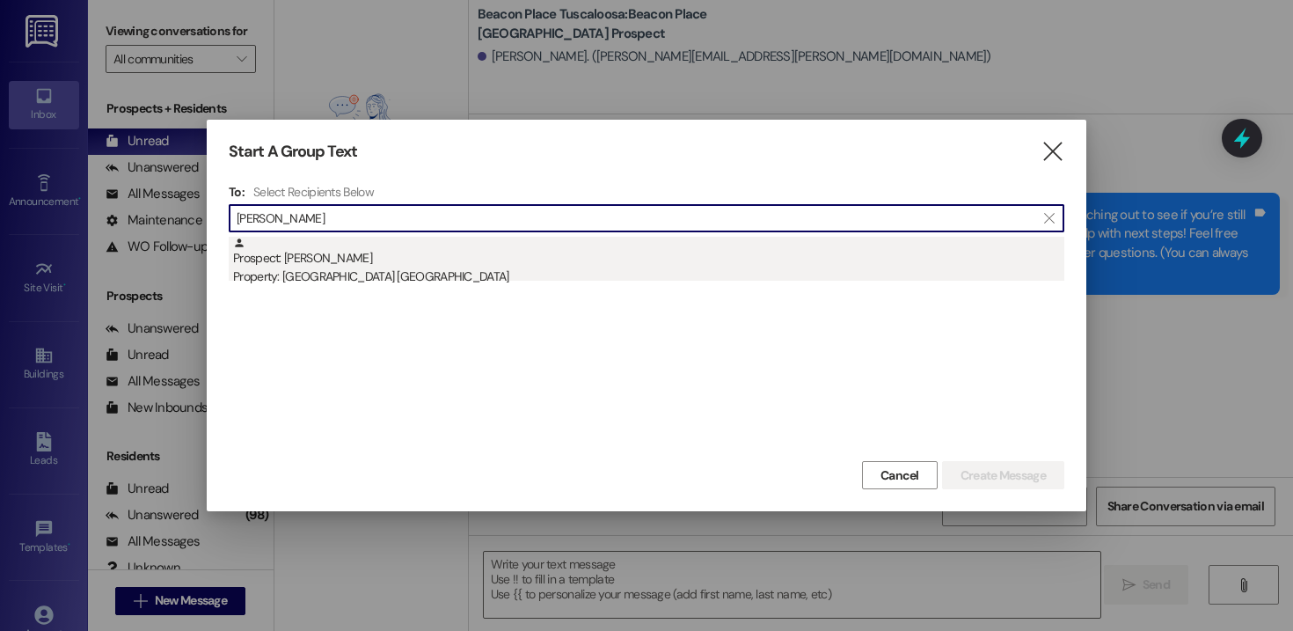
type input "[PERSON_NAME]"
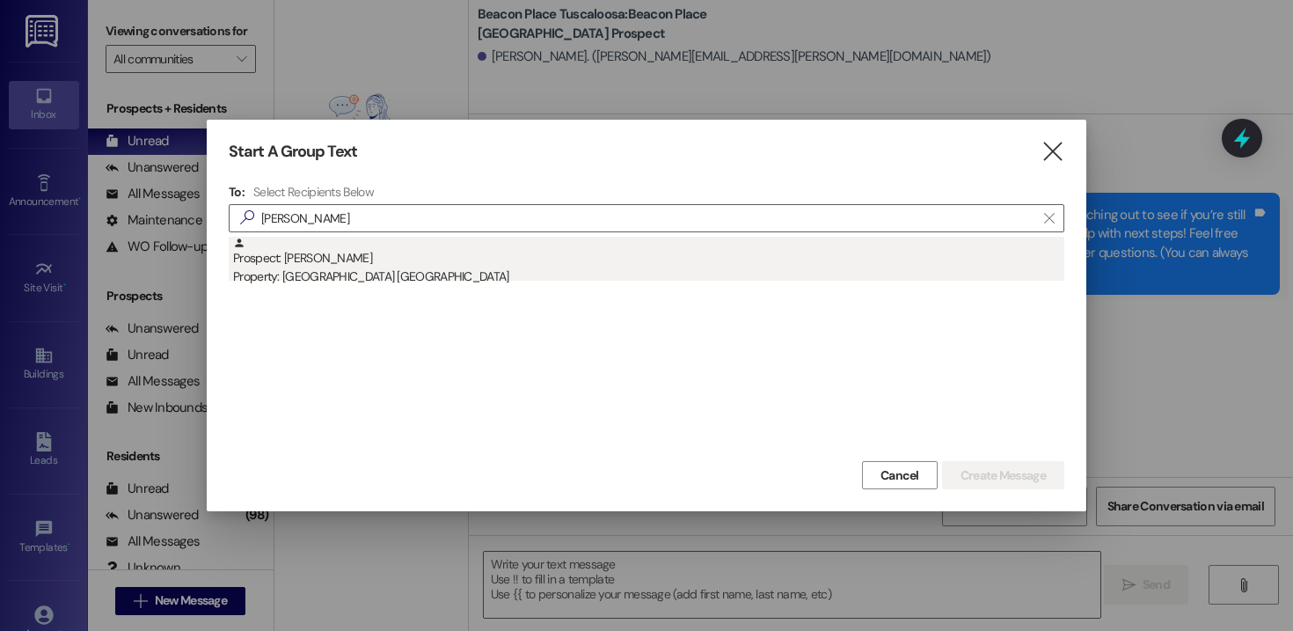
click at [331, 246] on div "Prospect: [PERSON_NAME] Property: [GEOGRAPHIC_DATA] [GEOGRAPHIC_DATA]" at bounding box center [648, 262] width 831 height 50
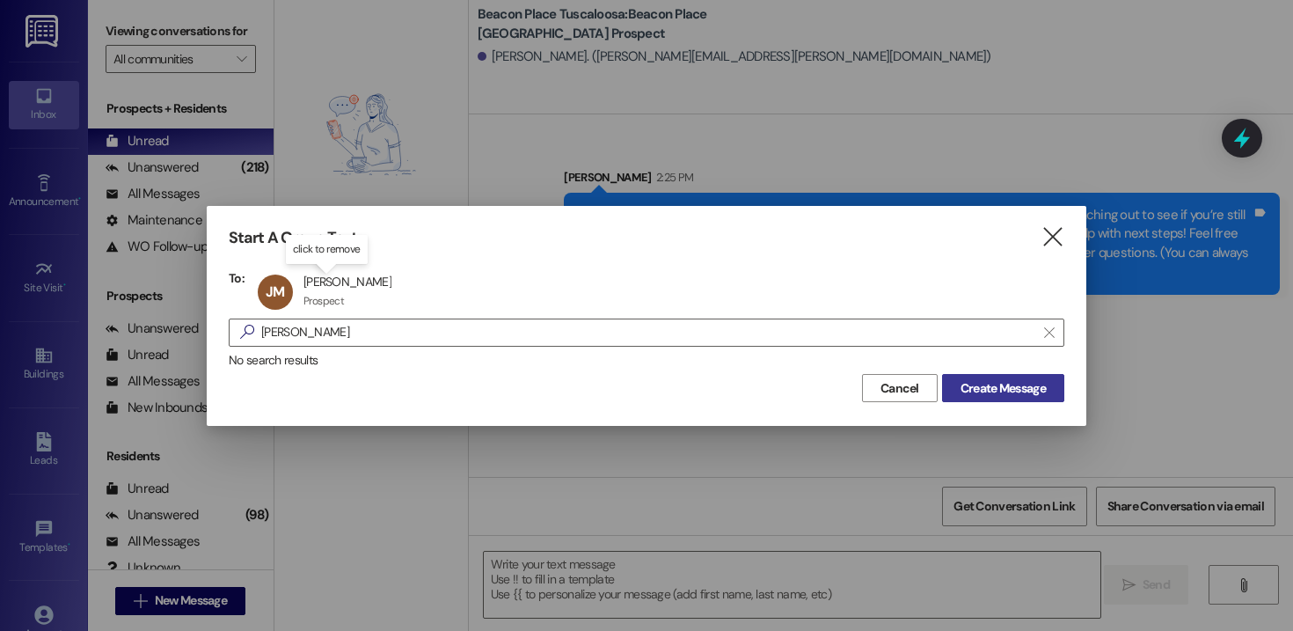
click at [980, 388] on span "Create Message" at bounding box center [1003, 388] width 85 height 18
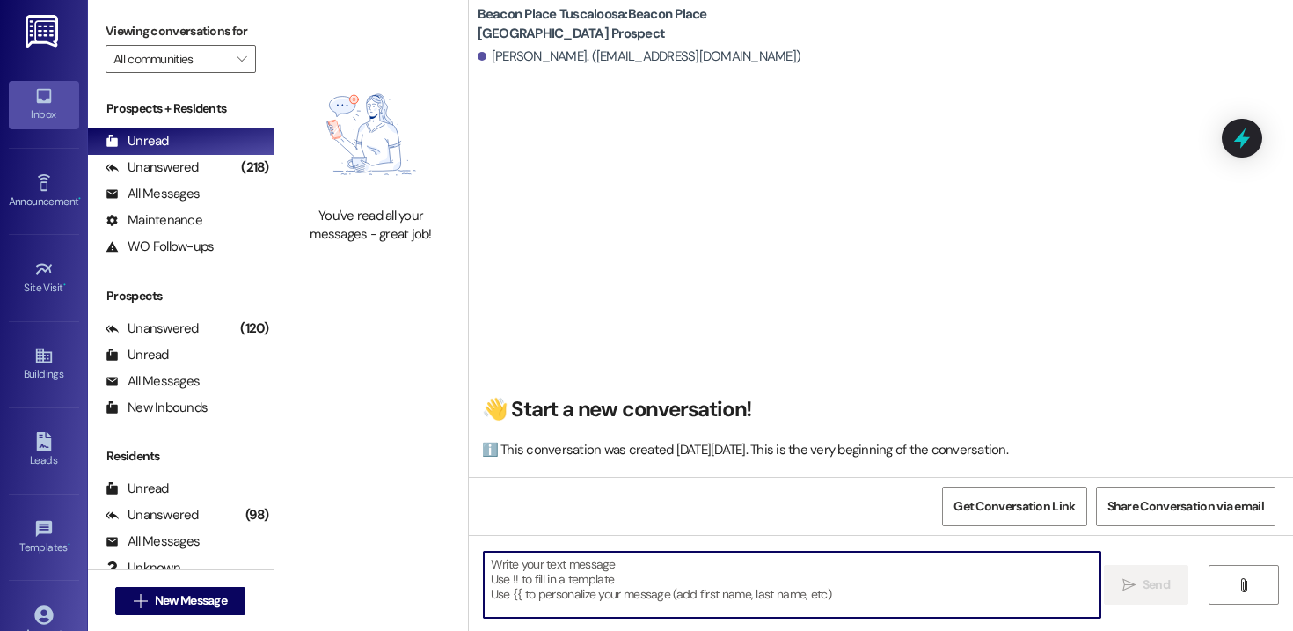
click at [536, 578] on textarea at bounding box center [792, 585] width 617 height 66
paste textarea "Hi [PERSON_NAME]! This is [PERSON_NAME] from [GEOGRAPHIC_DATA] Tuscaloosa. I’m …"
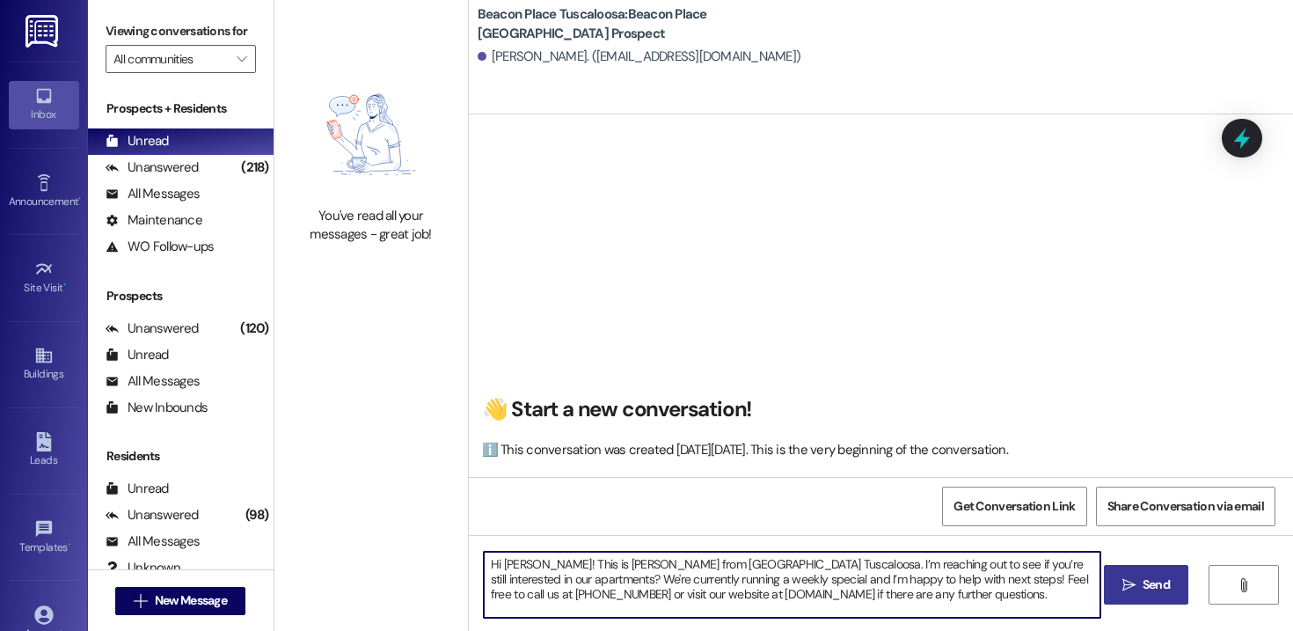
drag, startPoint x: 526, startPoint y: 563, endPoint x: 495, endPoint y: 565, distance: 30.8
click at [495, 565] on textarea "Hi [PERSON_NAME]! This is [PERSON_NAME] from [GEOGRAPHIC_DATA] Tuscaloosa. I’m …" at bounding box center [792, 585] width 617 height 66
type textarea "Hi [PERSON_NAME]! This is [PERSON_NAME] from [GEOGRAPHIC_DATA] Tuscaloosa. I’m …"
click at [1149, 596] on button " Send" at bounding box center [1146, 585] width 85 height 40
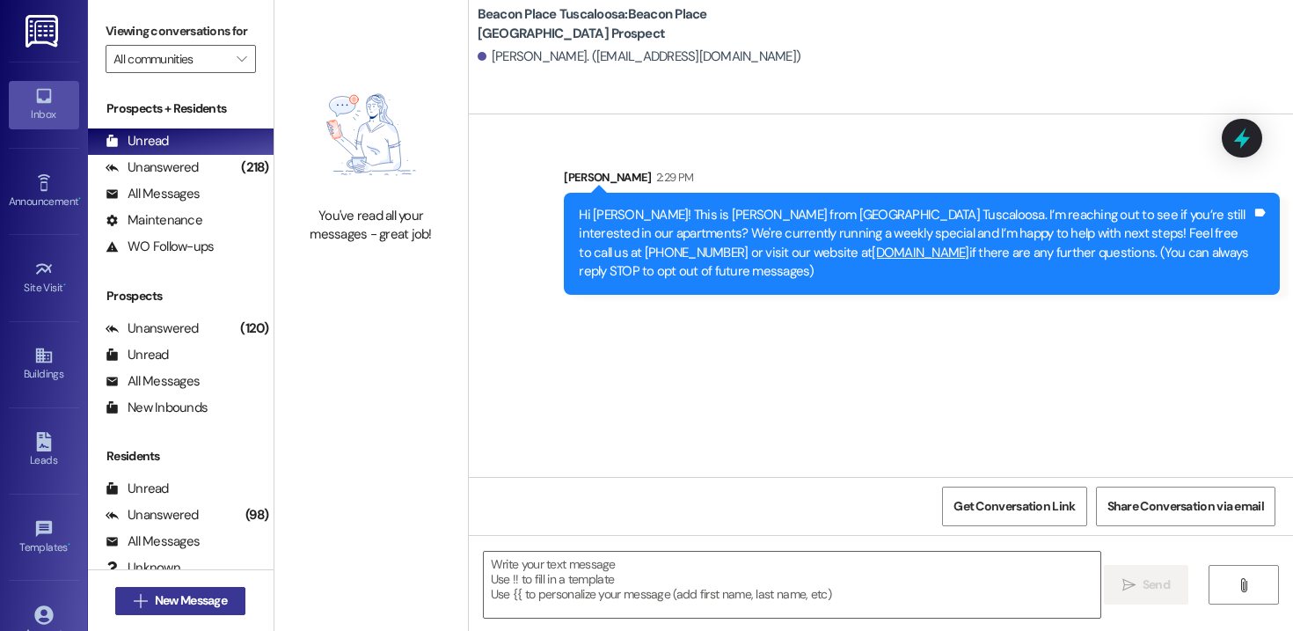
click at [190, 593] on span "New Message" at bounding box center [191, 600] width 72 height 18
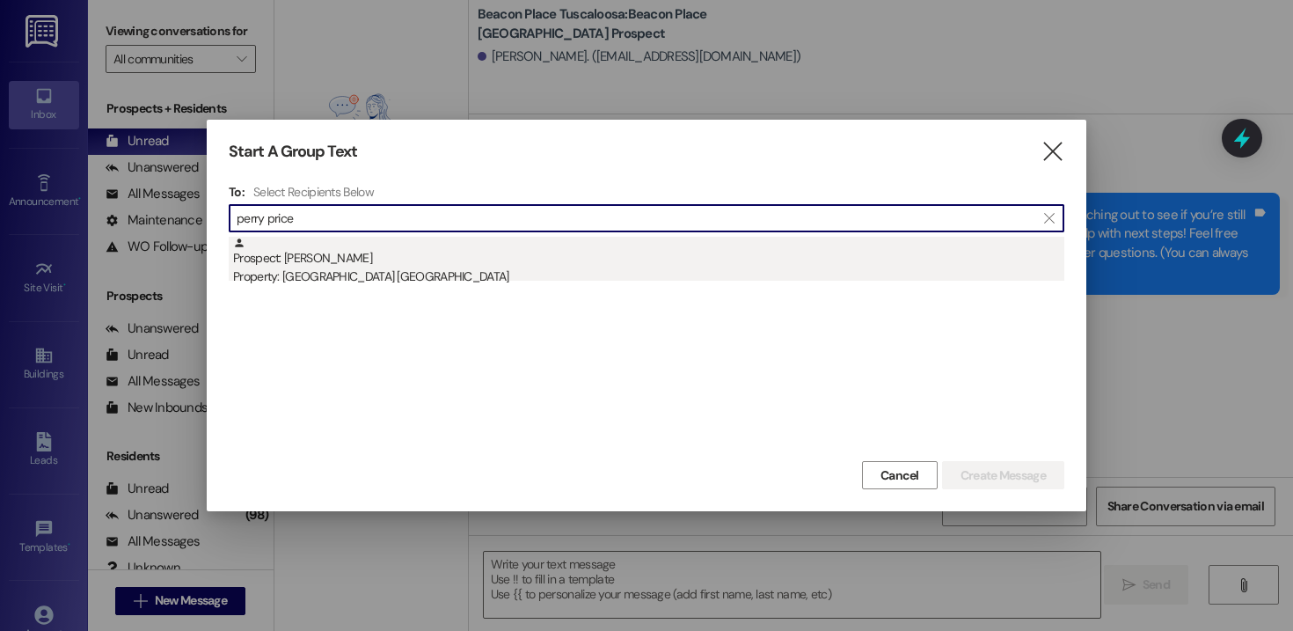
type input "perry price"
click at [353, 268] on div "Property: [GEOGRAPHIC_DATA] [GEOGRAPHIC_DATA]" at bounding box center [648, 276] width 831 height 18
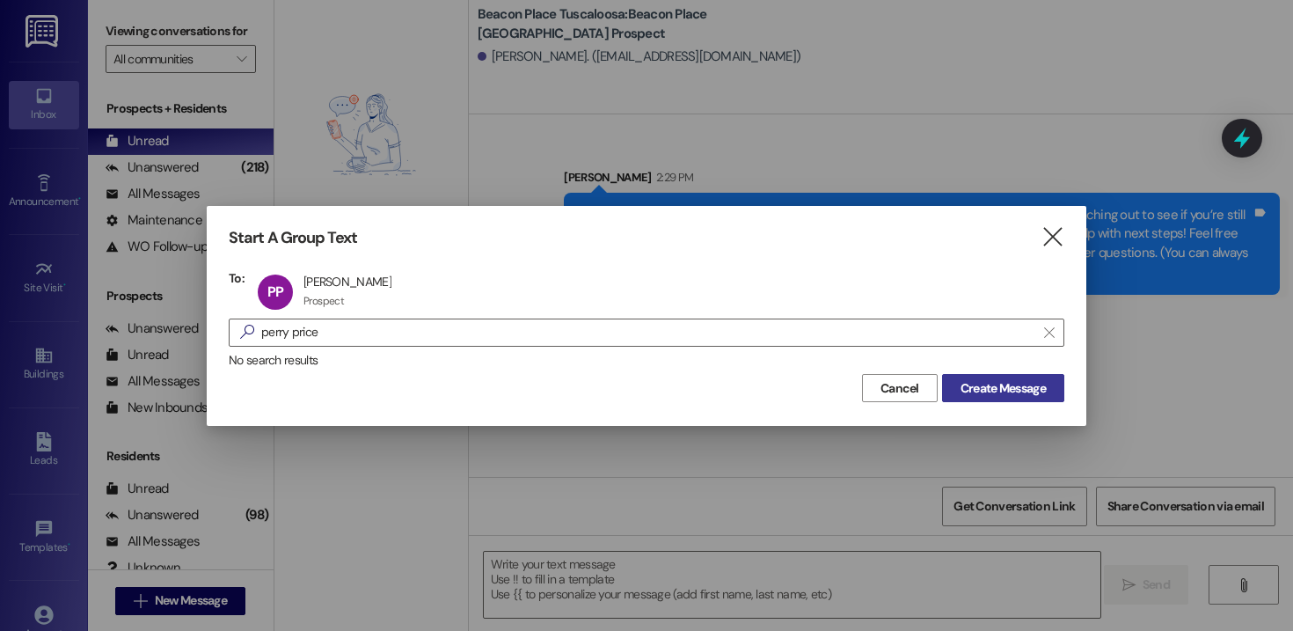
click at [1028, 401] on button "Create Message" at bounding box center [1003, 388] width 122 height 28
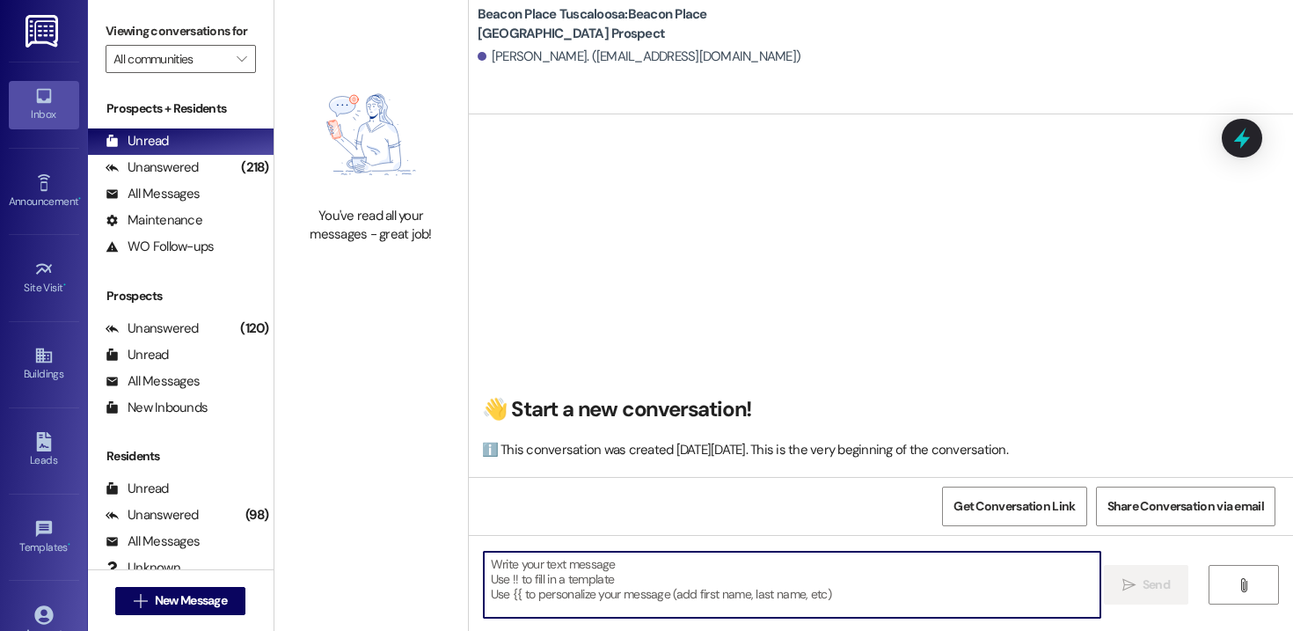
click at [630, 588] on textarea at bounding box center [792, 585] width 617 height 66
paste textarea "Hi [PERSON_NAME]! This is [PERSON_NAME] from [GEOGRAPHIC_DATA] Tuscaloosa. I’m …"
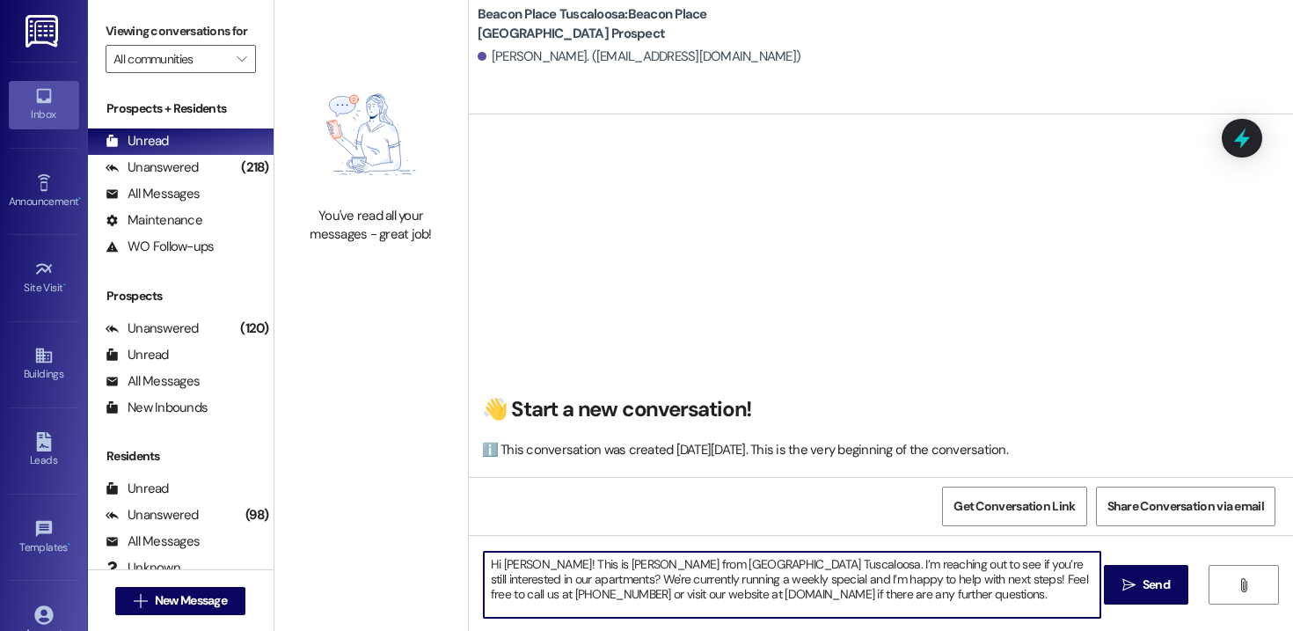
drag, startPoint x: 525, startPoint y: 562, endPoint x: 496, endPoint y: 563, distance: 29.0
click at [496, 563] on textarea "Hi [PERSON_NAME]! This is [PERSON_NAME] from [GEOGRAPHIC_DATA] Tuscaloosa. I’m …" at bounding box center [792, 585] width 617 height 66
type textarea "Hi [PERSON_NAME]! This is [PERSON_NAME] from [GEOGRAPHIC_DATA] Tuscaloosa. I’m …"
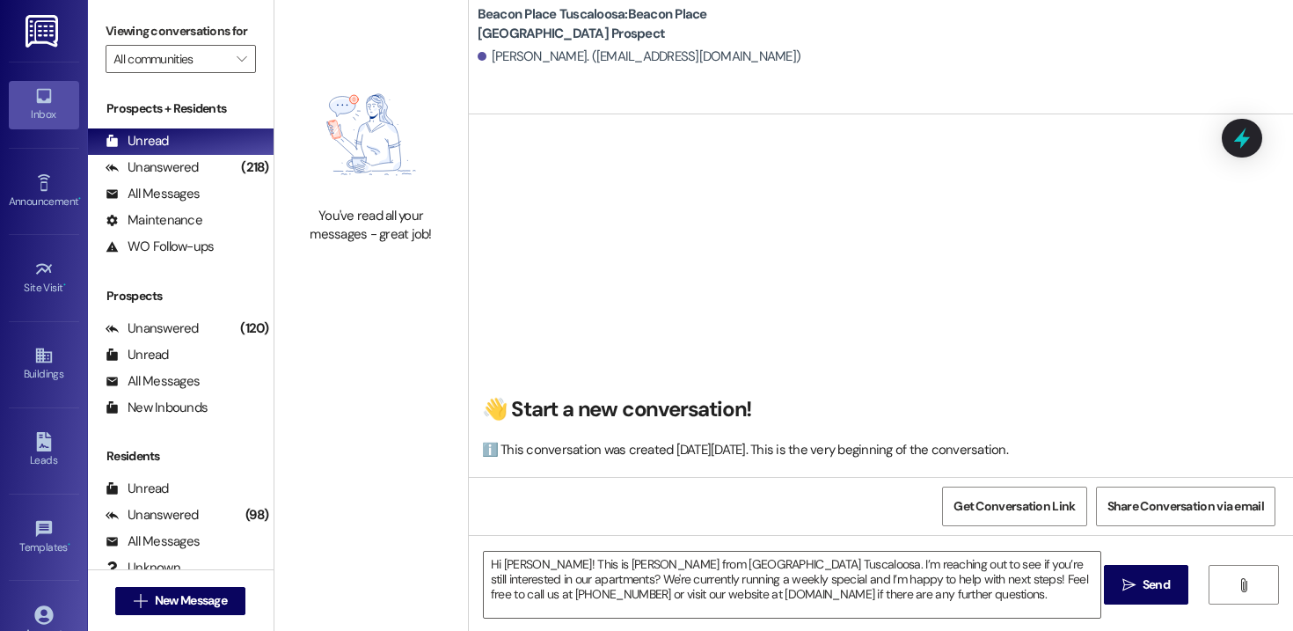
click at [1122, 583] on icon "" at bounding box center [1128, 585] width 13 height 14
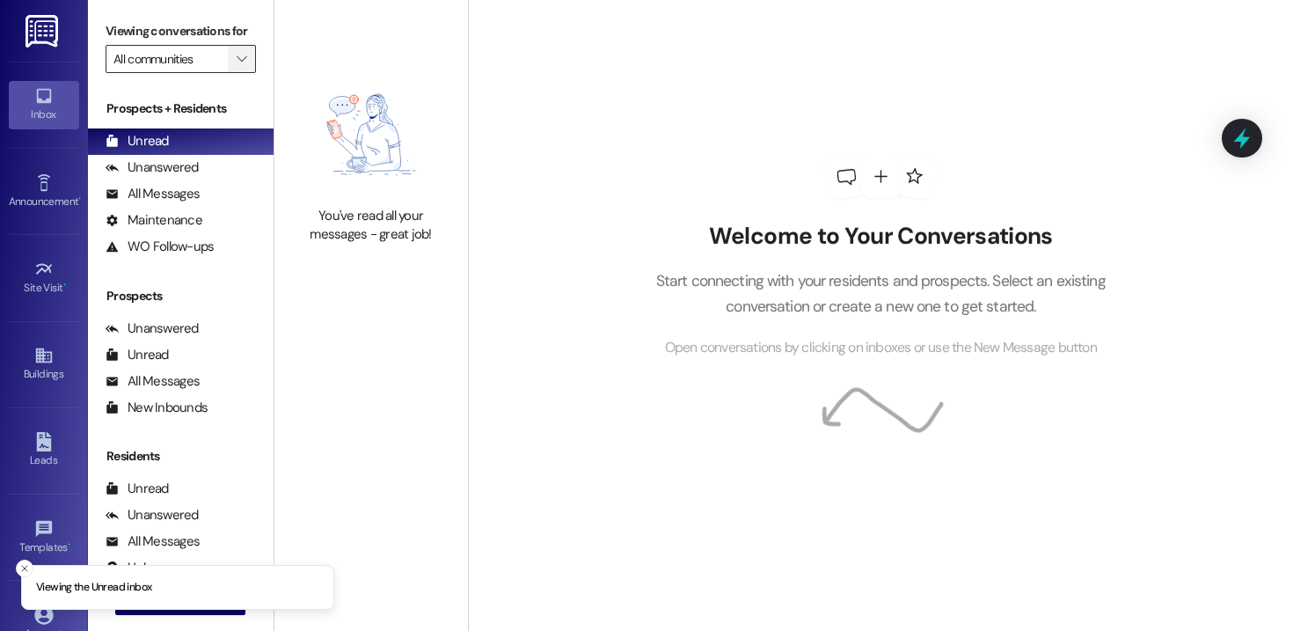
click at [233, 73] on span "" at bounding box center [241, 59] width 17 height 28
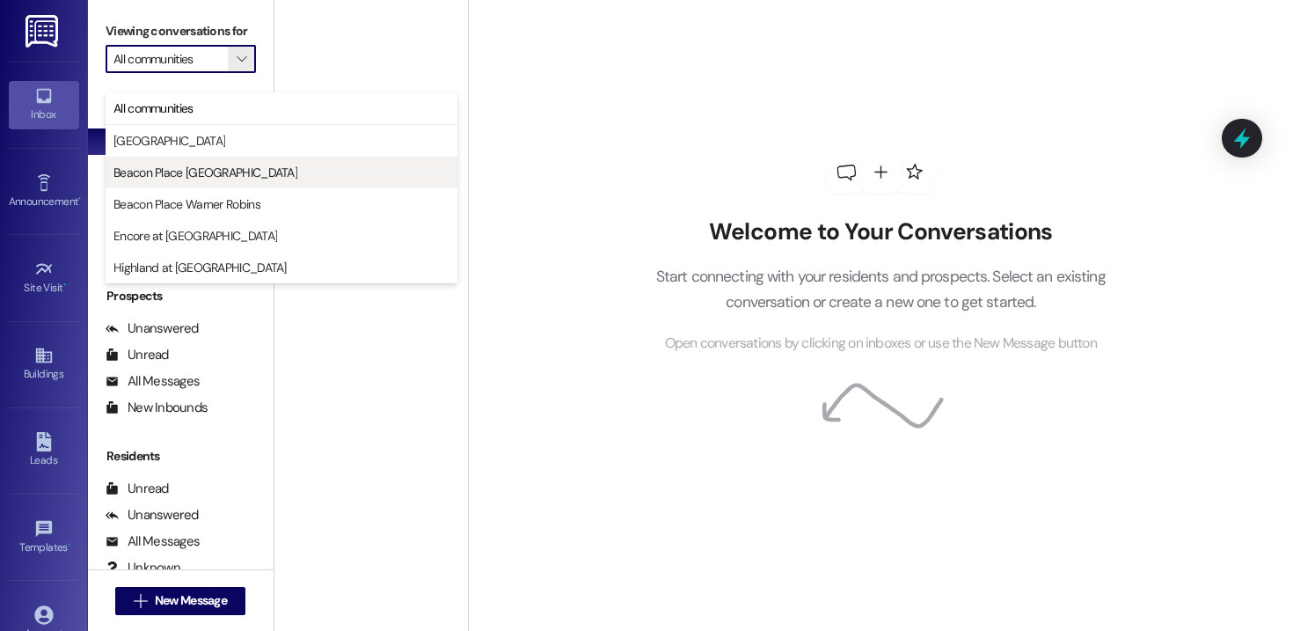
click at [214, 186] on button "Beacon Place [GEOGRAPHIC_DATA]" at bounding box center [282, 173] width 352 height 32
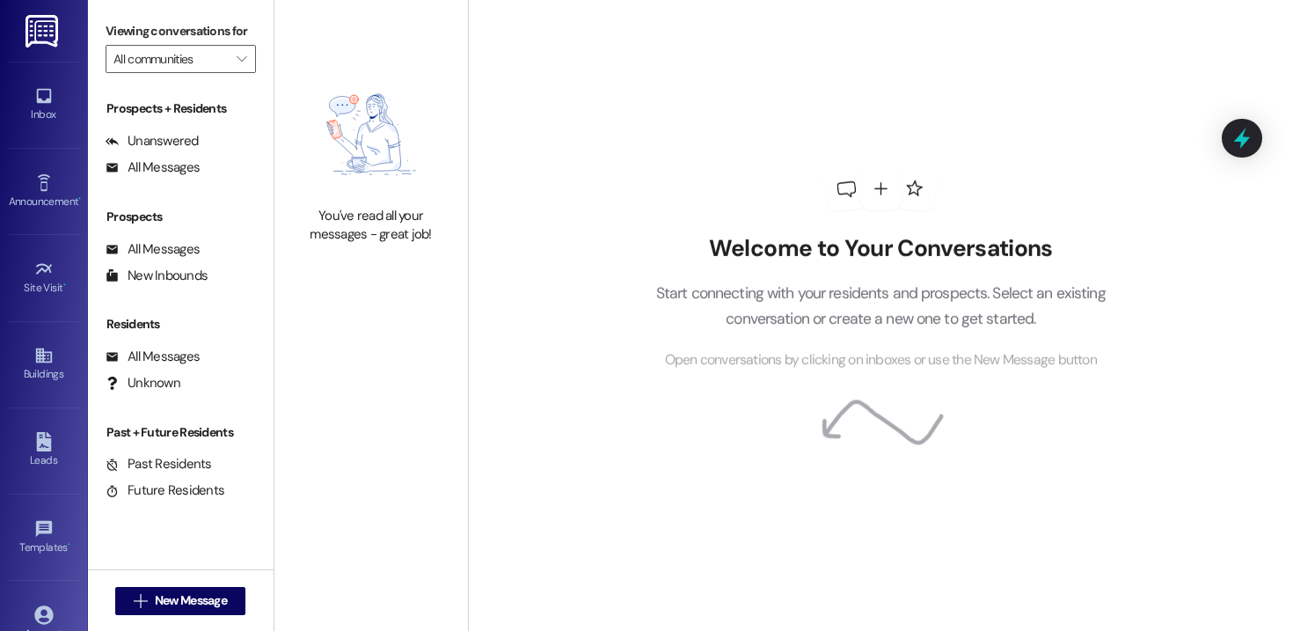
type input "Beacon Place [GEOGRAPHIC_DATA]"
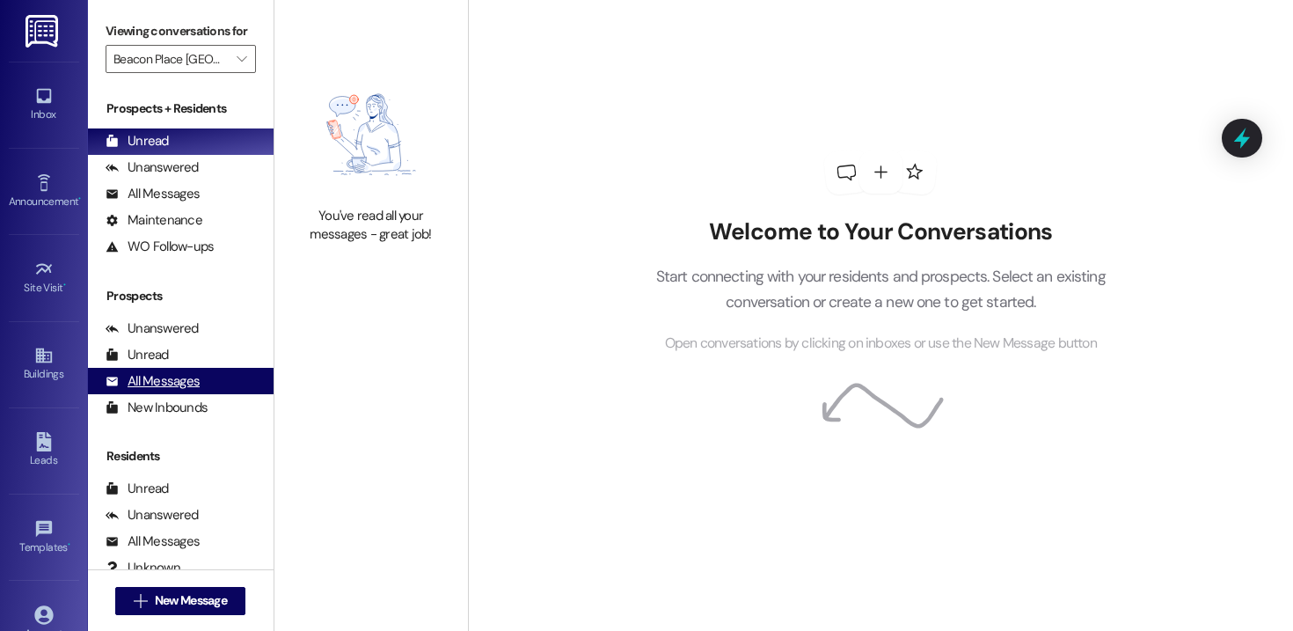
click at [168, 391] on div "All Messages" at bounding box center [153, 381] width 94 height 18
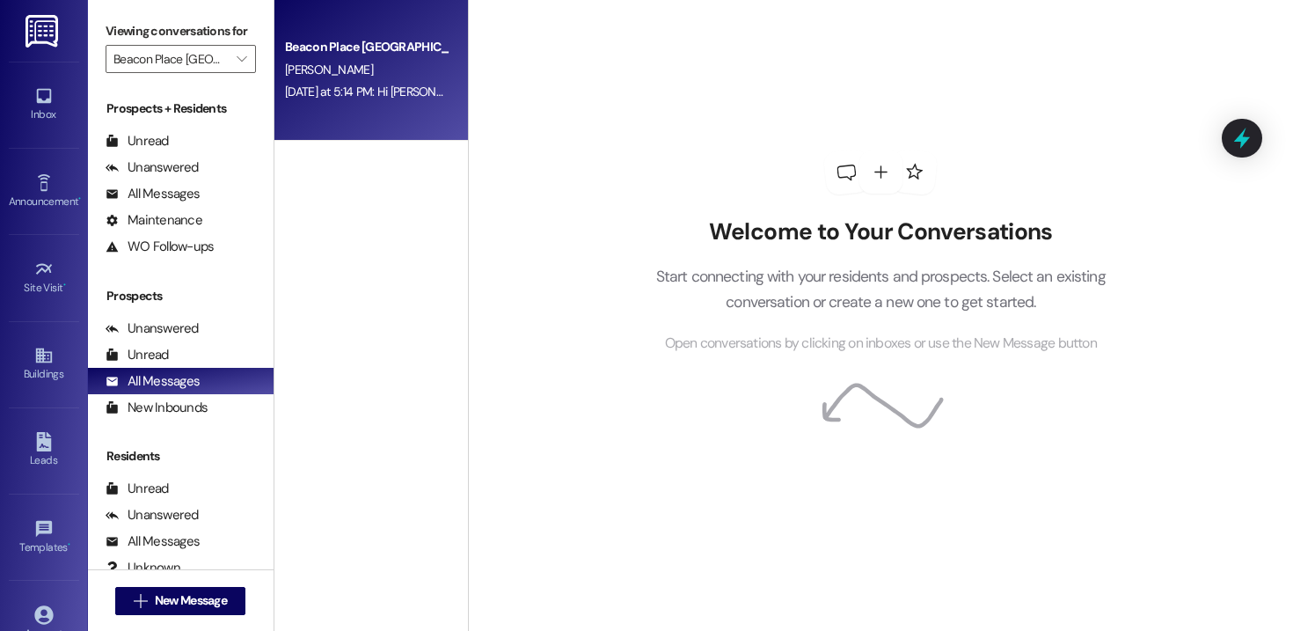
click at [359, 120] on div "Beacon Place Tuscaloosa Prospect L. Lewis Yesterday at 5:14 PM: Hi Latanya! Thi…" at bounding box center [371, 70] width 194 height 141
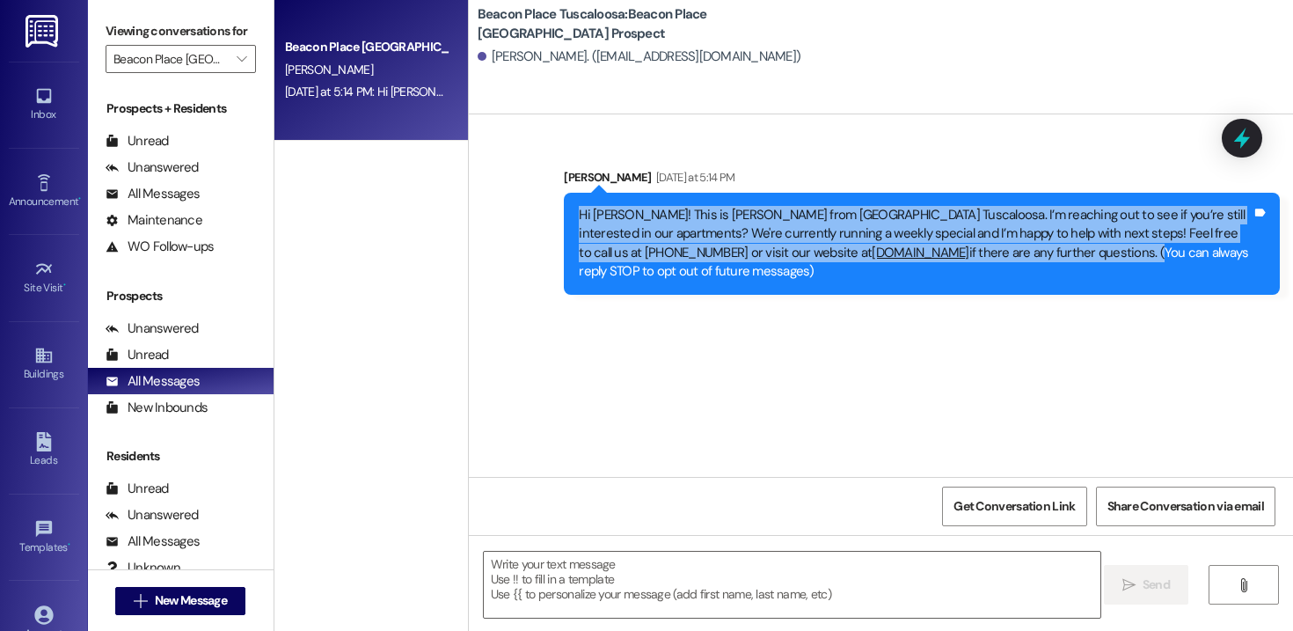
drag, startPoint x: 1093, startPoint y: 254, endPoint x: 513, endPoint y: 201, distance: 582.1
click at [513, 201] on div "Sent via SMS Stephanie Smigiel Yesterday at 5:14 PM Hi Latanya! This is Stephan…" at bounding box center [881, 217] width 824 height 179
copy div "Hi Latanya! This is Stephanie from Beacon Place Tuscaloosa. I’m reaching out to…"
